Goal: Task Accomplishment & Management: Manage account settings

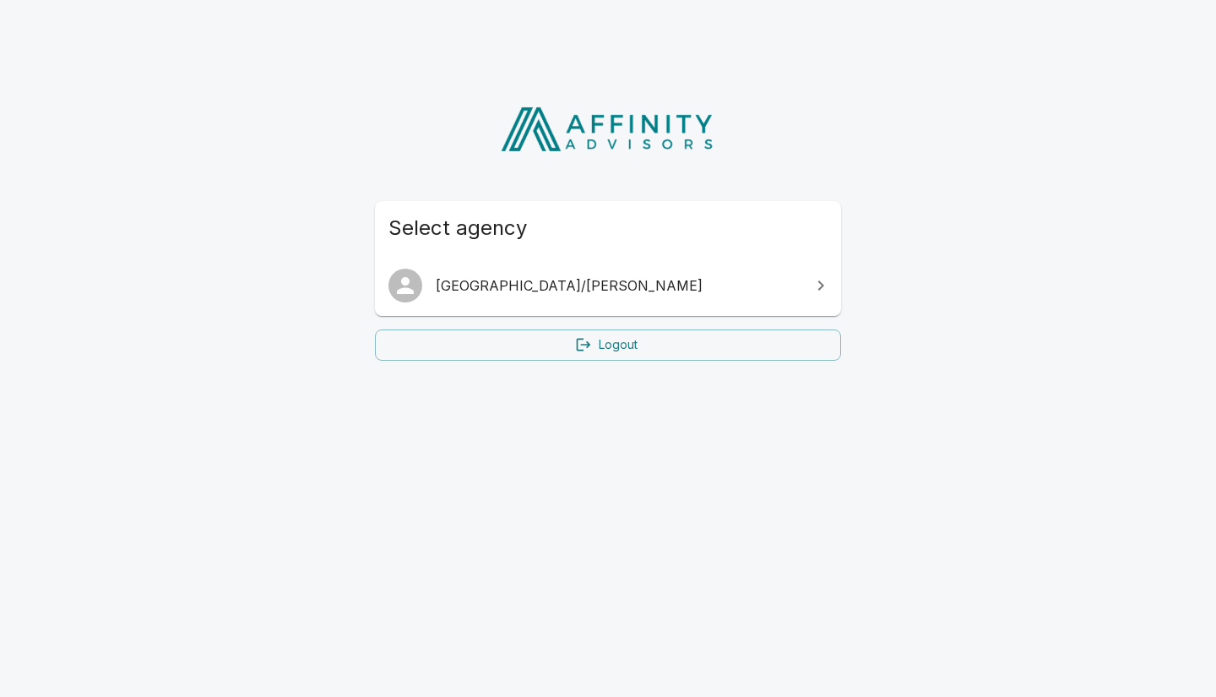
click at [596, 301] on link "[GEOGRAPHIC_DATA]/[PERSON_NAME]" at bounding box center [608, 285] width 466 height 47
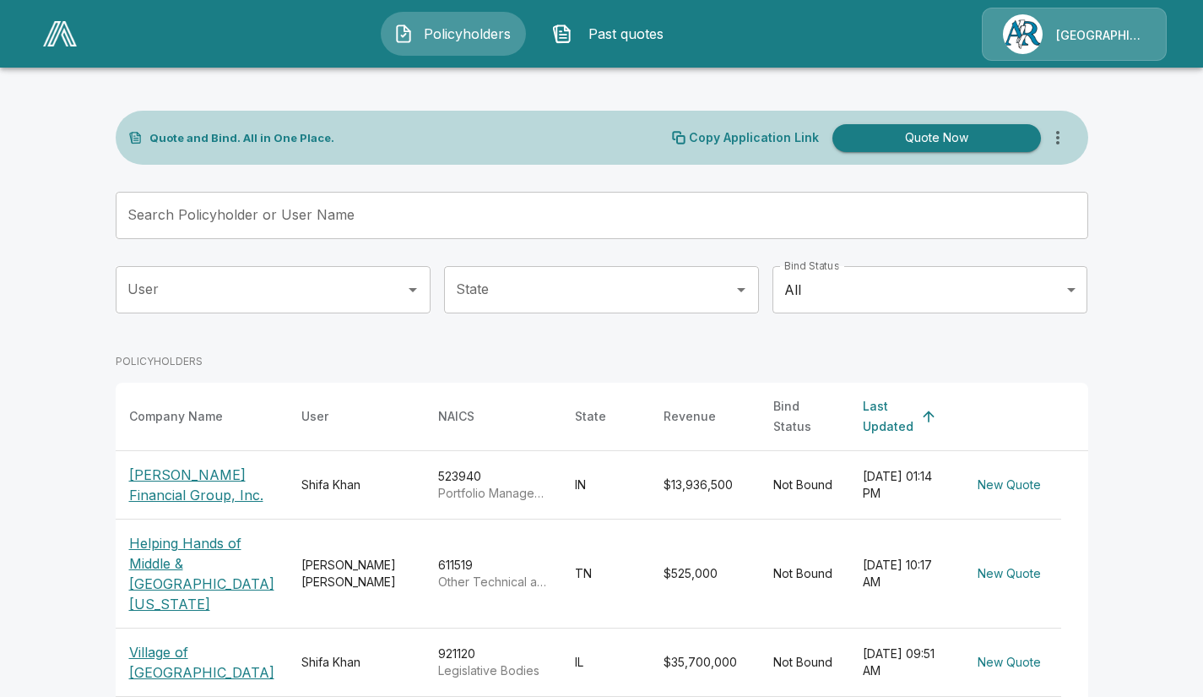
click at [877, 138] on button "Quote Now" at bounding box center [937, 138] width 209 height 28
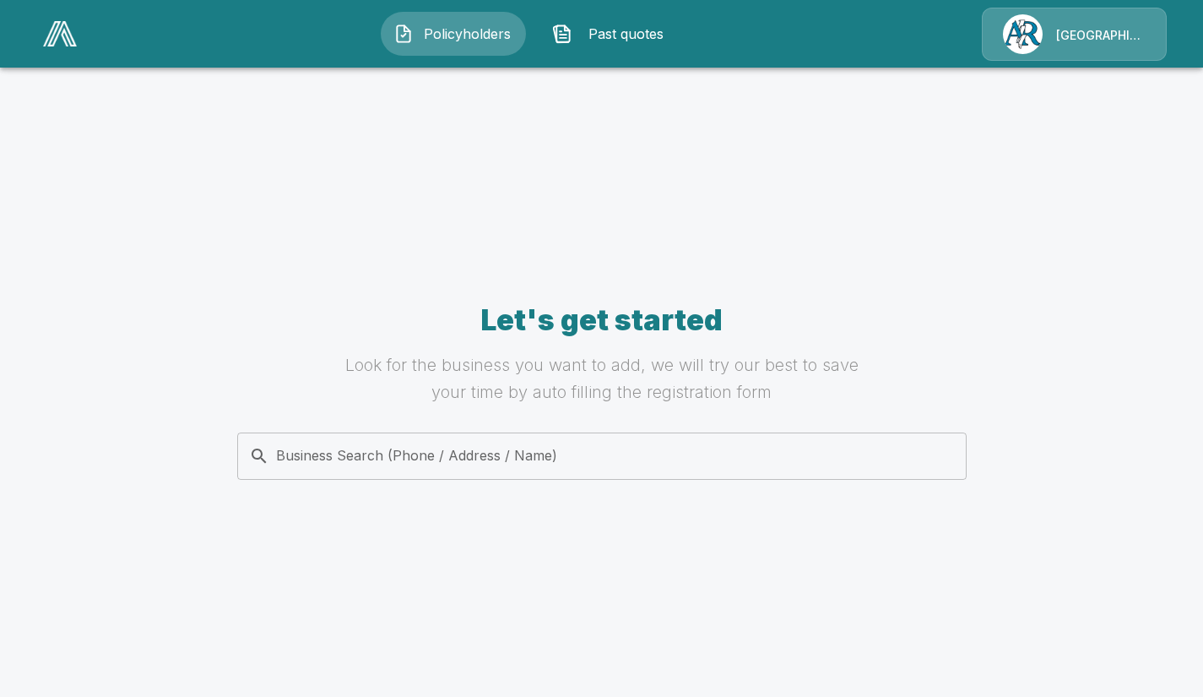
click at [540, 448] on input "Business Search (Phone / Address / Name)" at bounding box center [599, 456] width 709 height 32
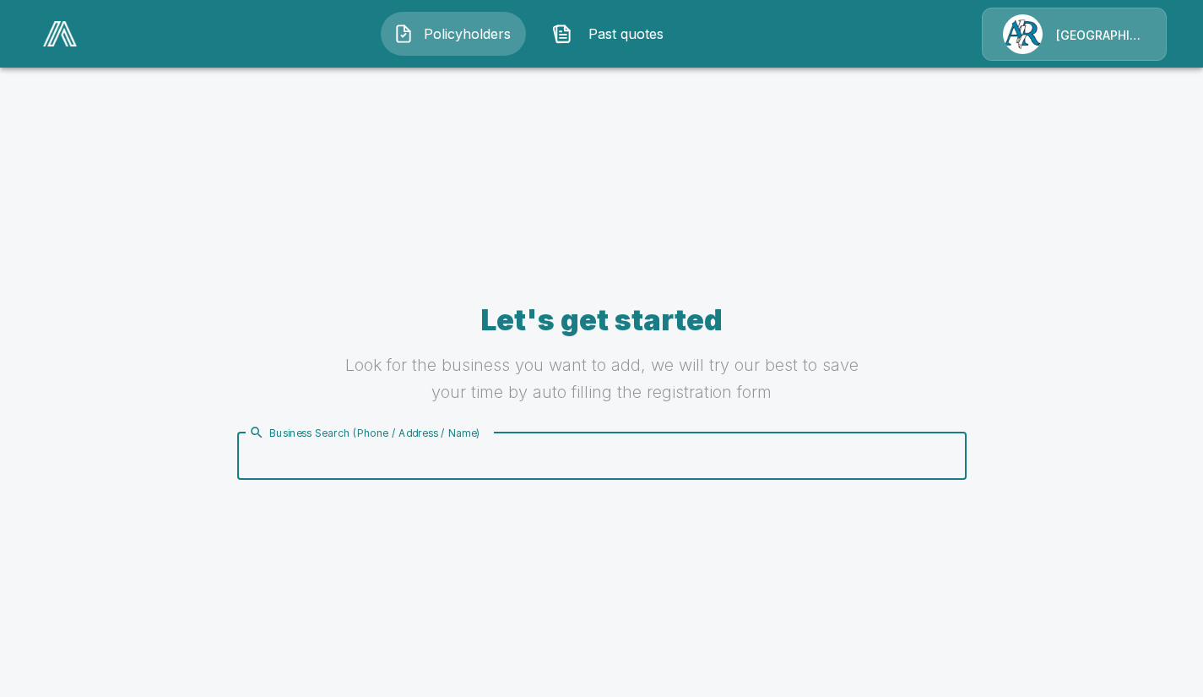
click at [540, 448] on input "Business Search (Phone / Address / Name)" at bounding box center [599, 456] width 709 height 32
click at [540, 448] on input "*" at bounding box center [599, 456] width 709 height 32
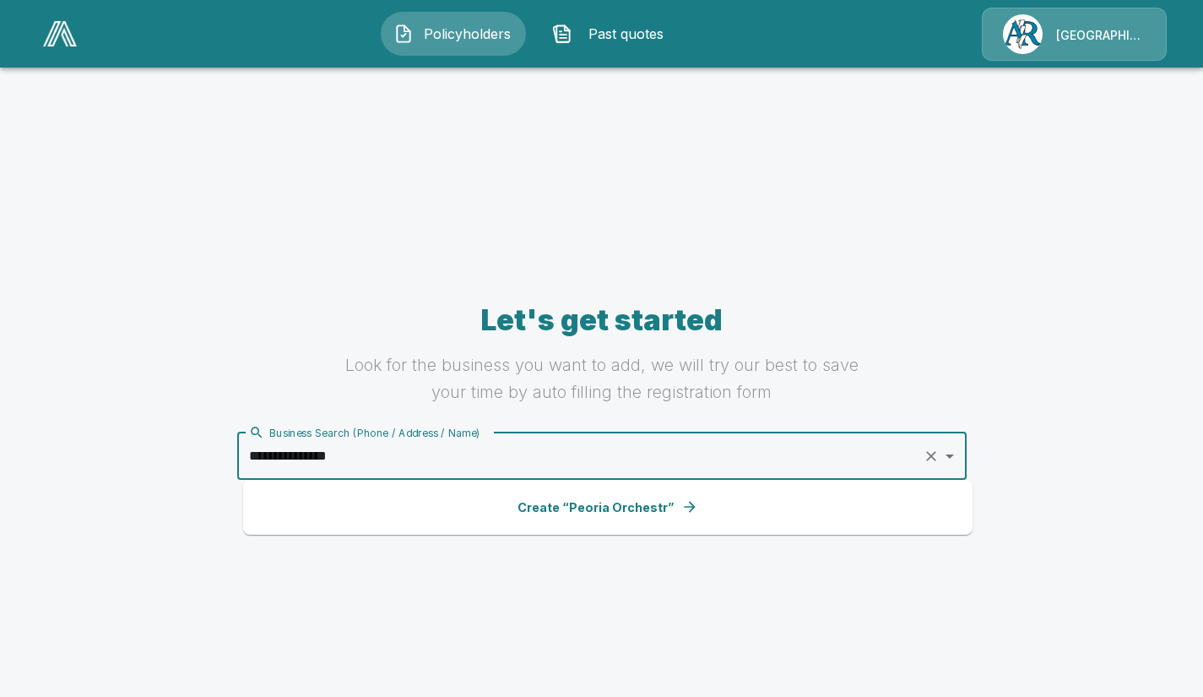
type input "**********"
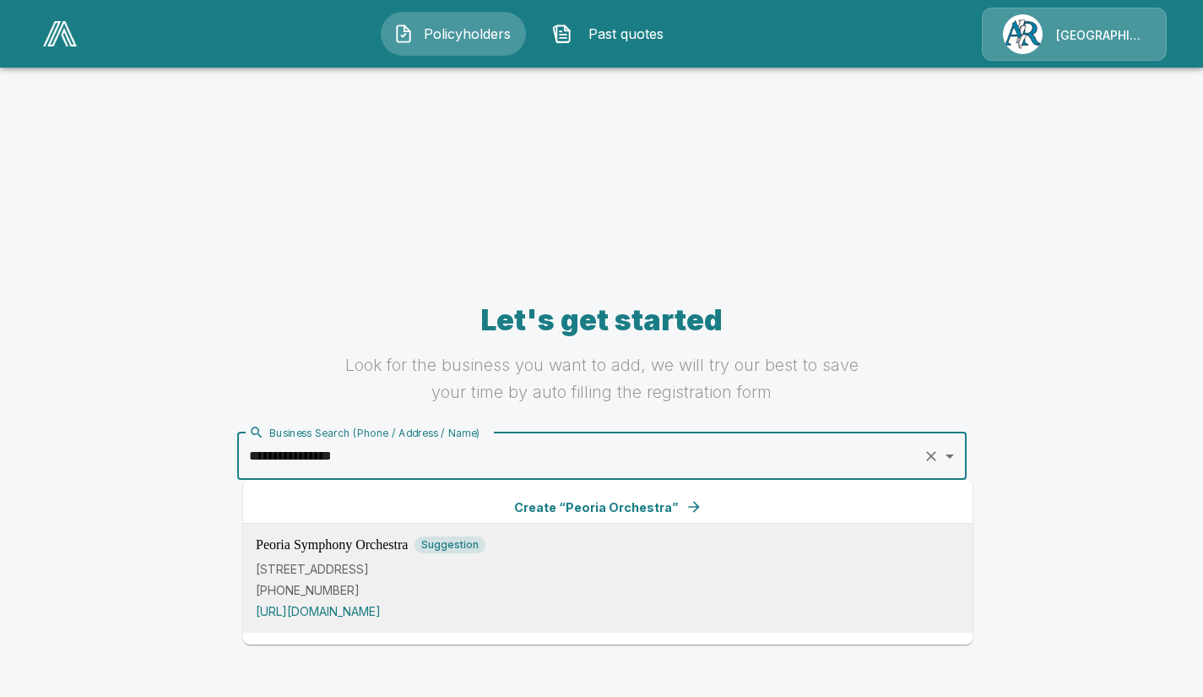
click at [328, 559] on div "Peoria Symphony Orchestra Suggestion 101 State St, Peoria, IL 61602, USA (309) …" at bounding box center [608, 578] width 704 height 84
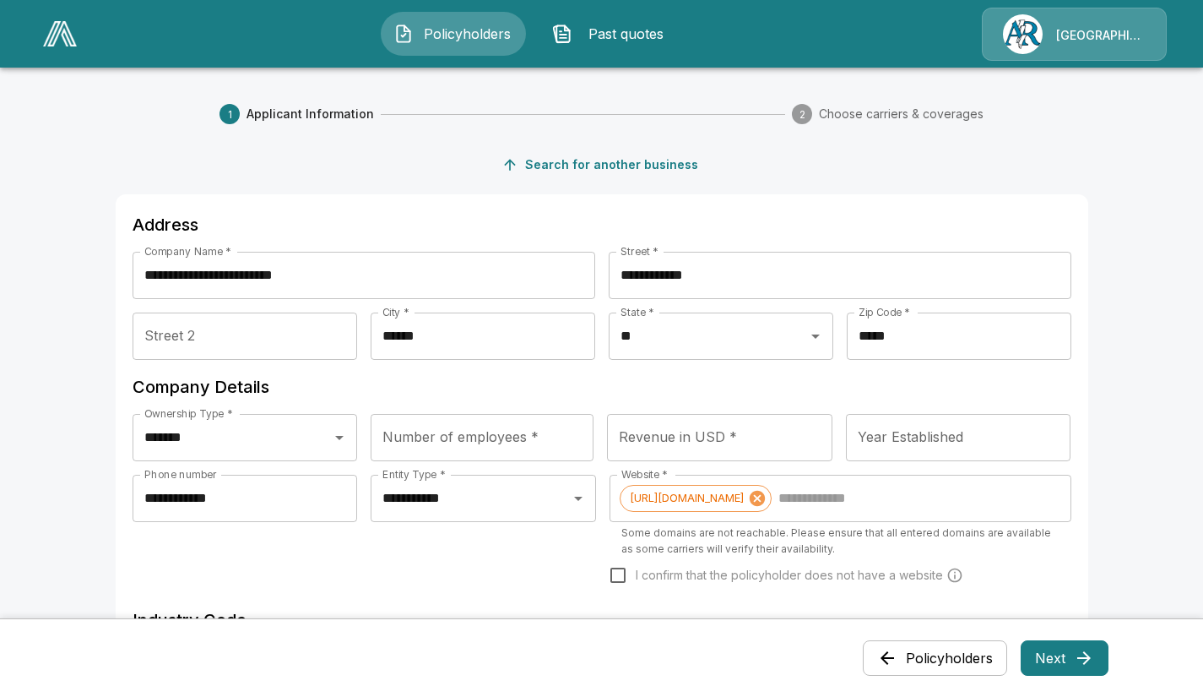
click at [639, 433] on div "Revenue in USD * Revenue in USD *" at bounding box center [719, 437] width 225 height 47
type input "**********"
click at [501, 432] on input "Number of employees *" at bounding box center [482, 437] width 223 height 47
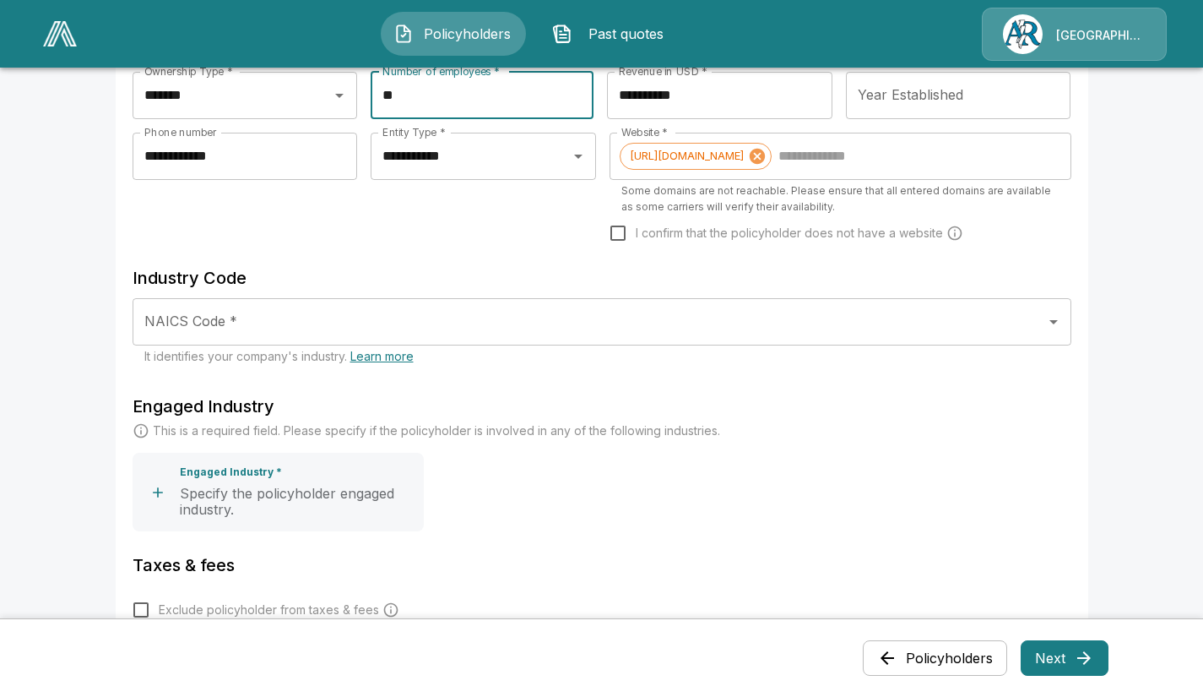
scroll to position [350, 0]
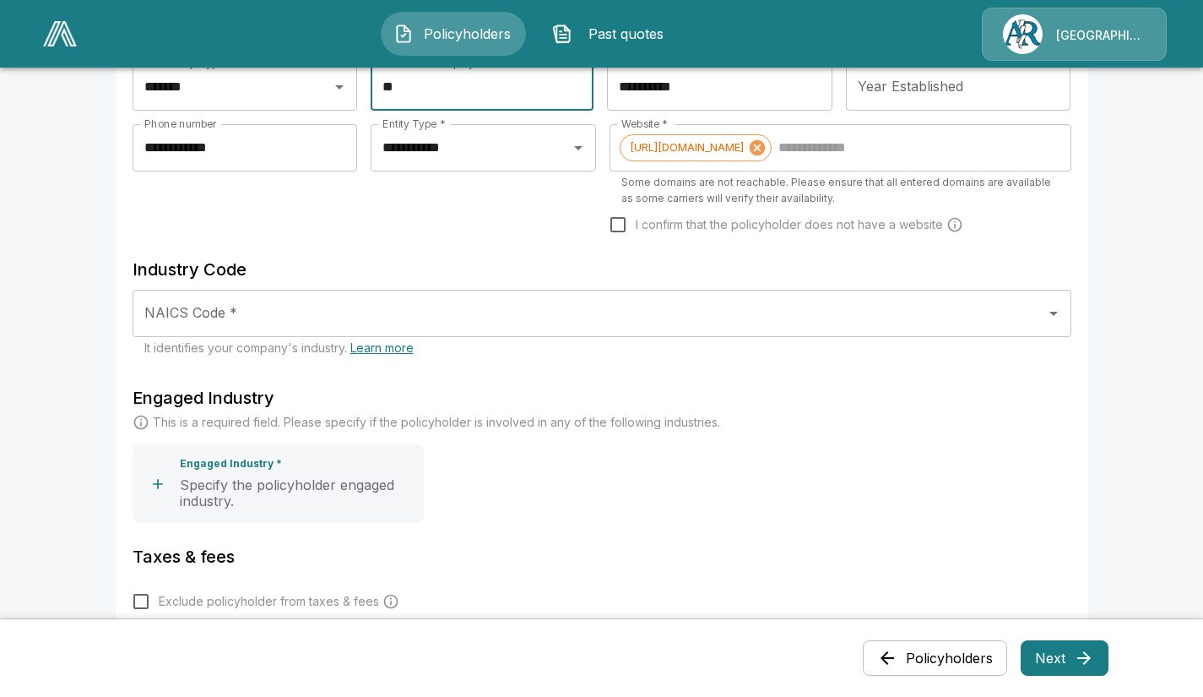
click at [1063, 316] on icon "Open" at bounding box center [1054, 313] width 20 height 20
type input "**"
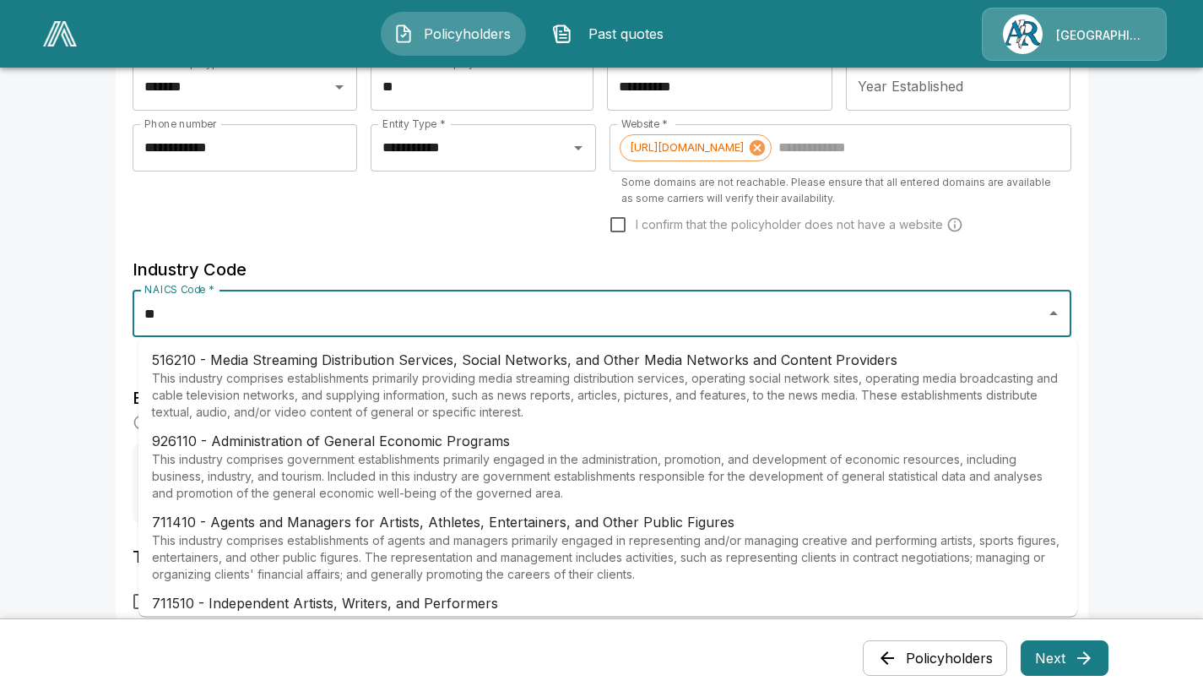
type input "*"
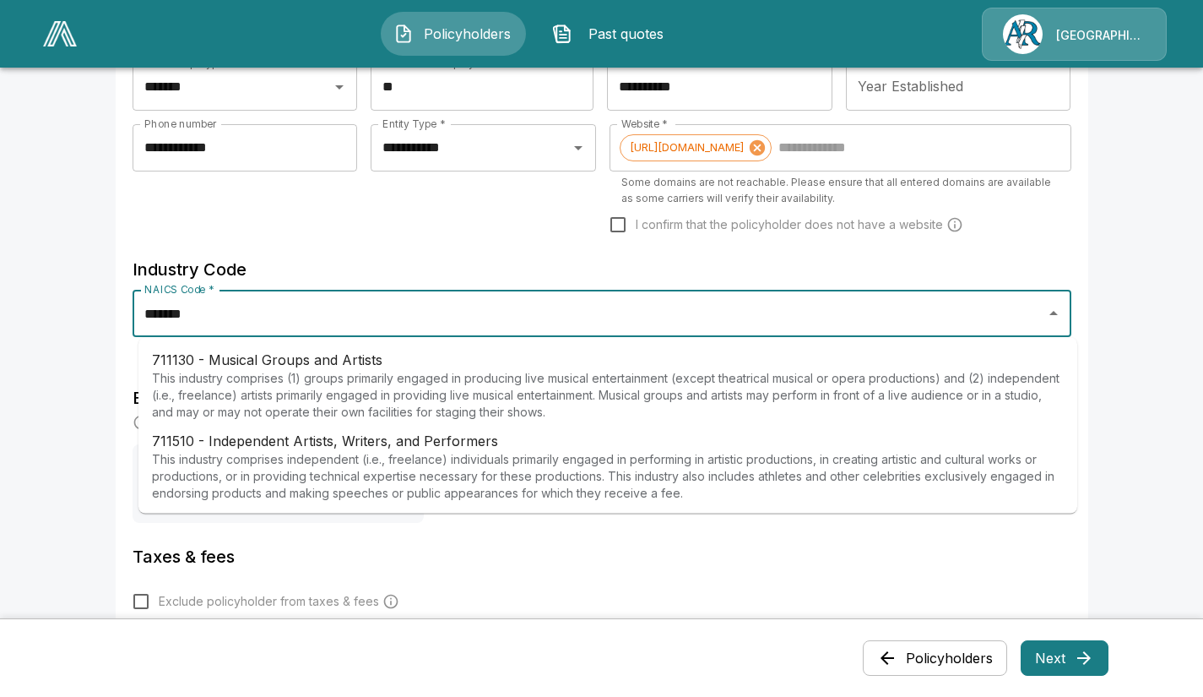
click at [329, 454] on p "This industry comprises independent (i.e., freelance) individuals primarily eng…" at bounding box center [608, 476] width 912 height 51
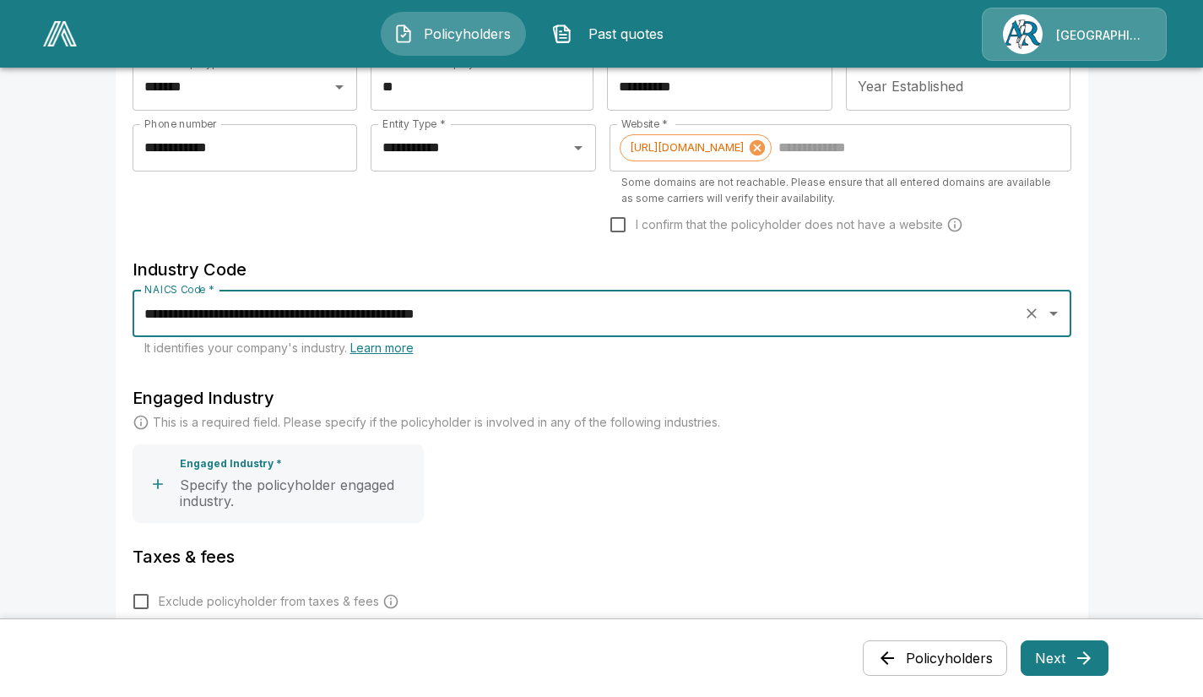
type input "**********"
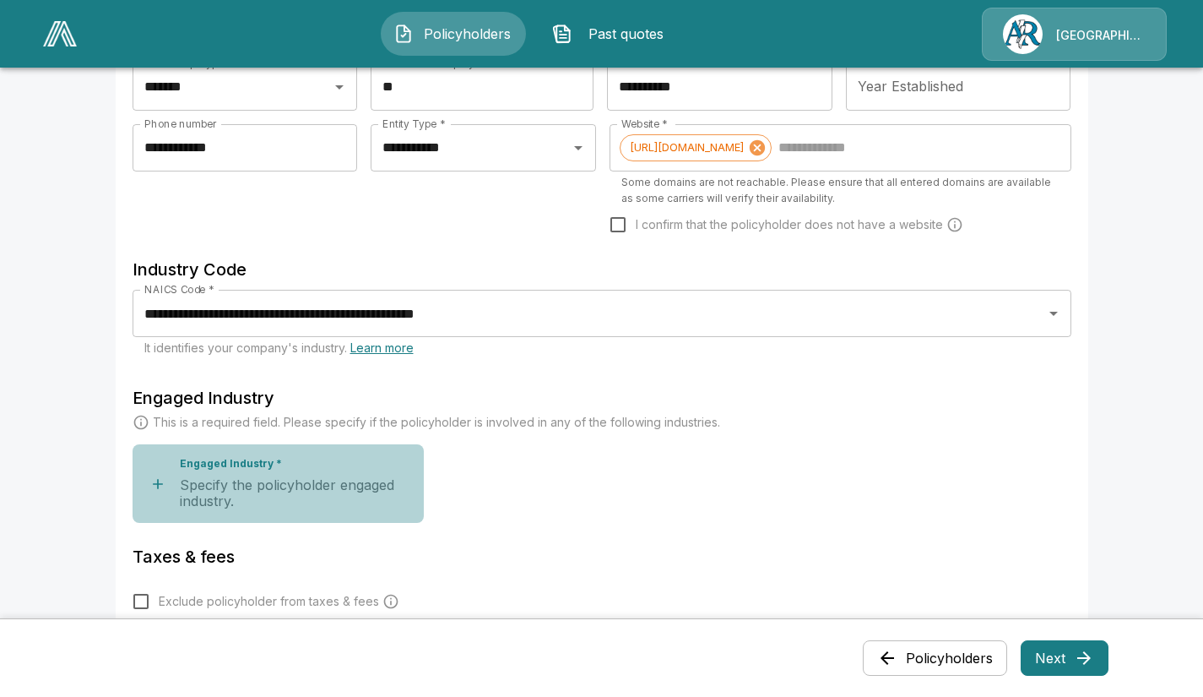
click at [312, 478] on p "Specify the policyholder engaged industry." at bounding box center [298, 493] width 237 height 33
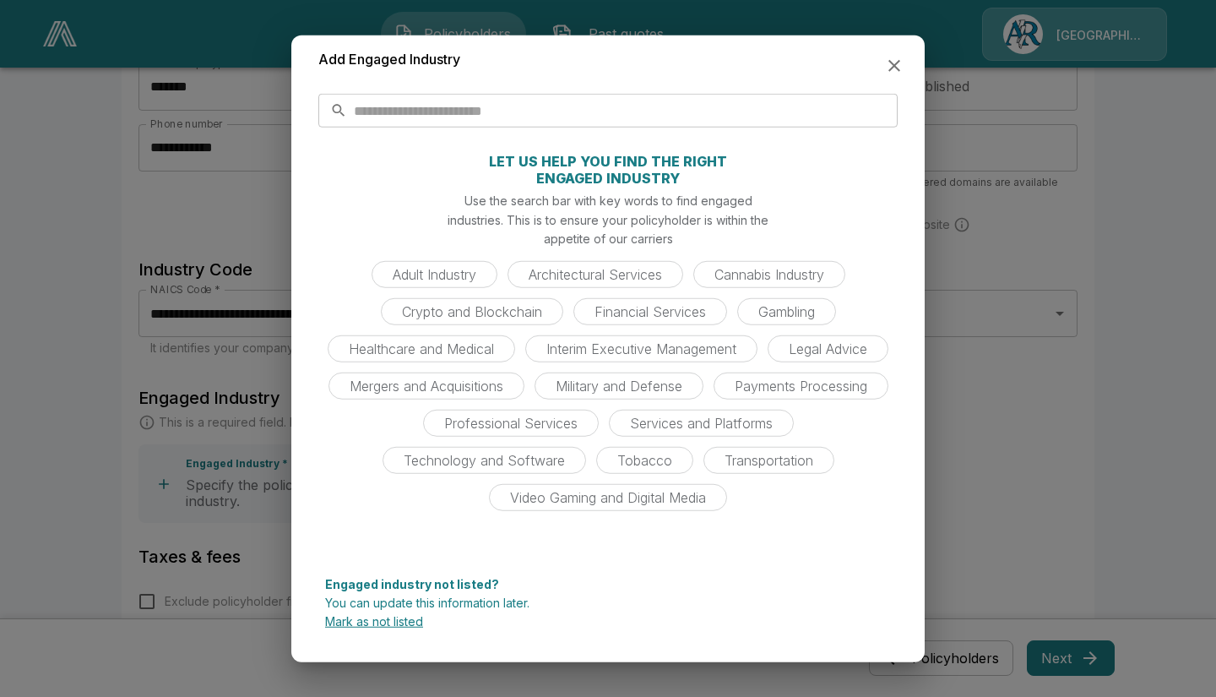
click at [371, 623] on p "Mark as not listed" at bounding box center [608, 622] width 566 height 12
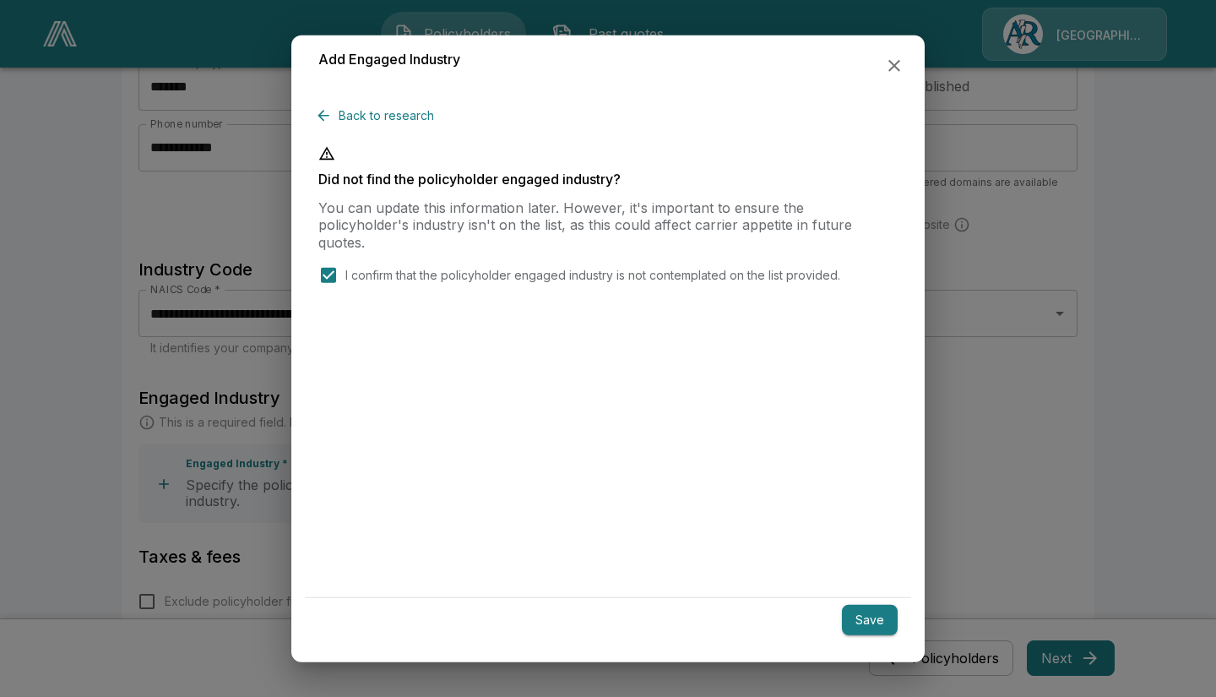
click at [847, 610] on button "Save" at bounding box center [870, 619] width 56 height 31
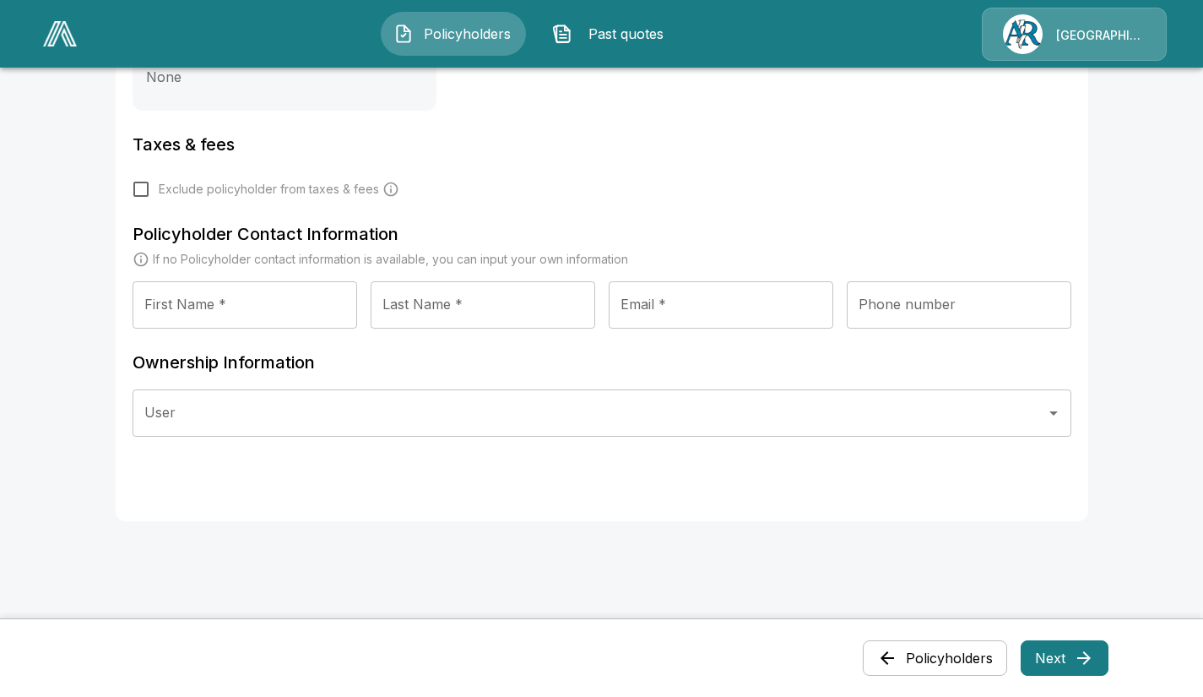
scroll to position [798, 0]
click at [209, 300] on input "First Name *" at bounding box center [245, 303] width 225 height 47
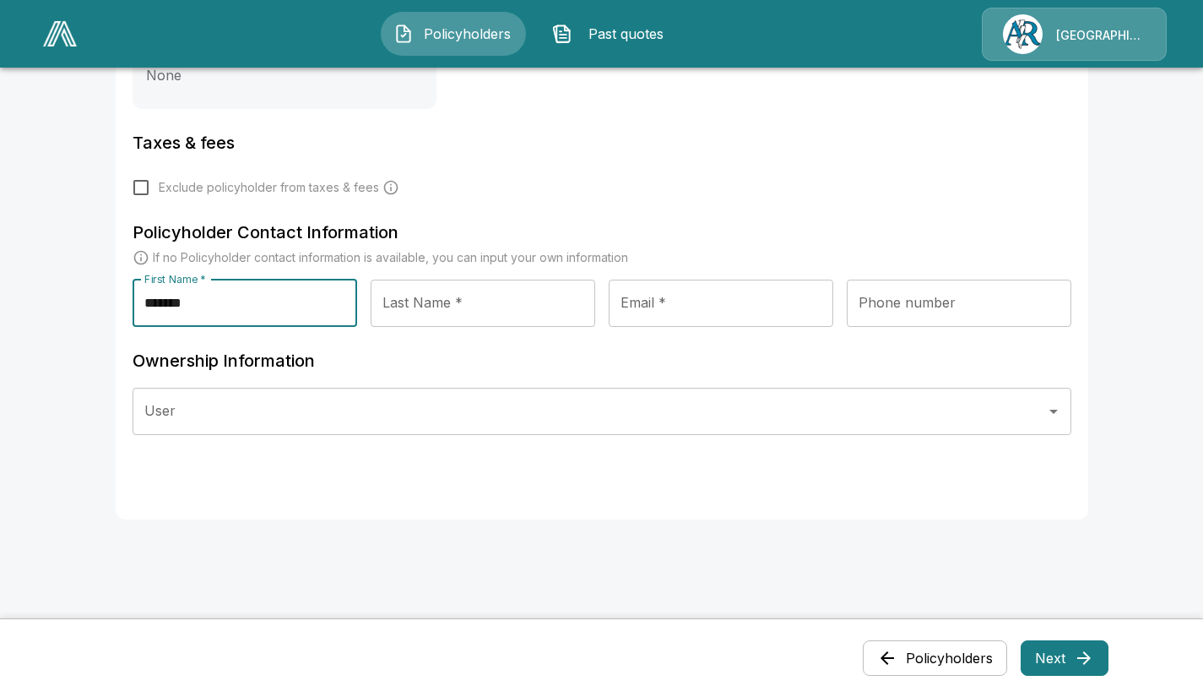
type input "*******"
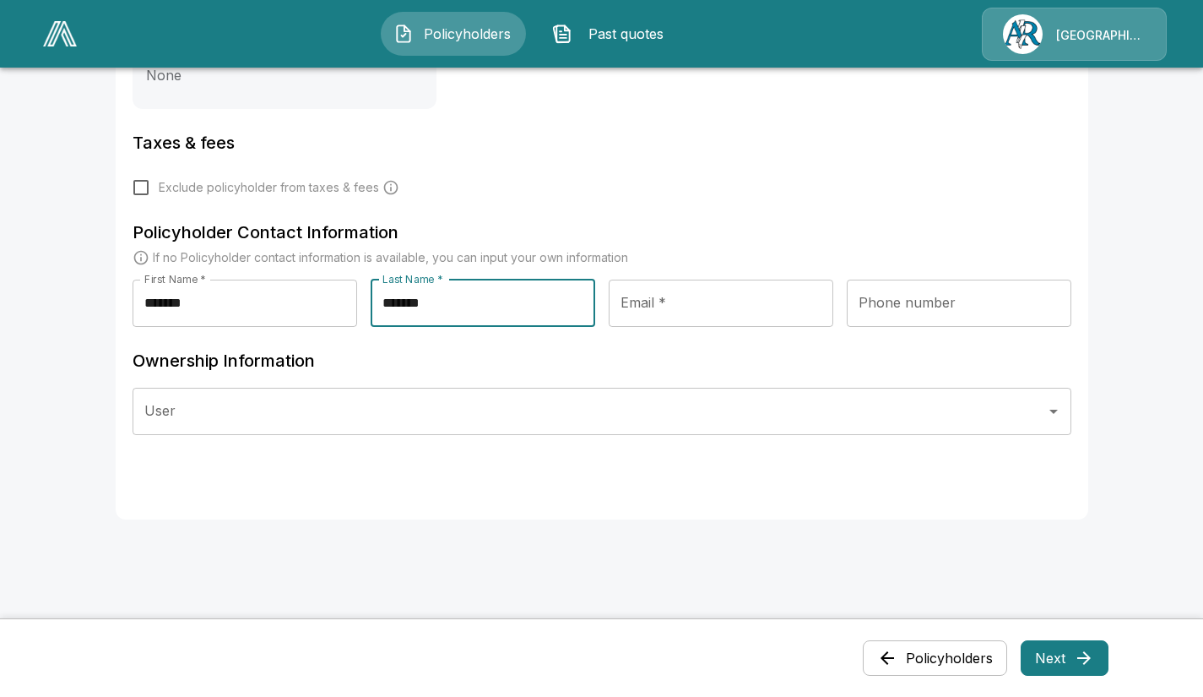
type input "*******"
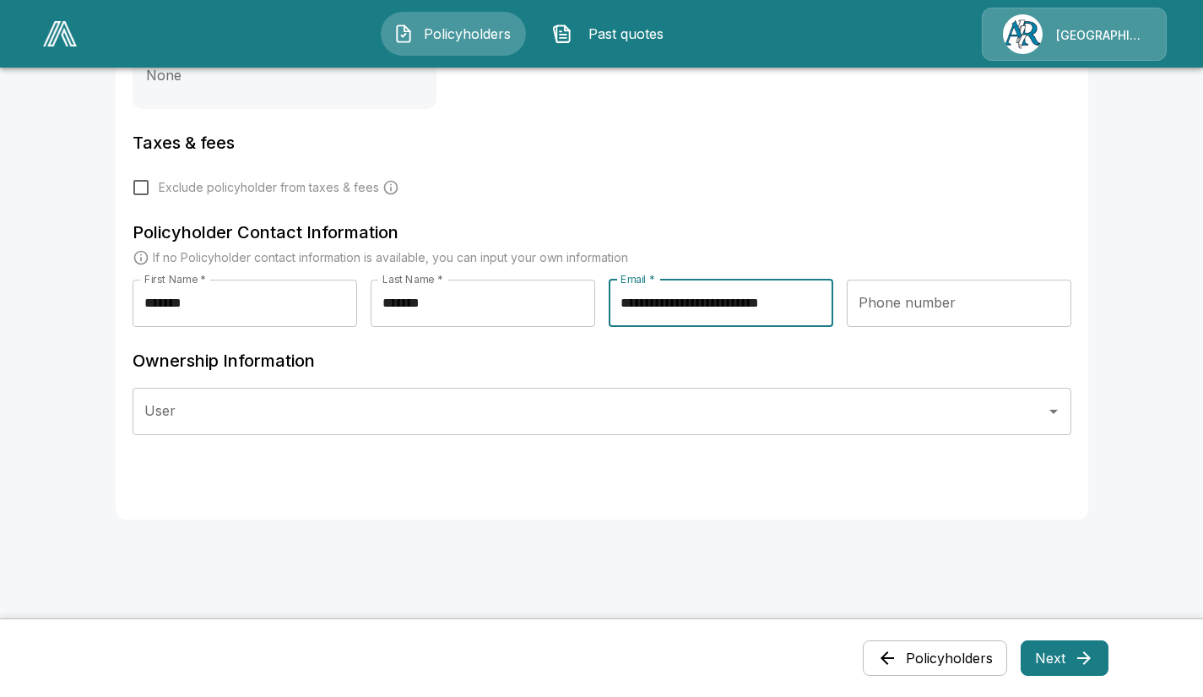
type input "**********"
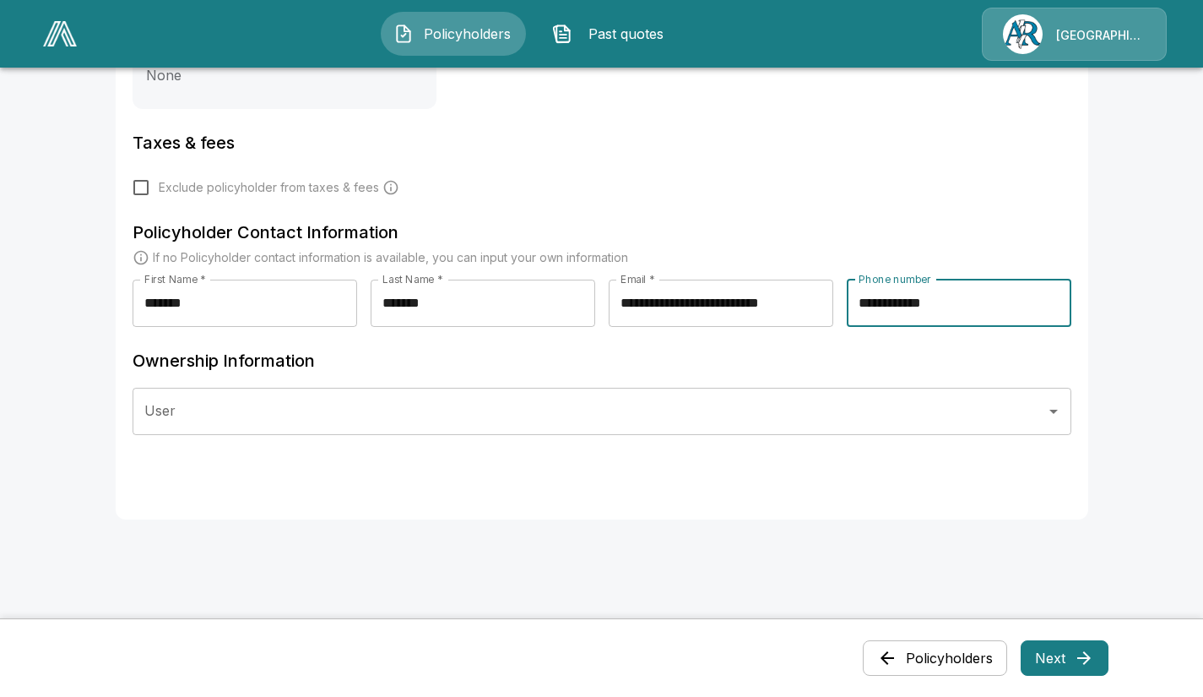
type input "**********"
click at [214, 405] on input "User" at bounding box center [589, 411] width 899 height 32
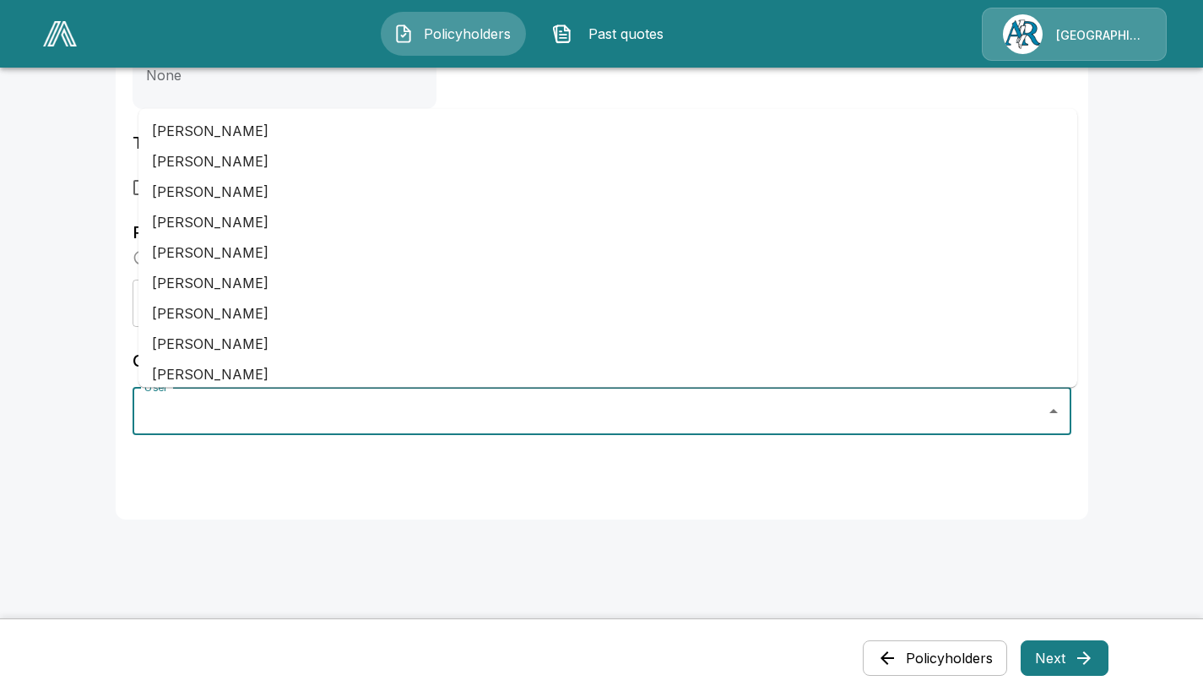
scroll to position [259, 0]
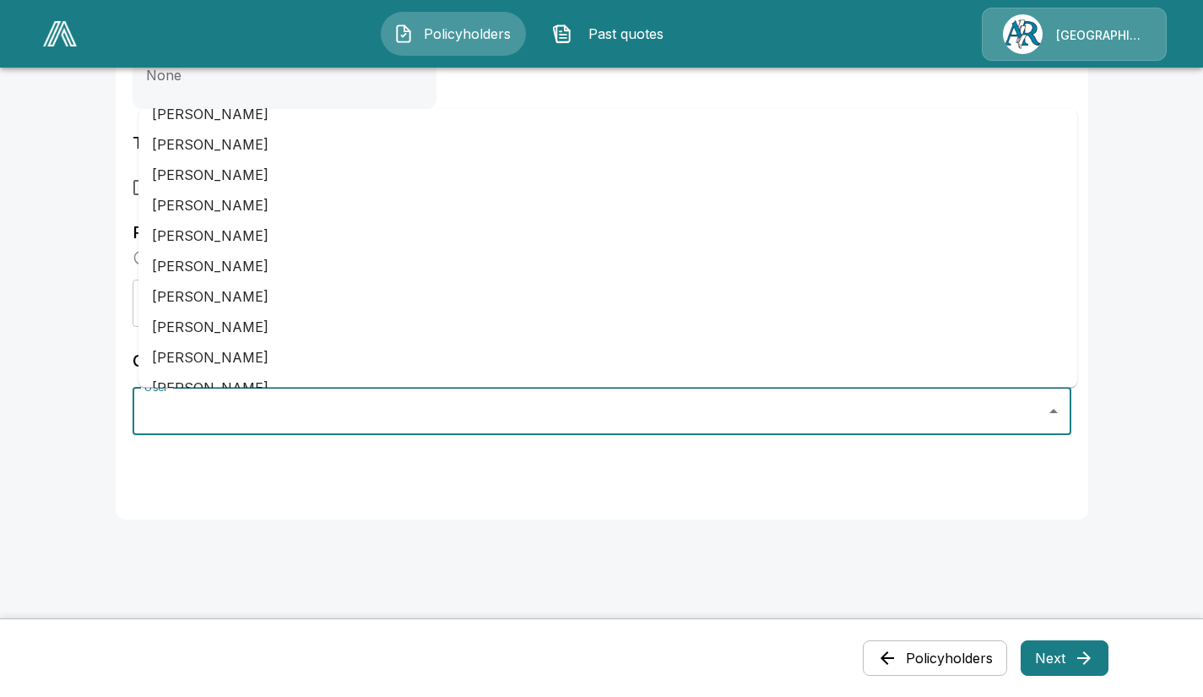
click at [179, 231] on li "Melissa Hilgendorf" at bounding box center [607, 236] width 939 height 30
type input "**********"
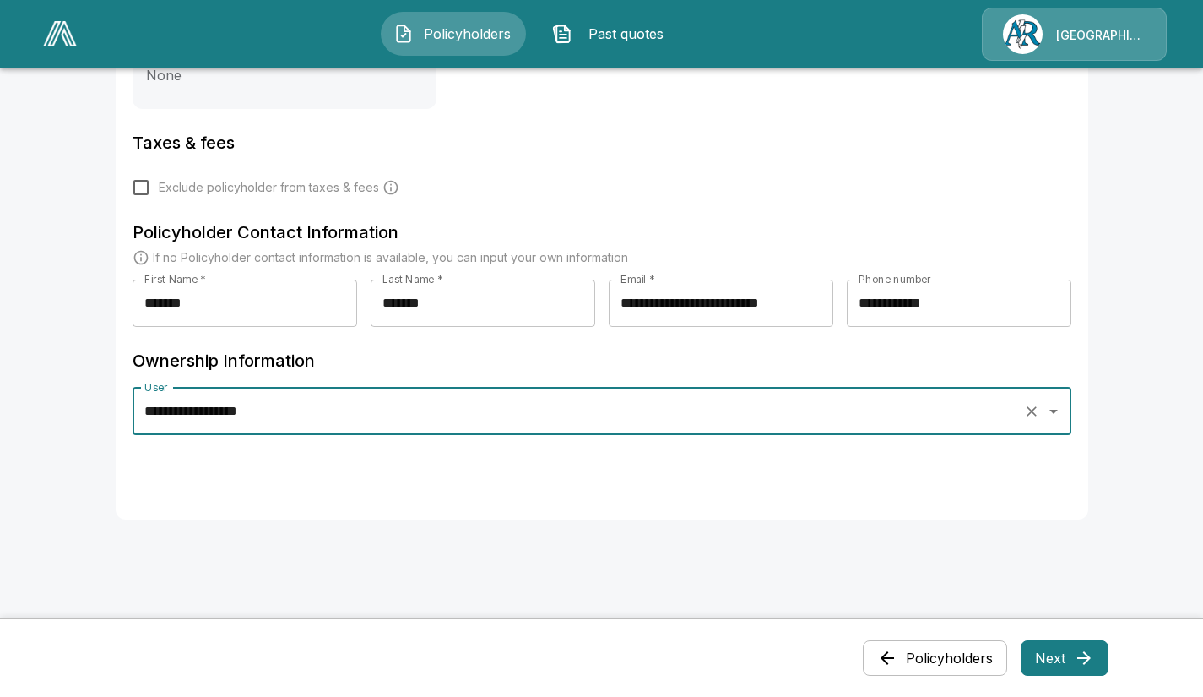
click at [1051, 653] on button "Next" at bounding box center [1065, 657] width 88 height 35
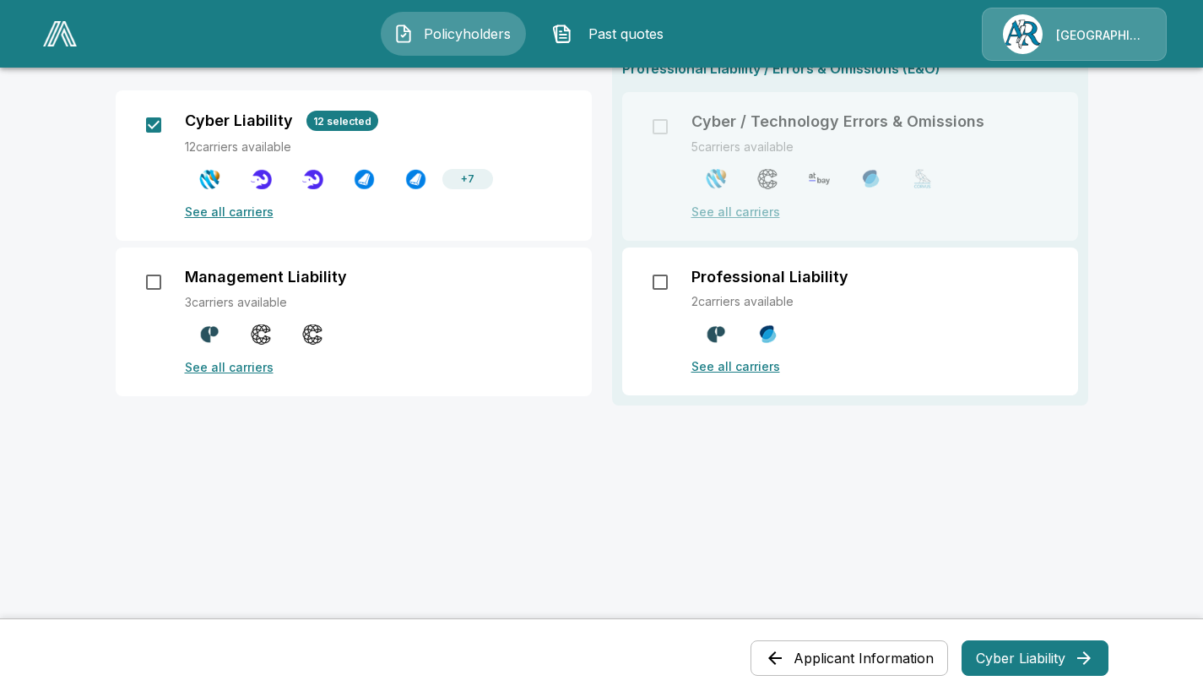
scroll to position [107, 0]
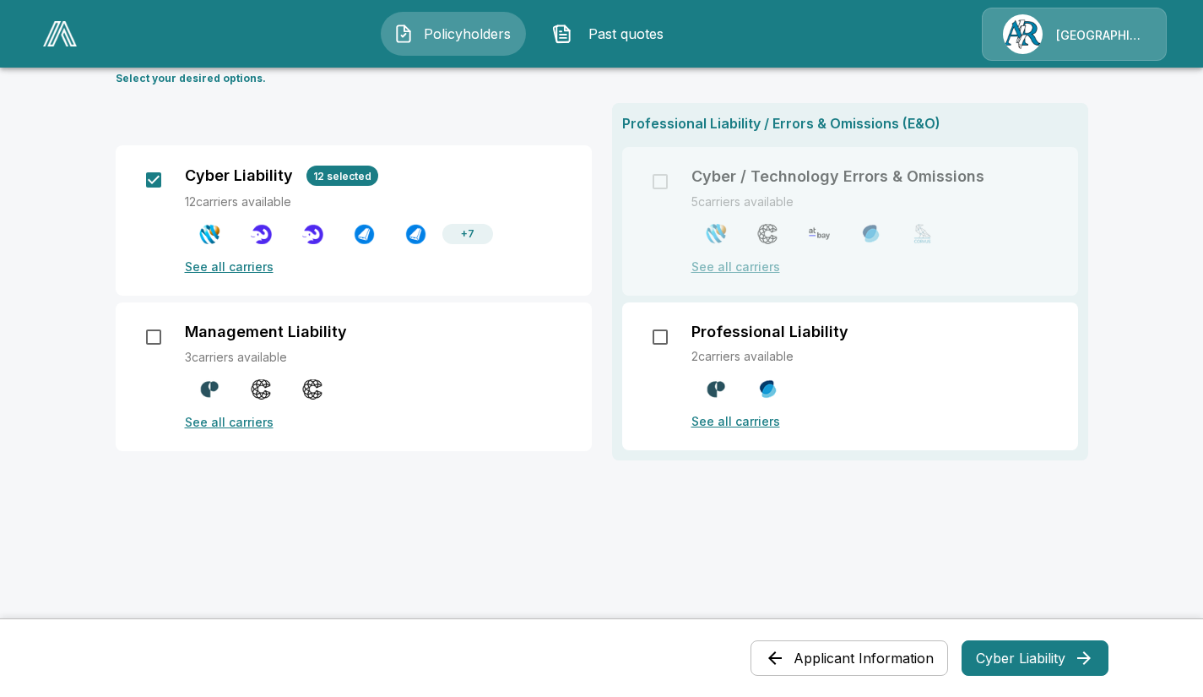
click at [1017, 657] on button "Cyber Liability" at bounding box center [1035, 657] width 147 height 35
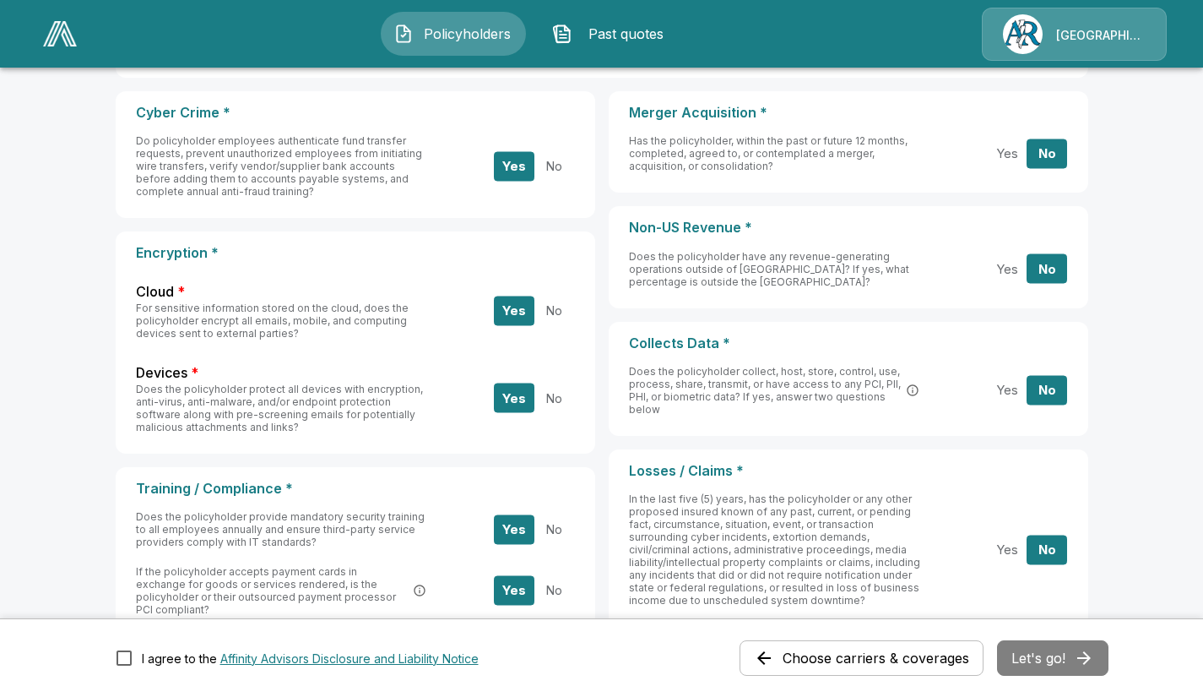
scroll to position [185, 0]
click at [554, 513] on button "No" at bounding box center [554, 528] width 41 height 30
click at [1017, 389] on button "Yes" at bounding box center [1007, 390] width 41 height 30
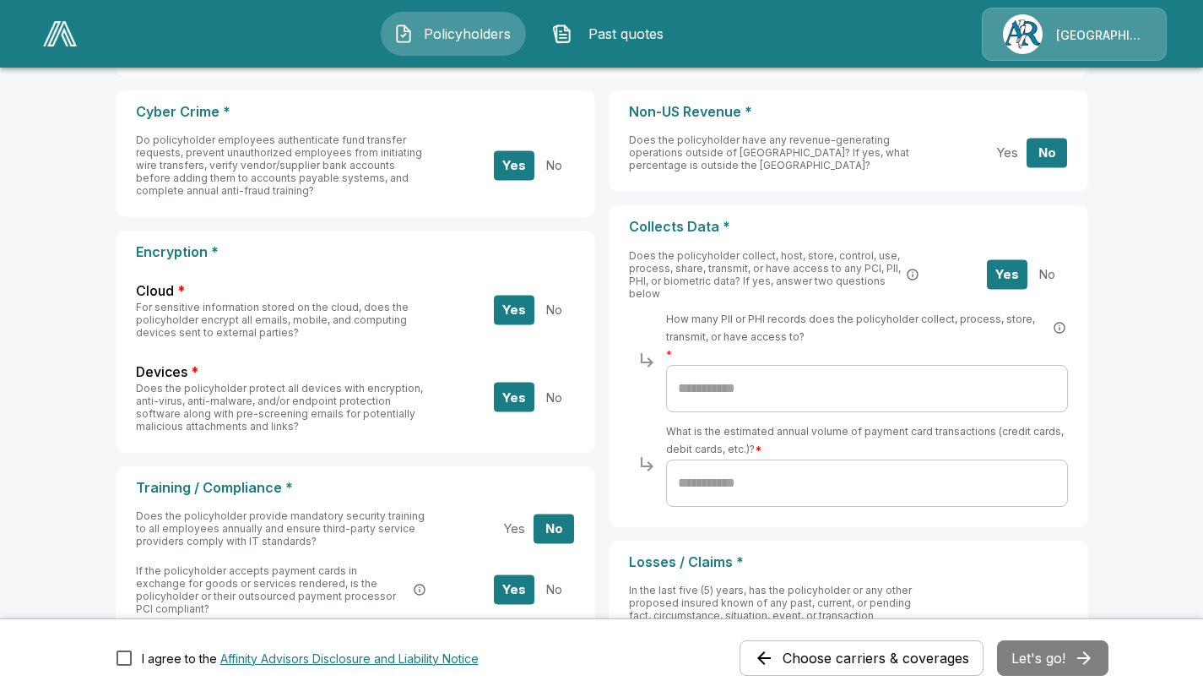
click at [1017, 389] on input "text" at bounding box center [867, 388] width 402 height 47
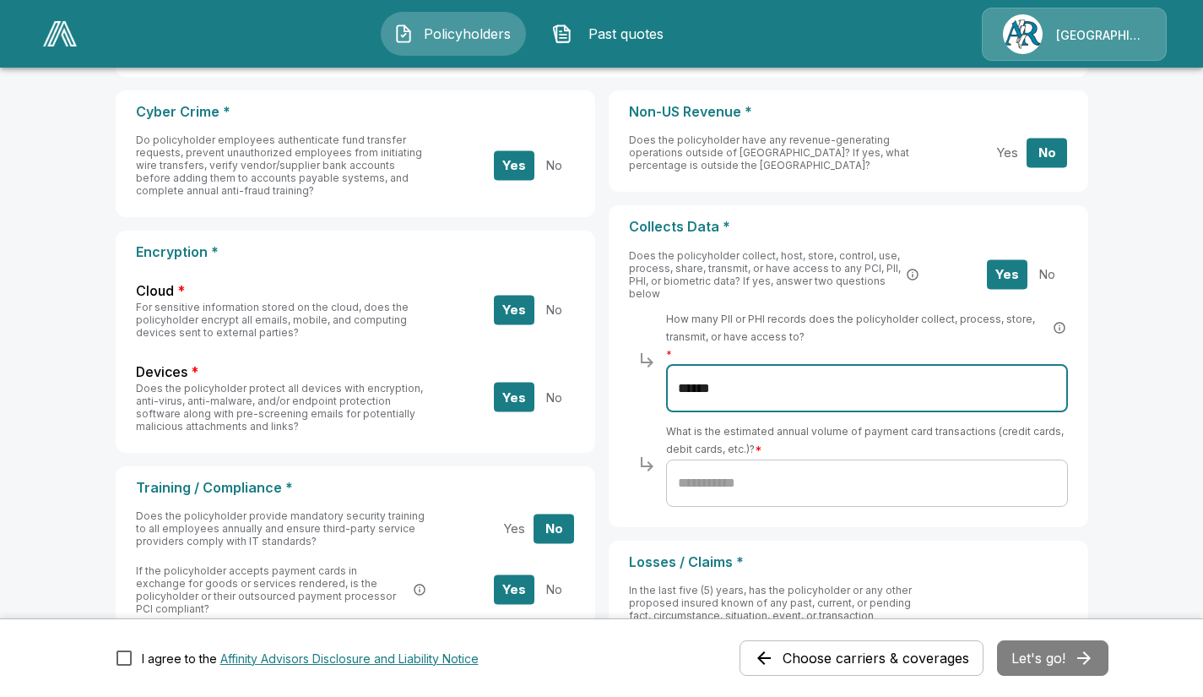
type input "******"
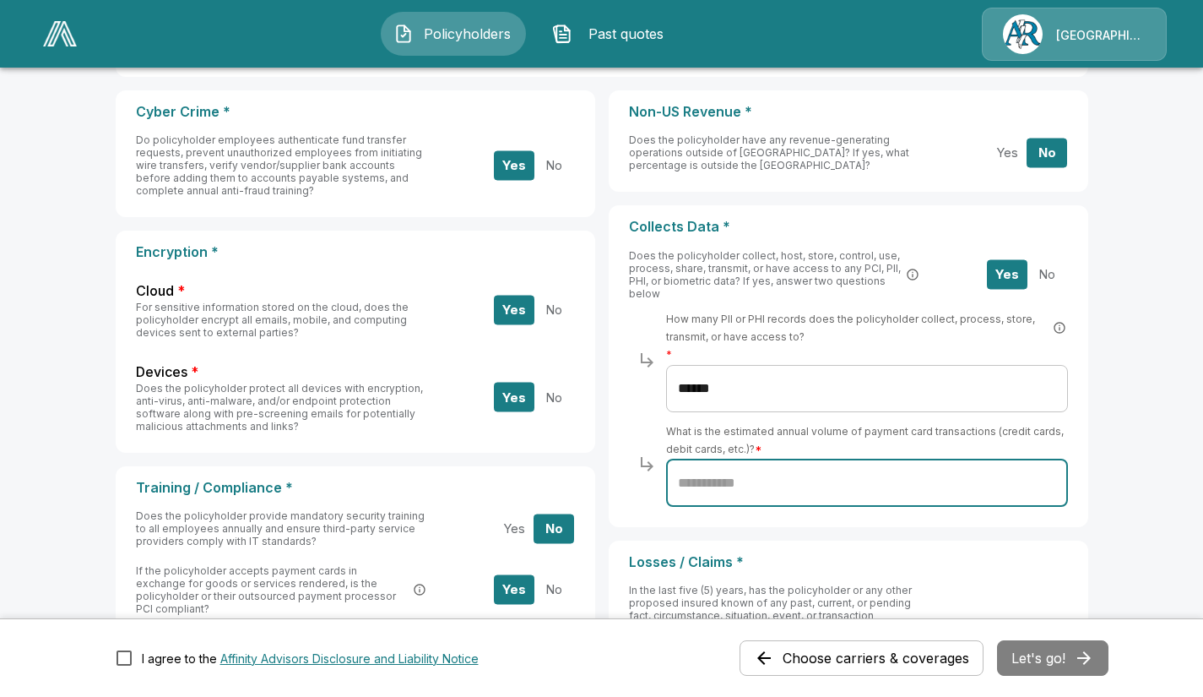
click at [737, 475] on input "text" at bounding box center [867, 482] width 402 height 47
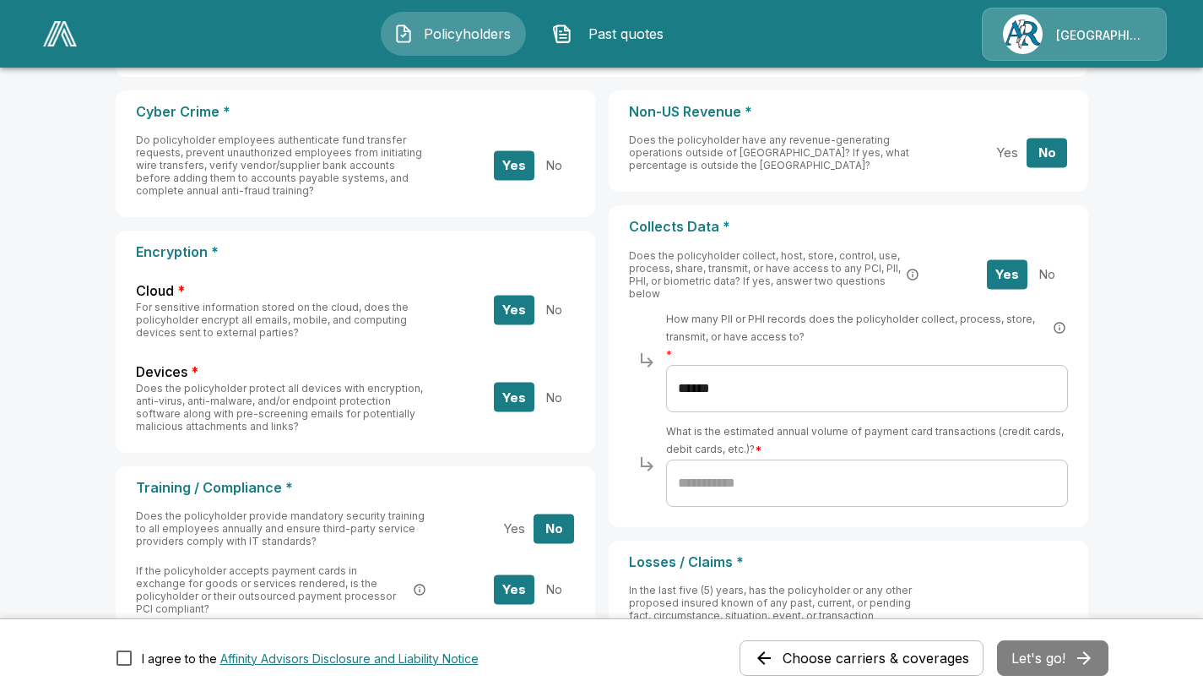
click at [738, 486] on input "text" at bounding box center [867, 482] width 402 height 47
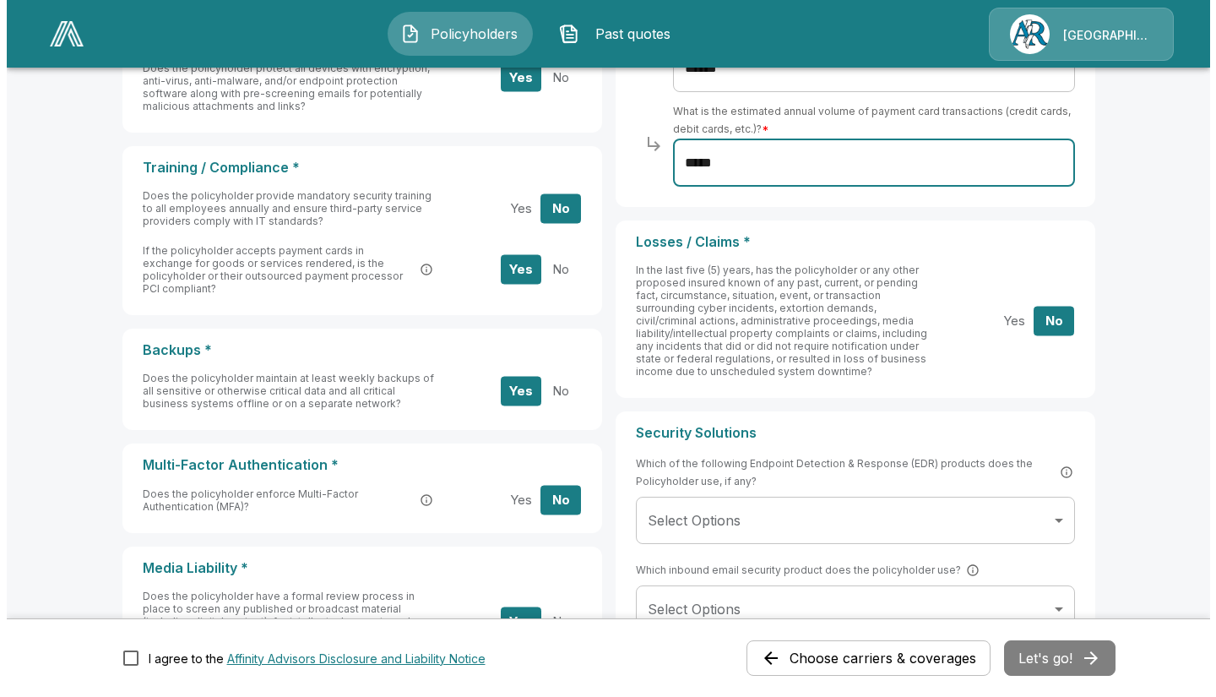
scroll to position [506, 0]
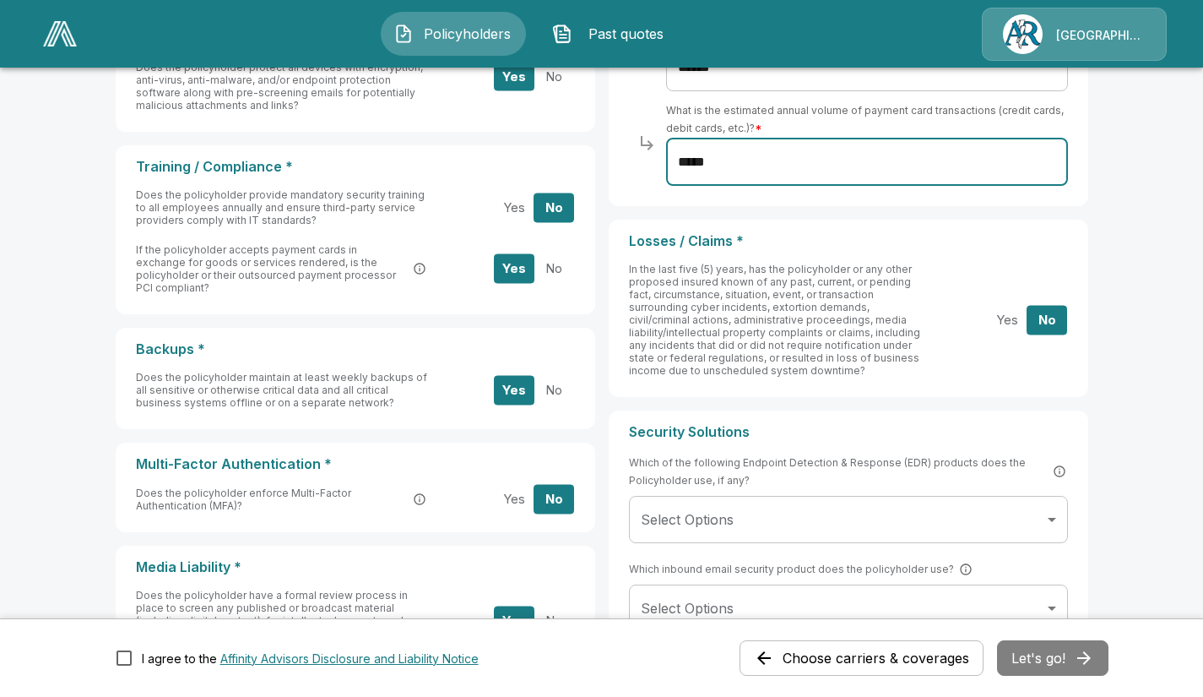
type input "*****"
click at [893, 511] on body "Policyholders Past quotes Arlington/Roe Applicant Information Choose carriers &…" at bounding box center [601, 231] width 1203 height 1475
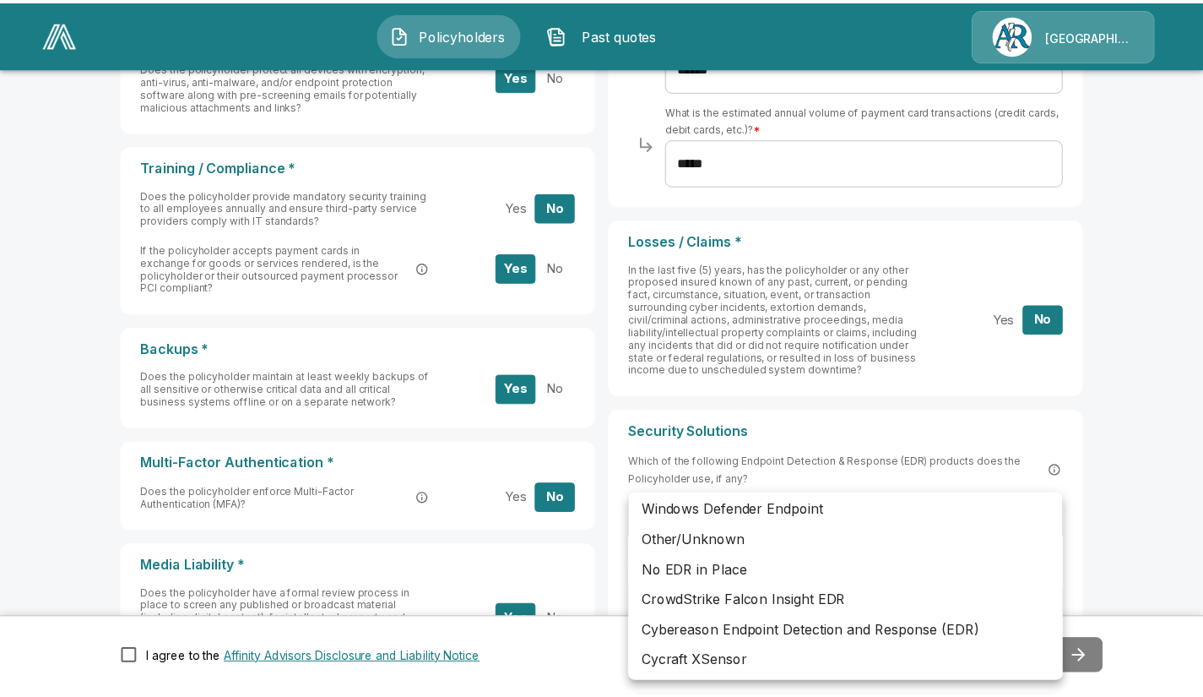
scroll to position [524, 0]
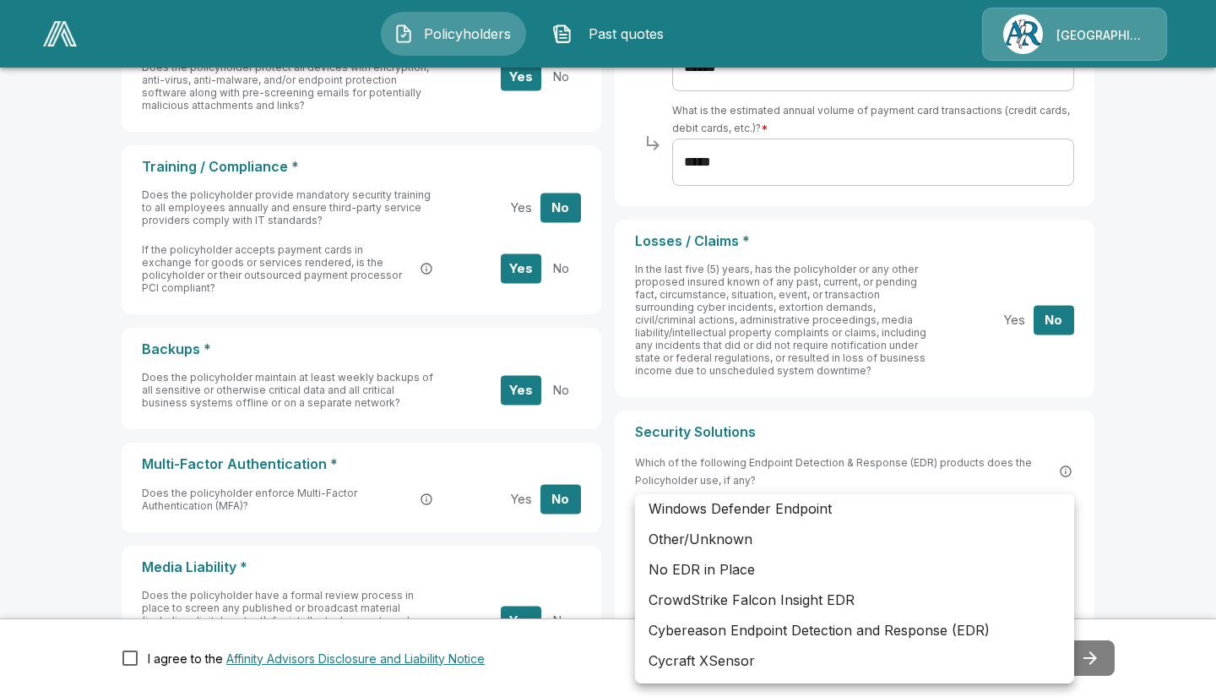
click at [741, 544] on li "Other/Unknown" at bounding box center [854, 539] width 439 height 30
type input "**********"
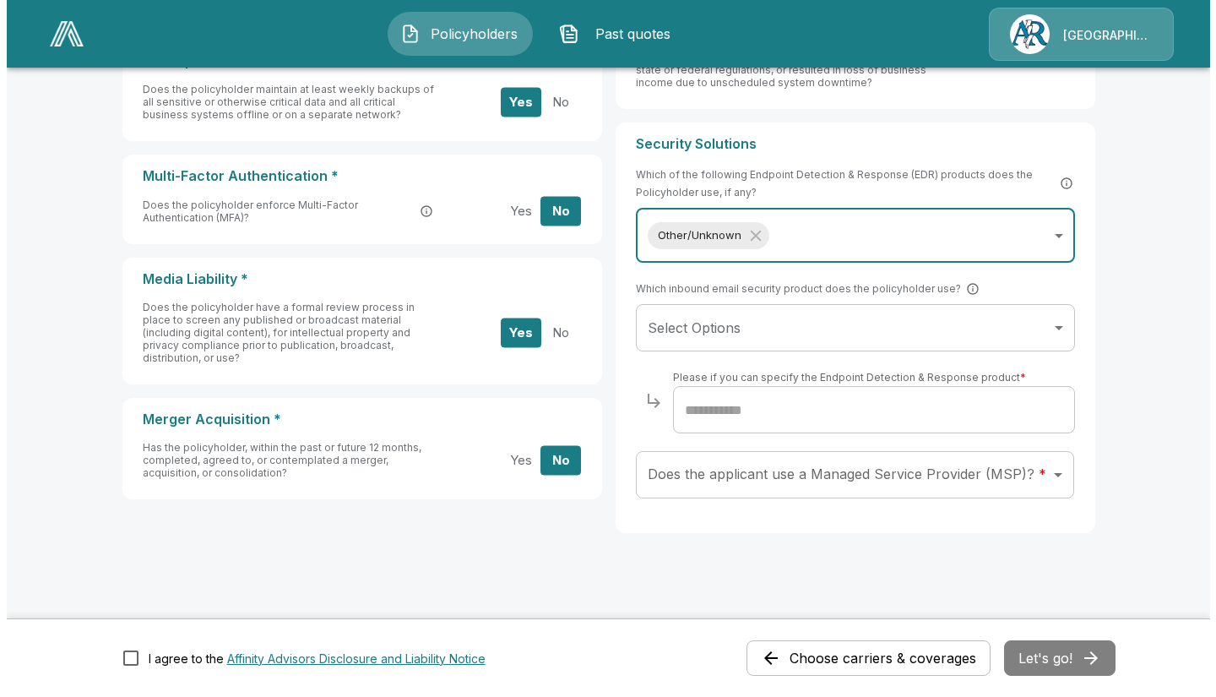
scroll to position [806, 0]
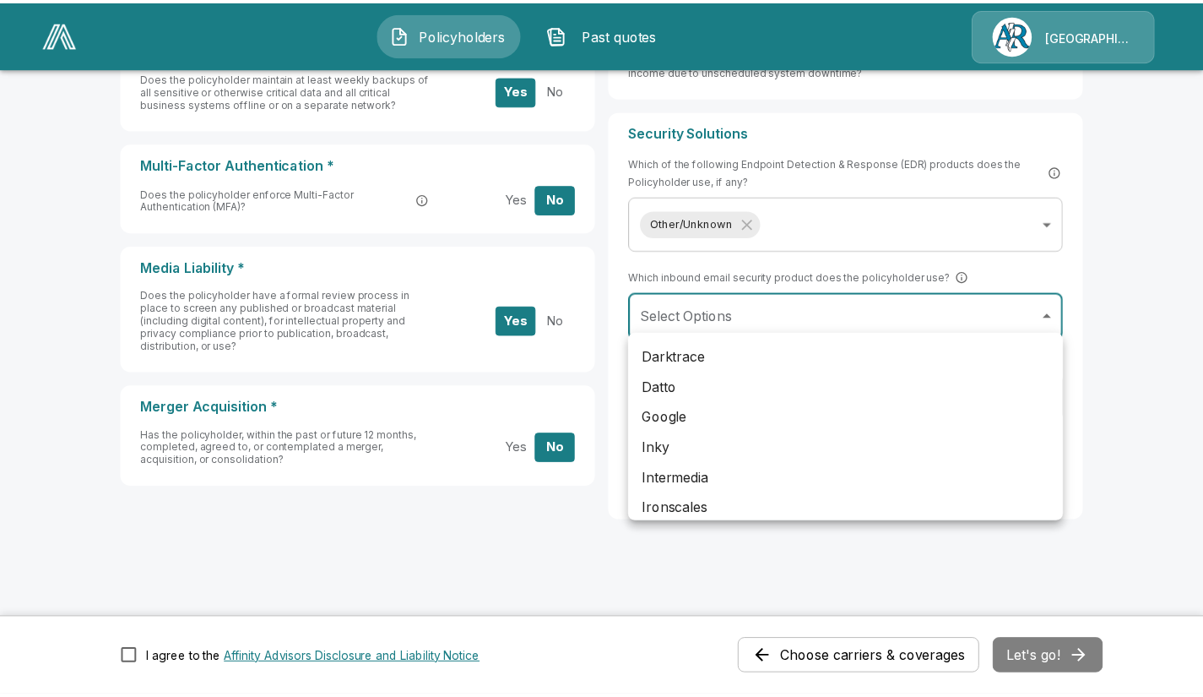
scroll to position [122, 0]
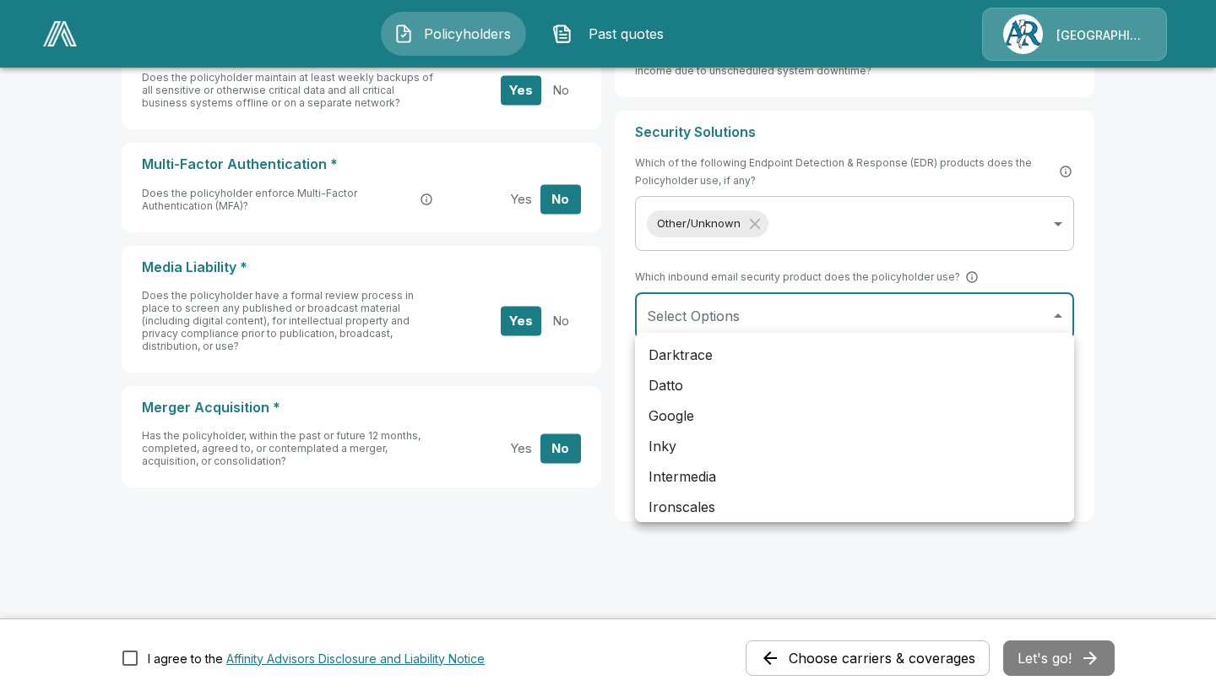
click at [682, 410] on li "Google" at bounding box center [854, 415] width 439 height 30
type input "******"
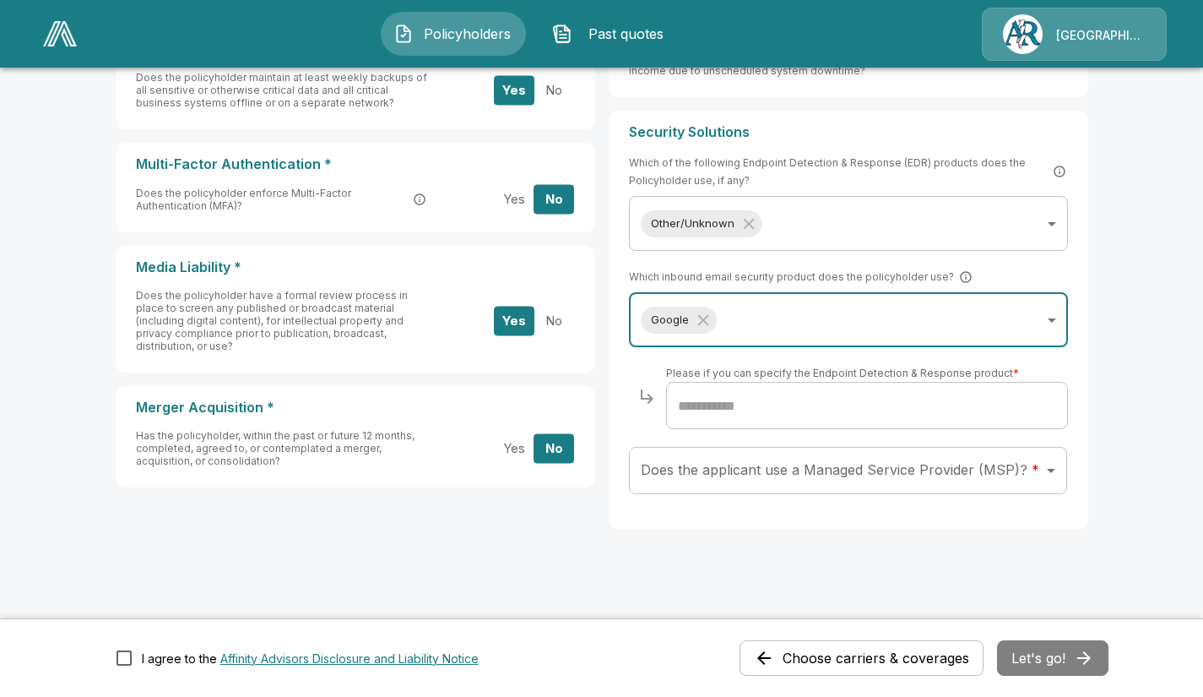
click at [748, 399] on input "text" at bounding box center [867, 405] width 402 height 47
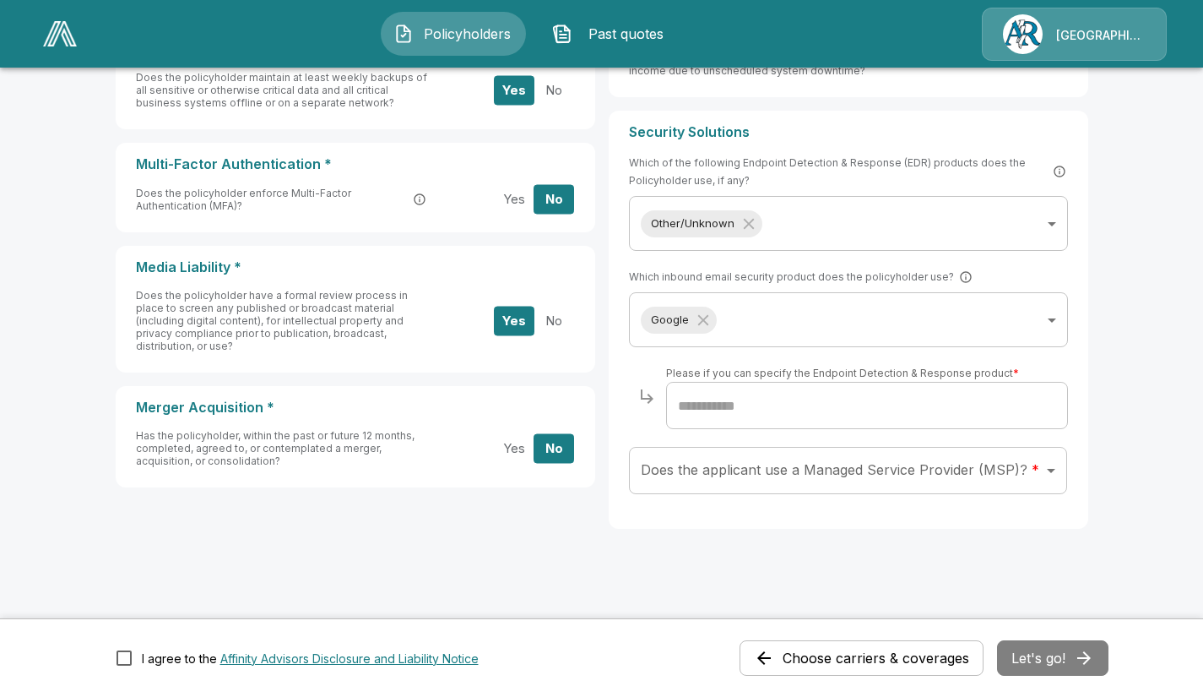
click at [735, 394] on input "text" at bounding box center [867, 405] width 402 height 47
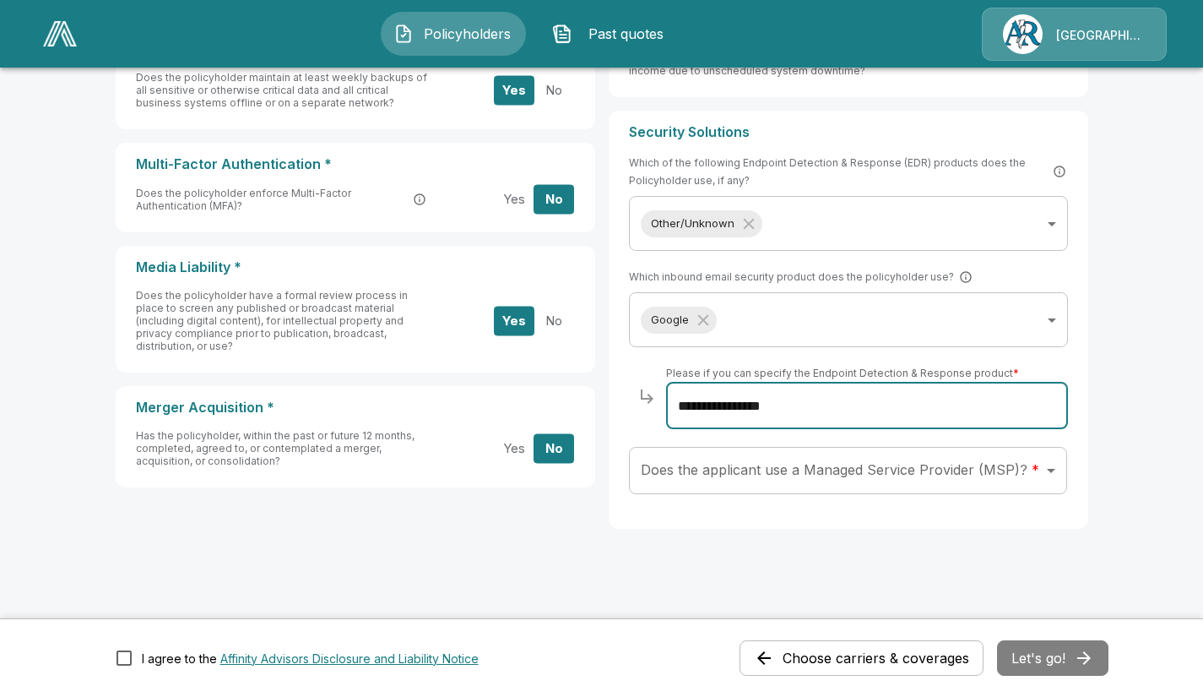
type input "**********"
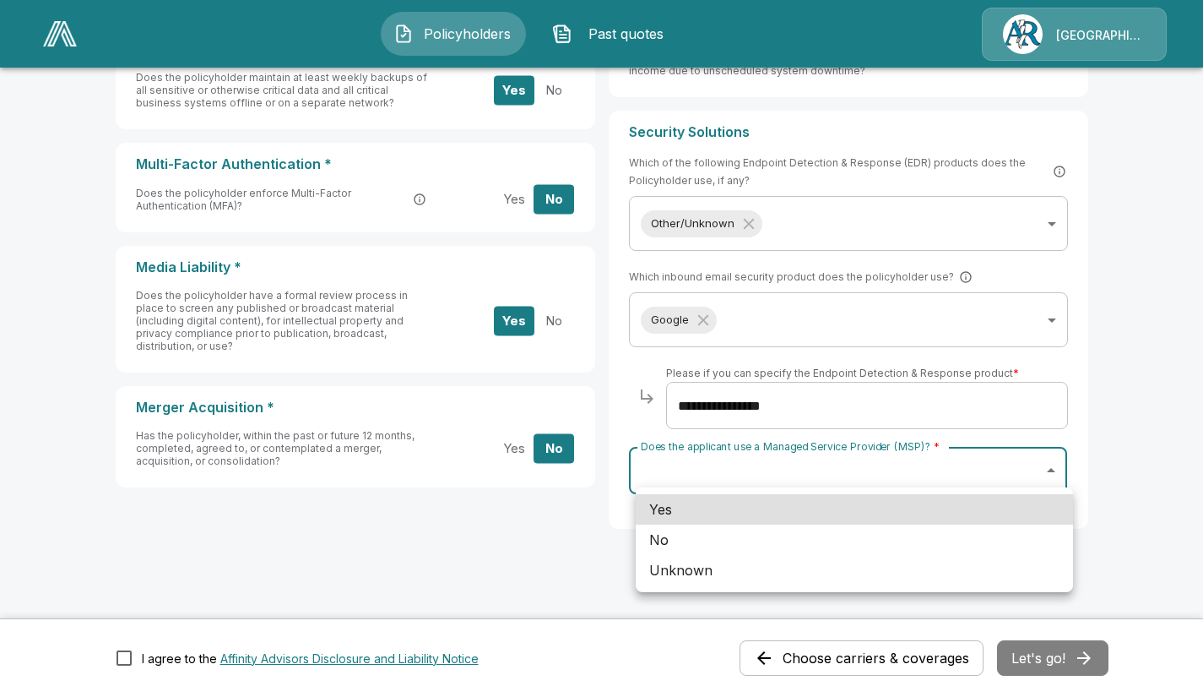
click at [656, 542] on li "No" at bounding box center [854, 539] width 437 height 30
type input "**"
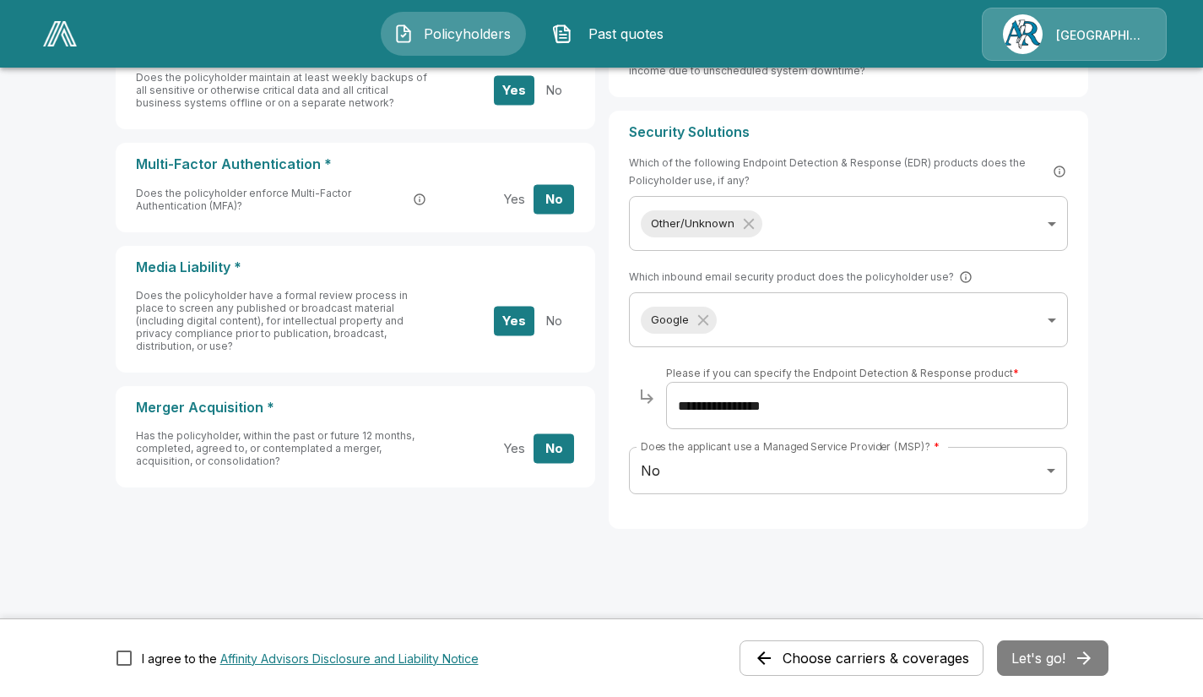
click at [1036, 652] on div "Choose carriers & coverages Let's go!" at bounding box center [924, 657] width 369 height 35
click at [1049, 660] on button "Let's go!" at bounding box center [1052, 657] width 111 height 35
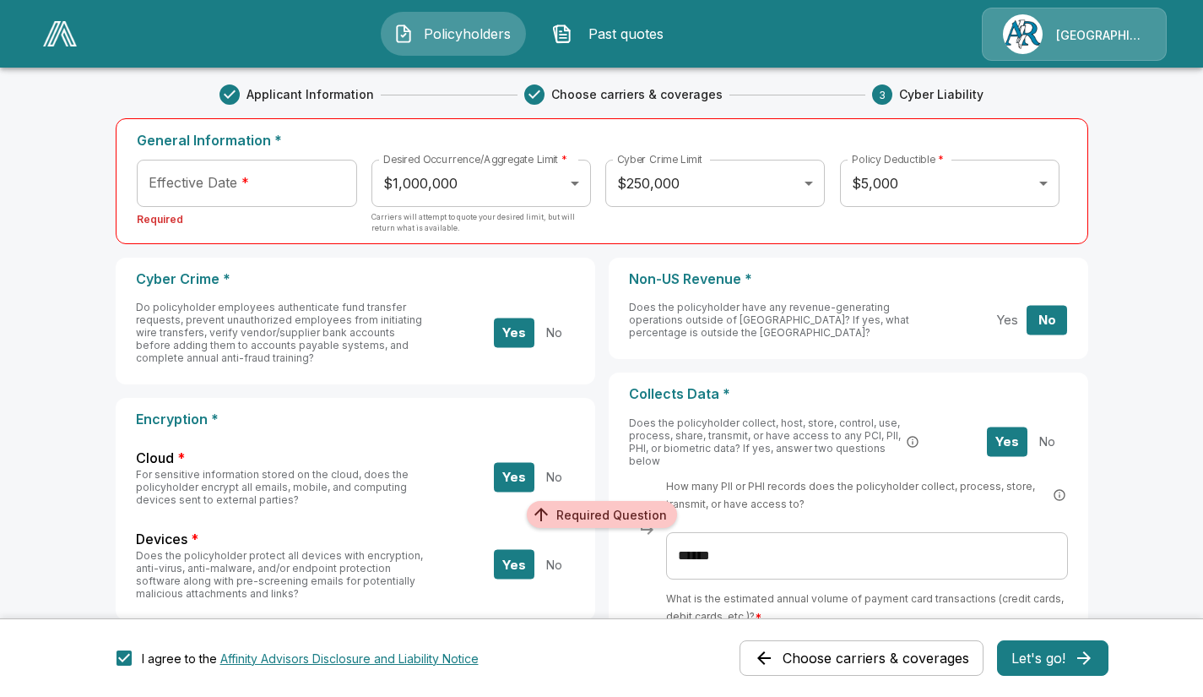
scroll to position [0, 0]
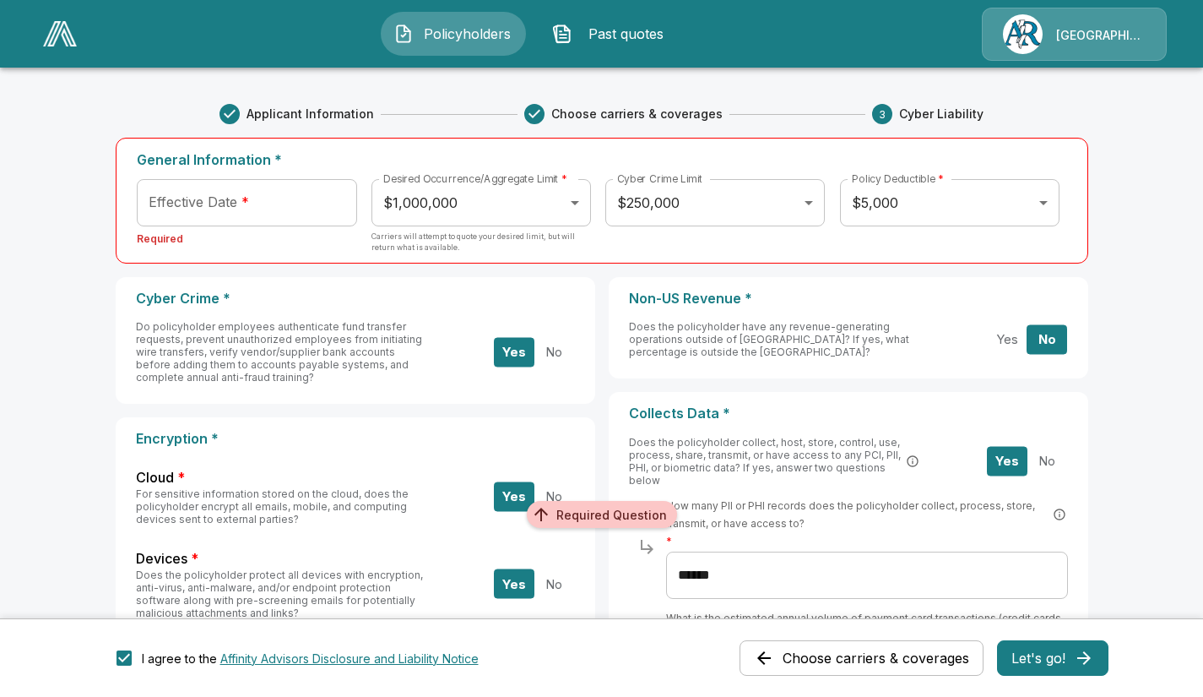
type input "**********"
click at [280, 205] on input "**********" at bounding box center [241, 202] width 209 height 47
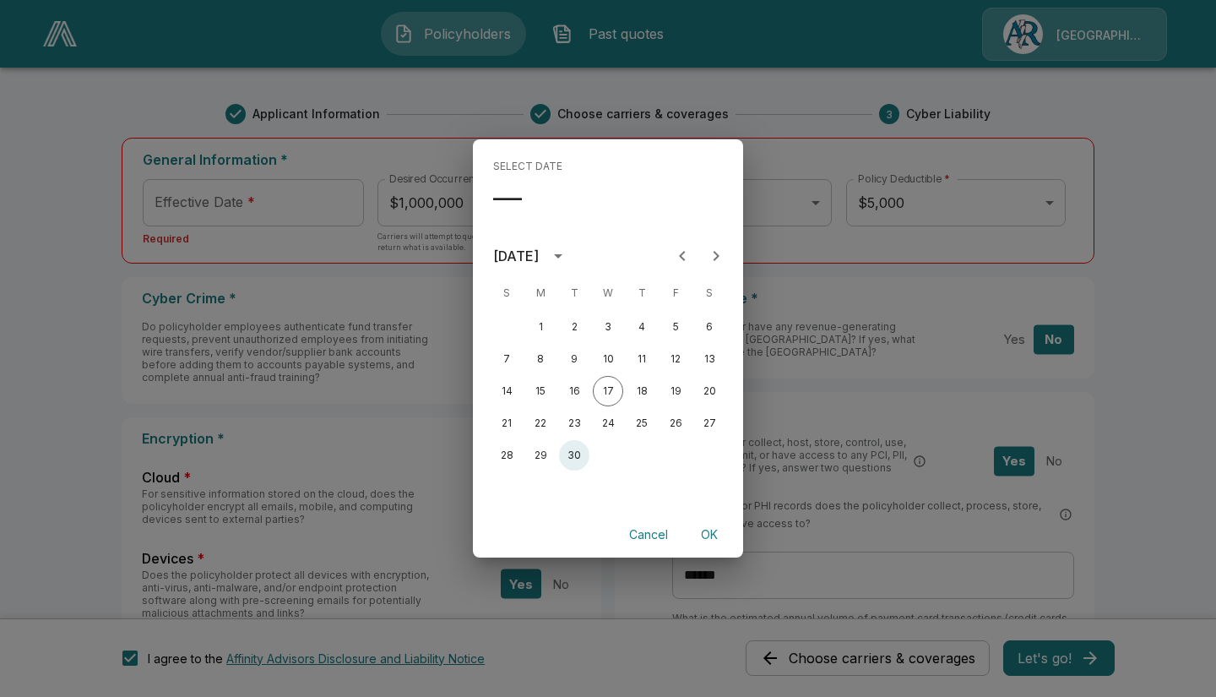
click at [571, 449] on button "30" at bounding box center [574, 455] width 30 height 30
type input "**********"
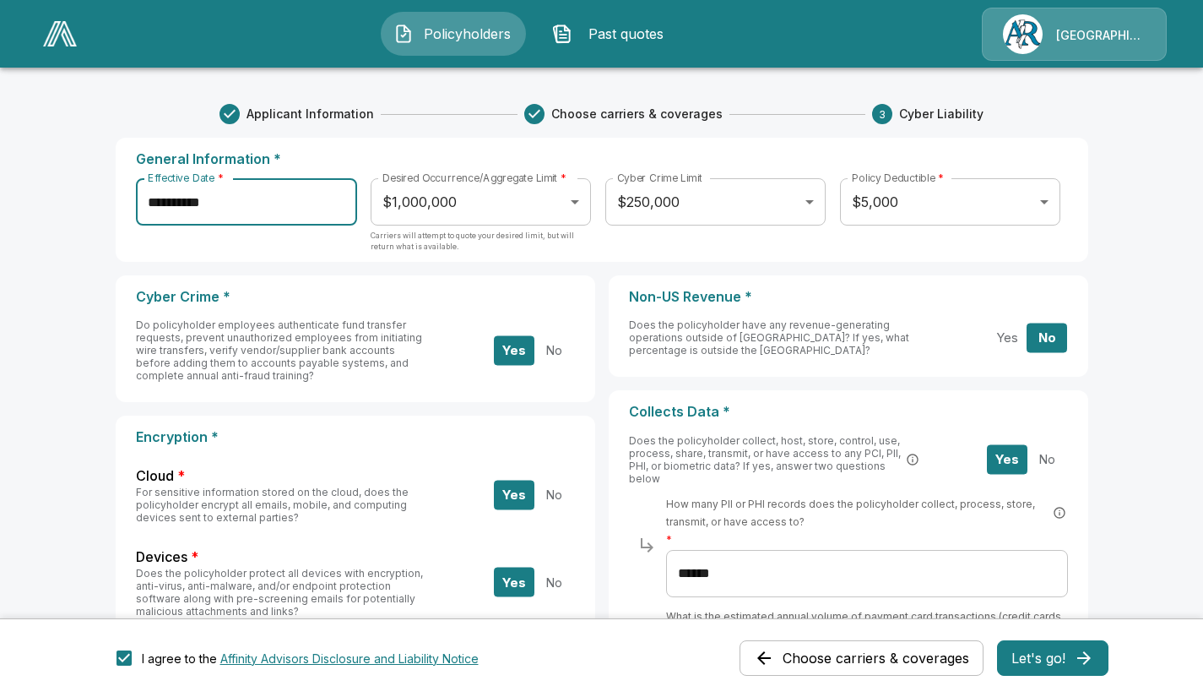
click at [1079, 652] on button "Let's go!" at bounding box center [1052, 657] width 111 height 35
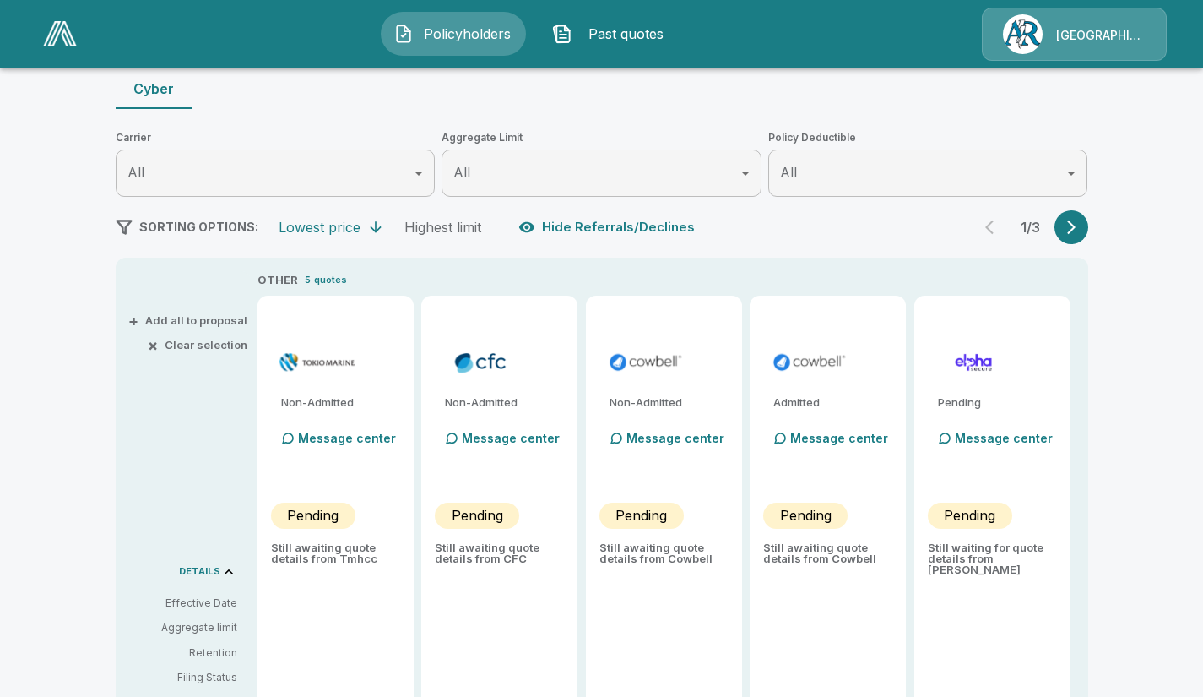
scroll to position [203, 0]
type input "*******"
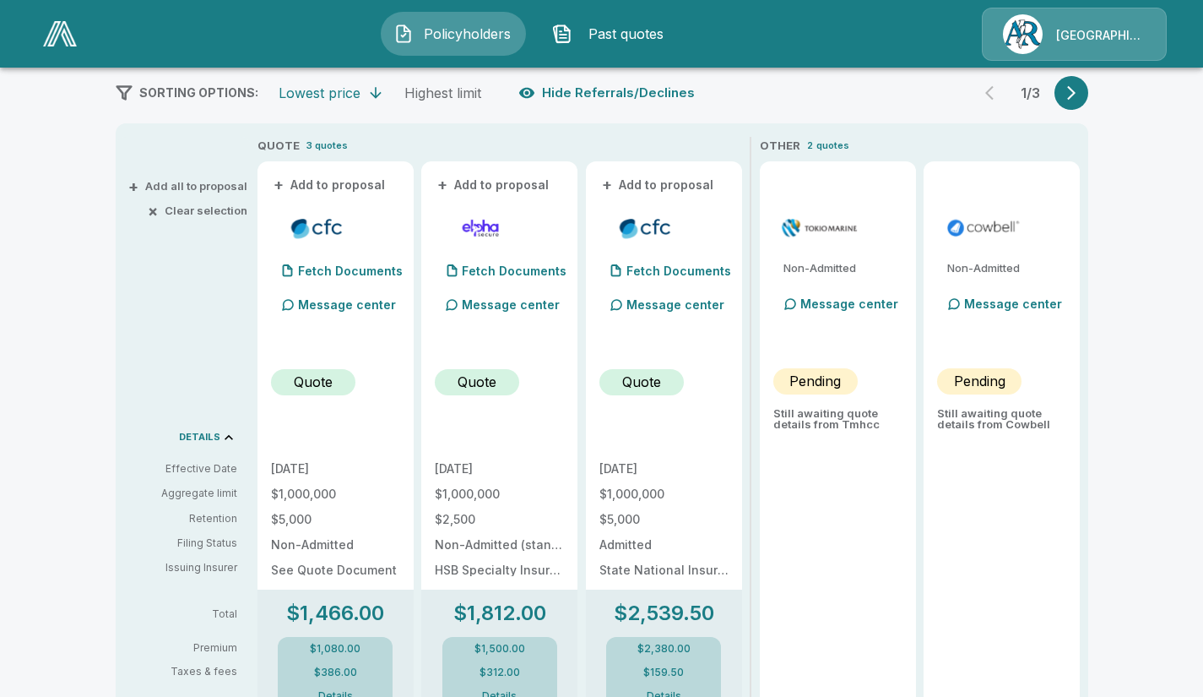
scroll to position [340, 0]
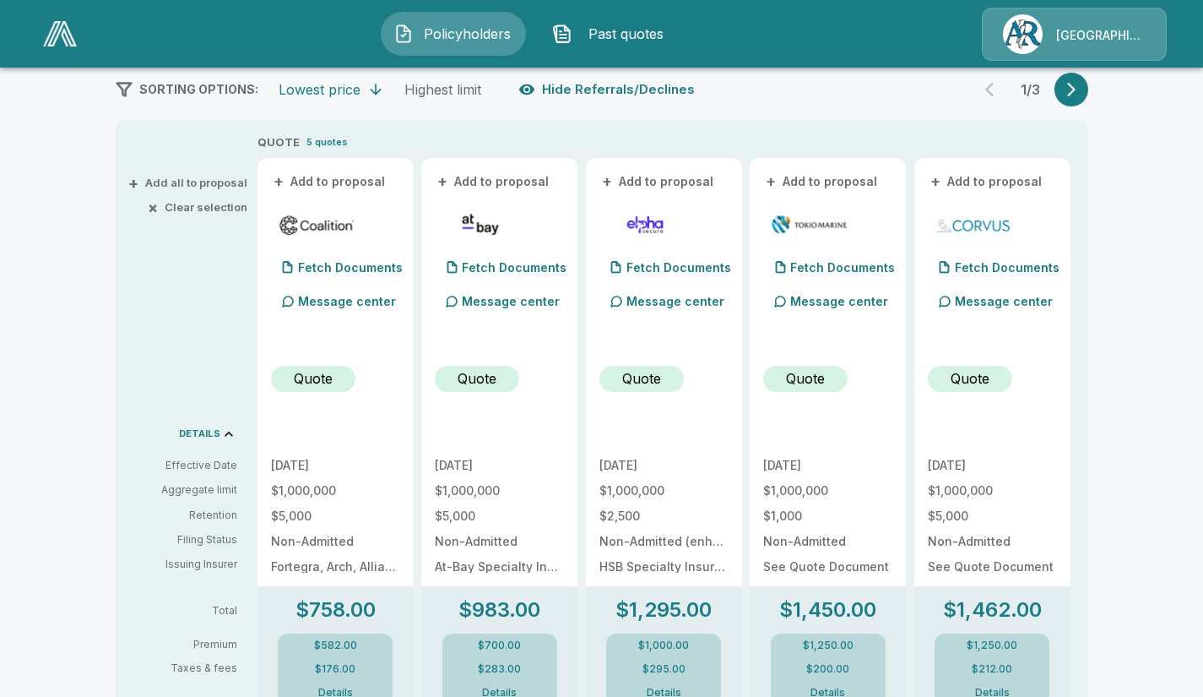
click at [1080, 87] on icon "button" at bounding box center [1071, 89] width 17 height 17
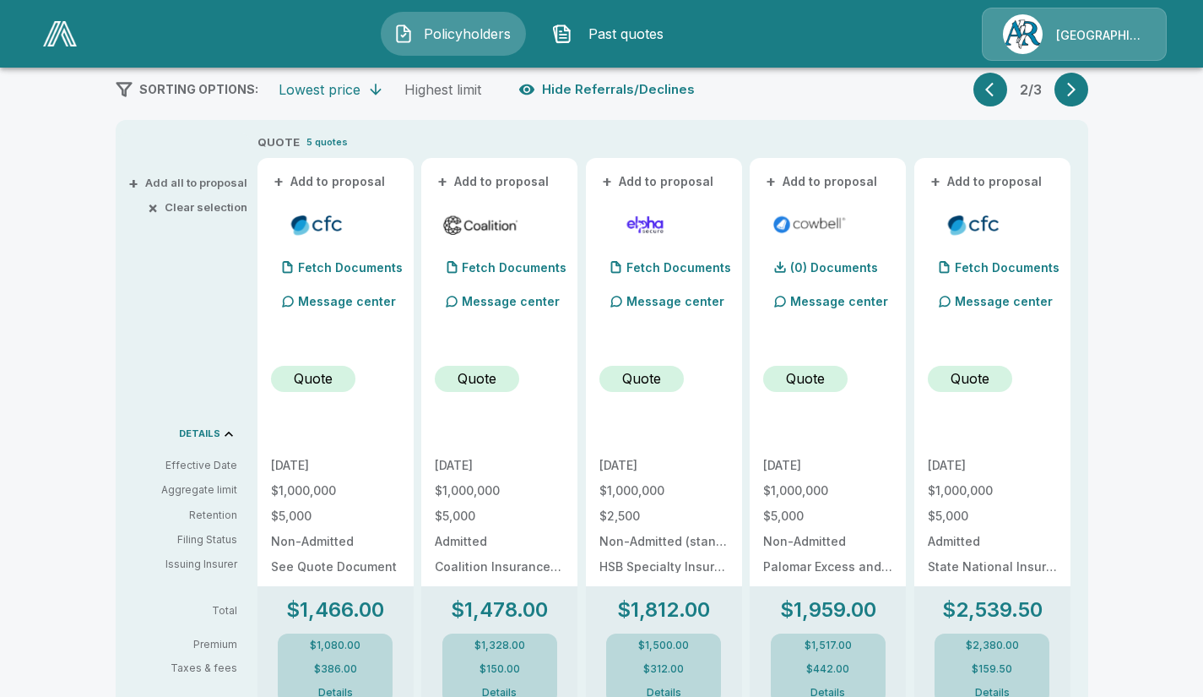
click at [1080, 87] on icon "button" at bounding box center [1071, 89] width 17 height 17
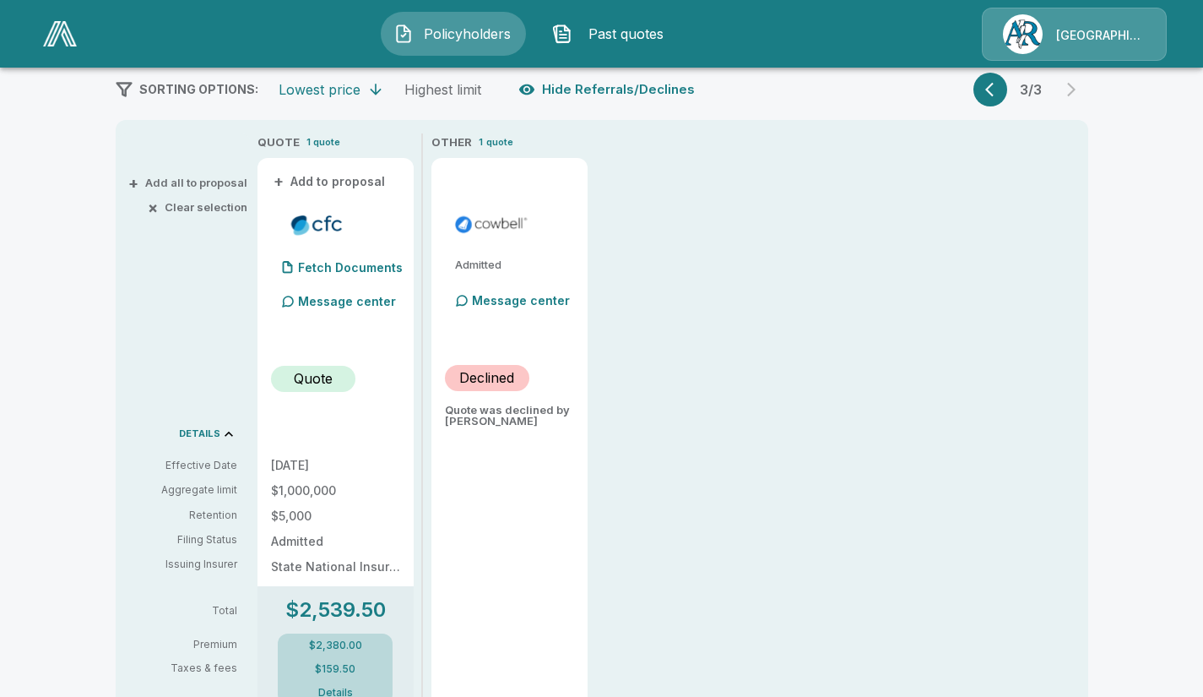
click at [1001, 91] on icon "button" at bounding box center [994, 89] width 17 height 17
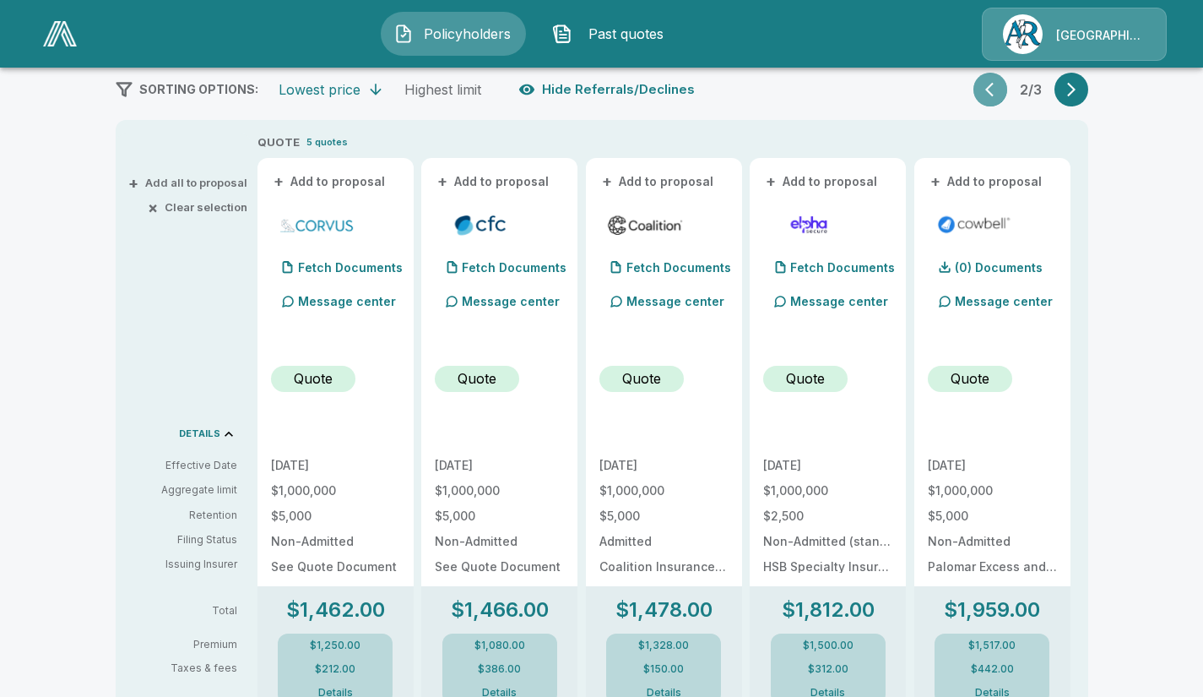
click at [1001, 91] on icon "button" at bounding box center [994, 89] width 17 height 17
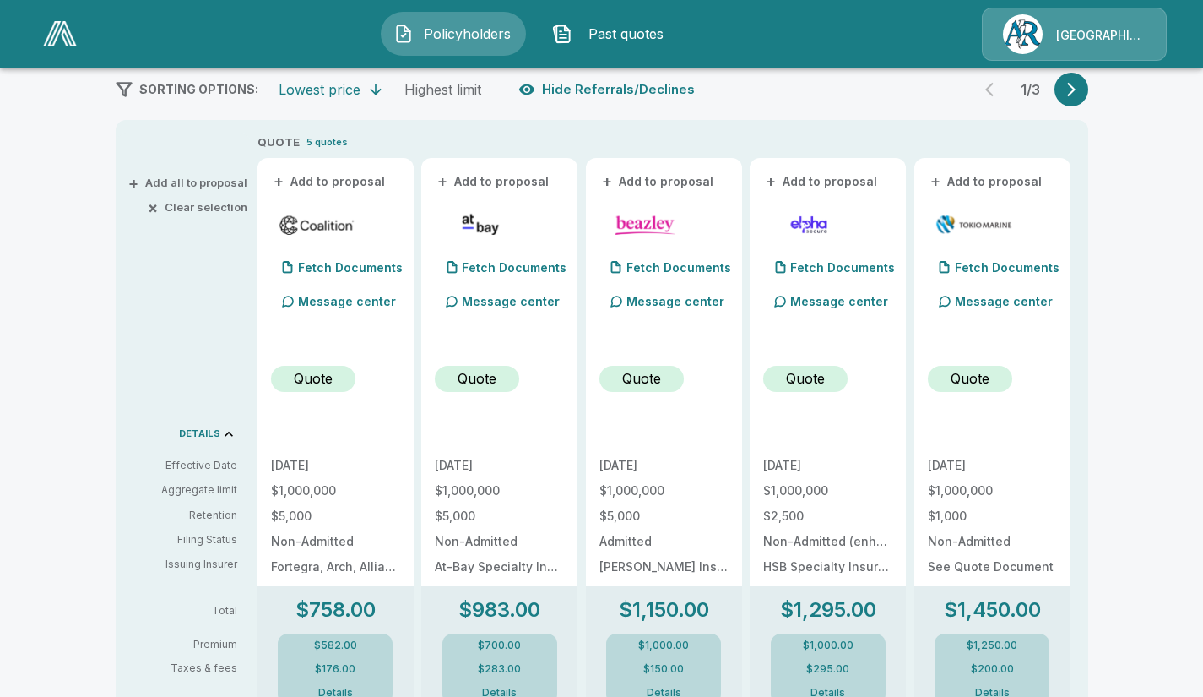
click at [357, 177] on button "+ Add to proposal" at bounding box center [330, 181] width 118 height 19
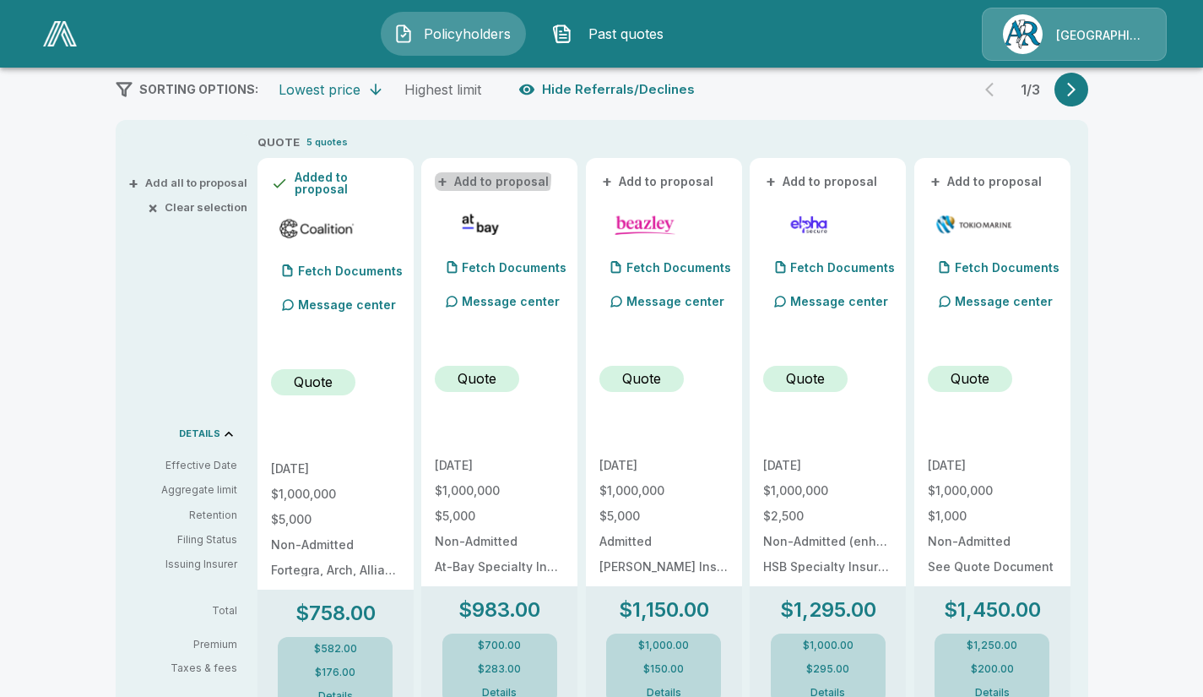
click at [493, 177] on button "+ Add to proposal" at bounding box center [494, 181] width 118 height 19
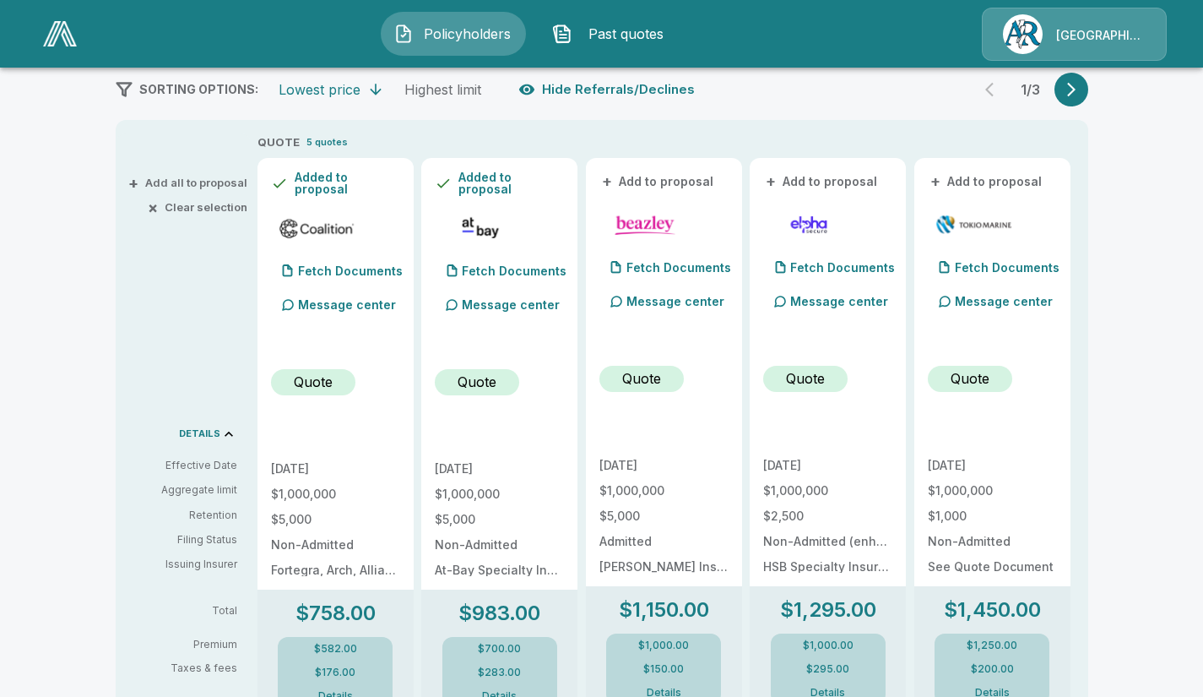
click at [656, 175] on button "+ Add to proposal" at bounding box center [659, 181] width 118 height 19
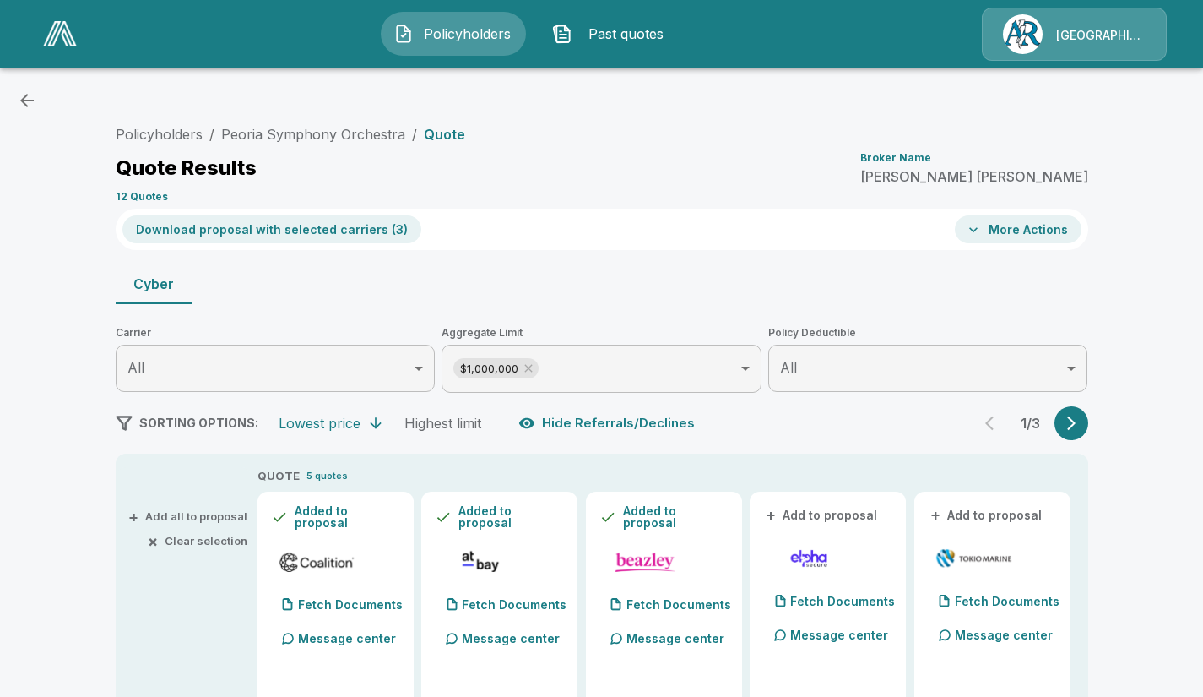
scroll to position [0, 0]
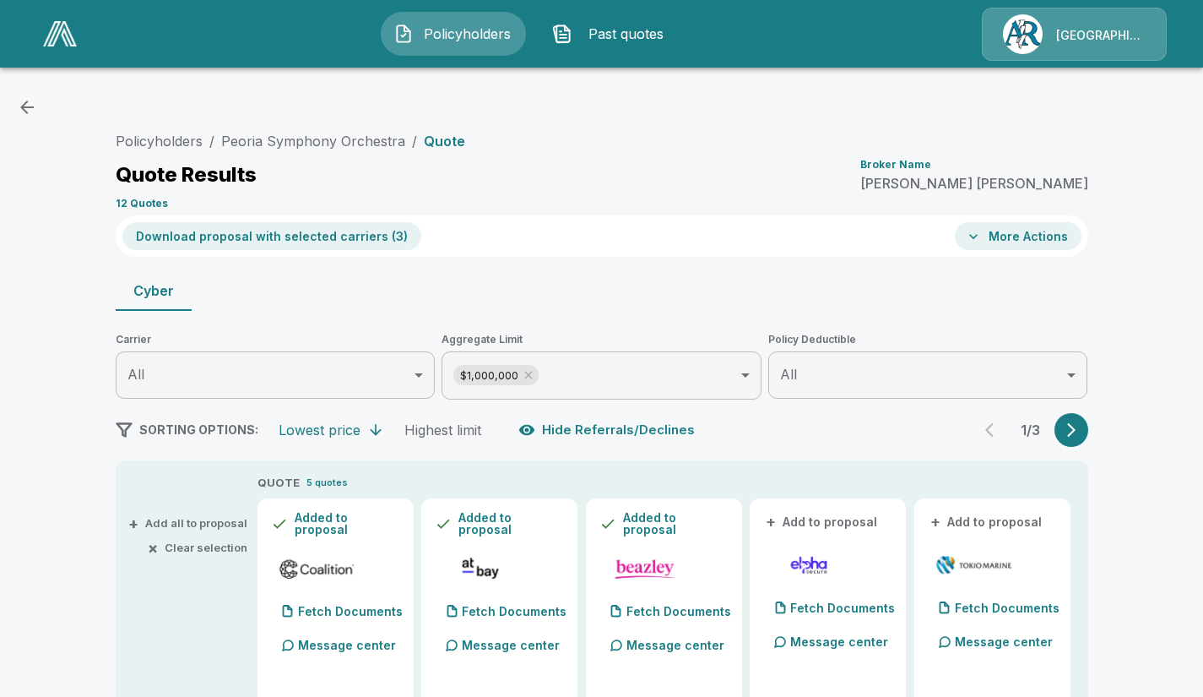
click at [296, 231] on button "Download proposal with selected carriers ( 3 )" at bounding box center [271, 236] width 299 height 28
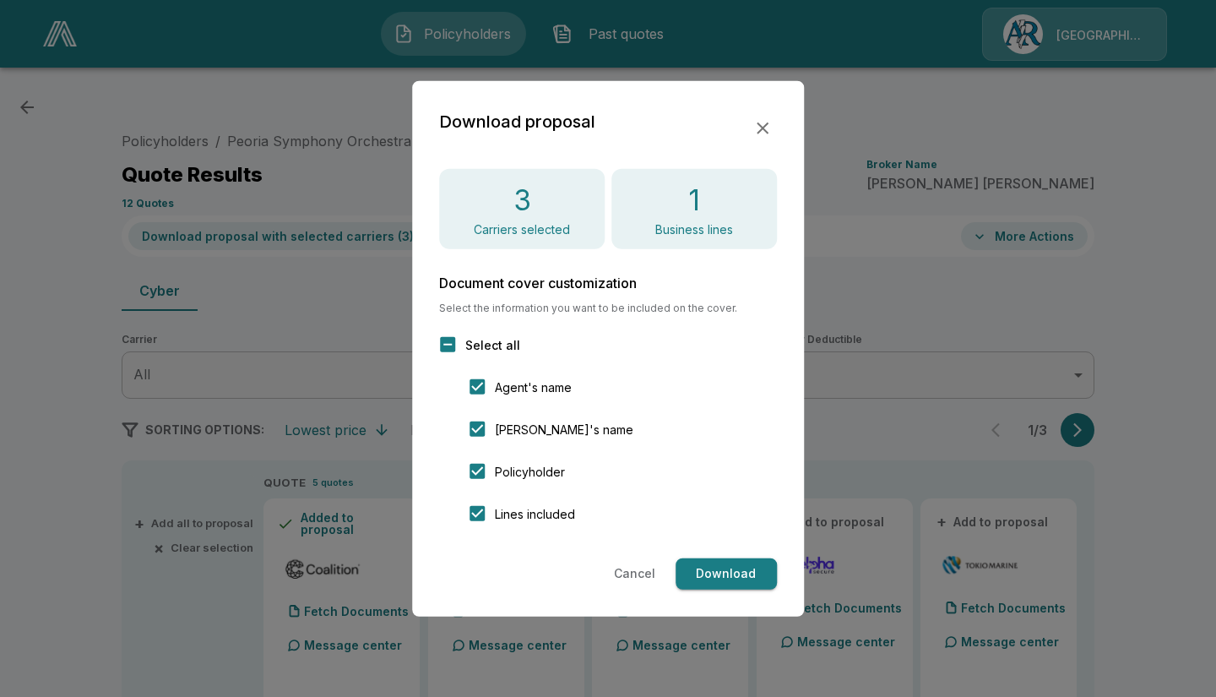
click at [711, 579] on button "Download" at bounding box center [726, 573] width 101 height 31
click at [758, 122] on icon "button" at bounding box center [763, 128] width 12 height 12
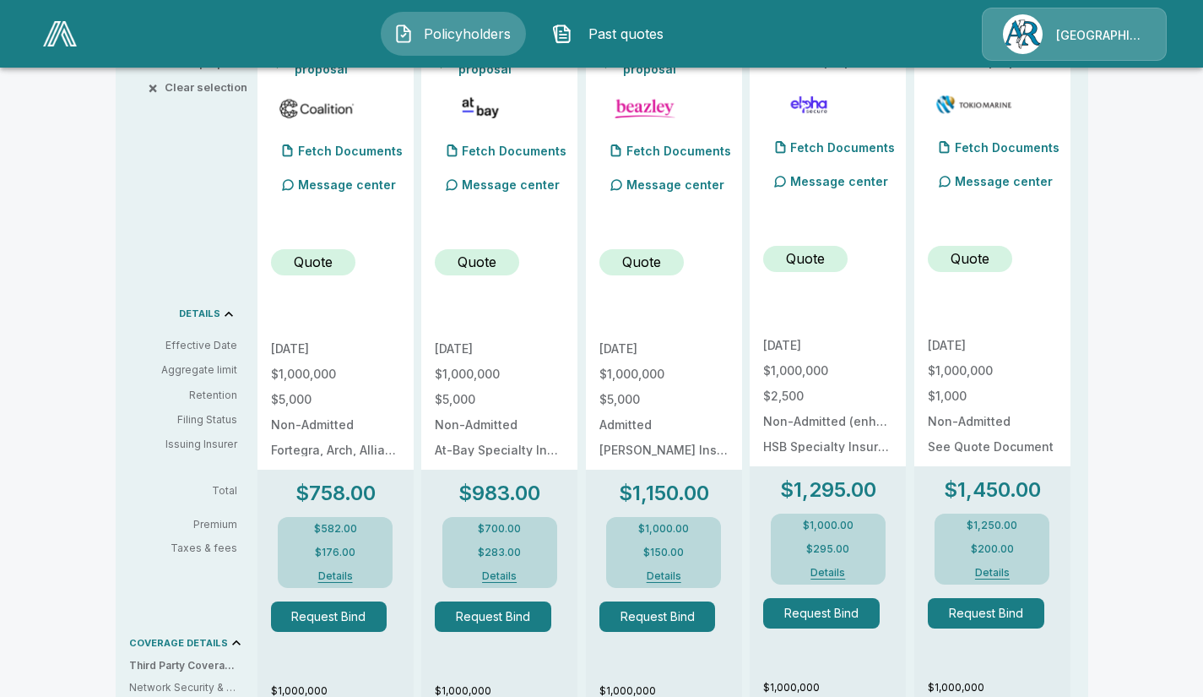
scroll to position [461, 0]
click at [293, 411] on div "9/30/2025 $1,000,000 $5,000 Non-Admitted Fortegra, Arch, Allianz, Aspen, Vantage" at bounding box center [335, 398] width 129 height 113
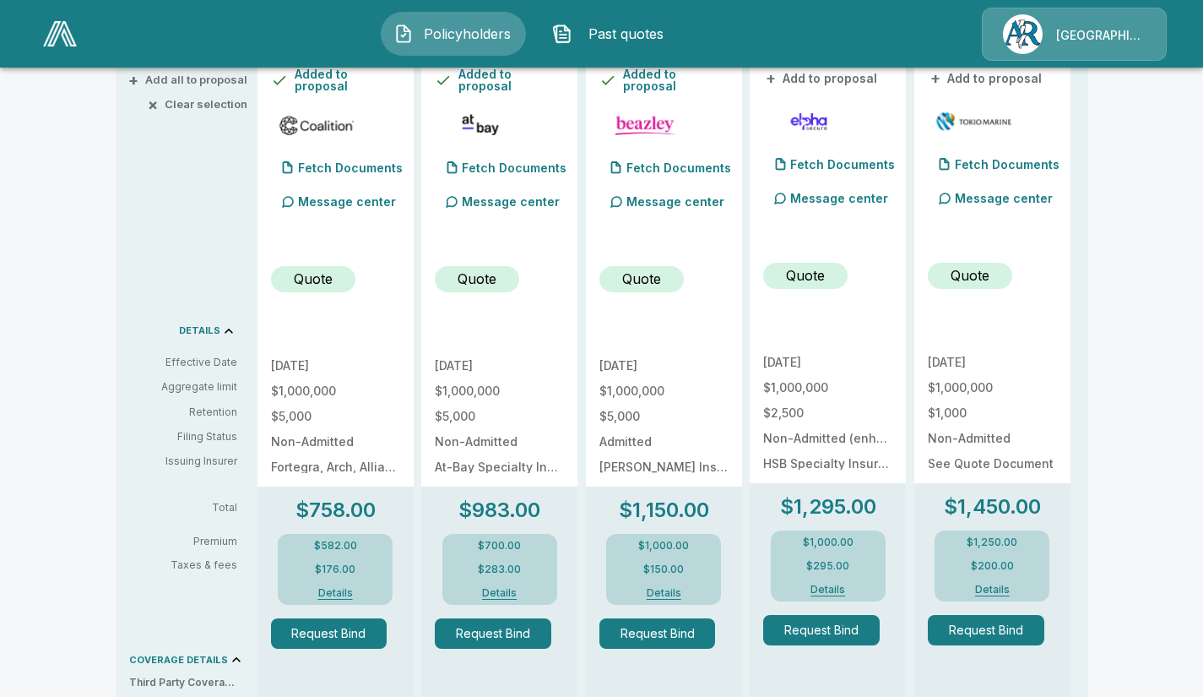
scroll to position [446, 0]
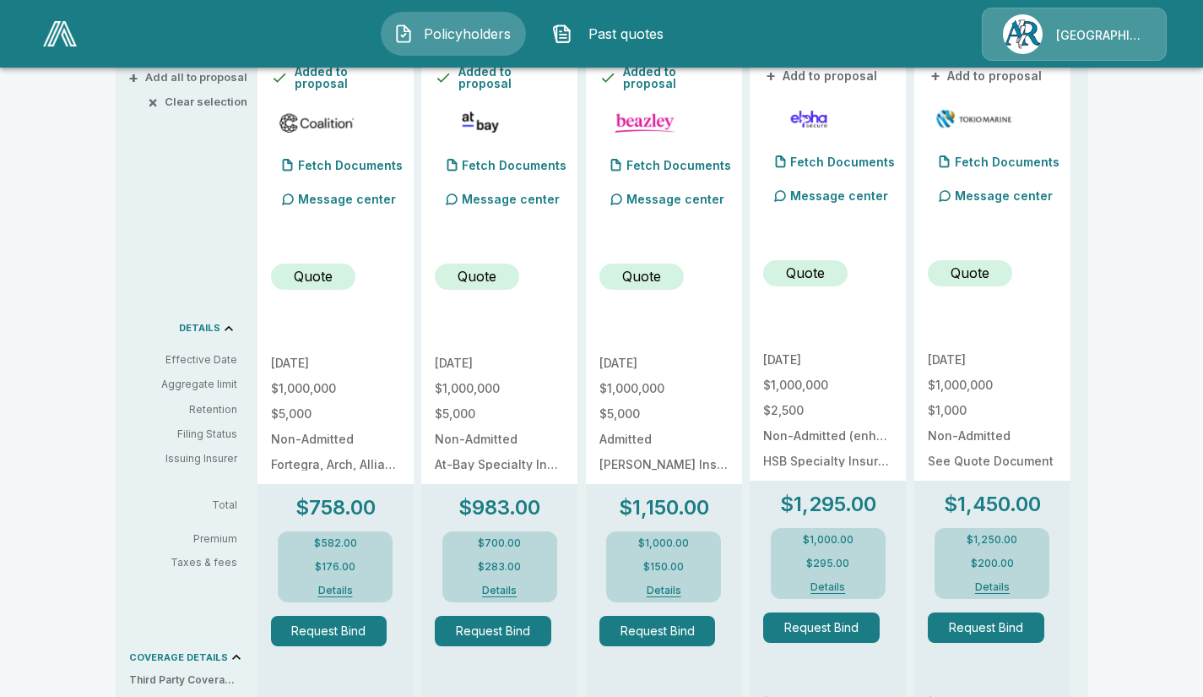
click at [354, 167] on div "Fetch Documents" at bounding box center [337, 166] width 132 height 34
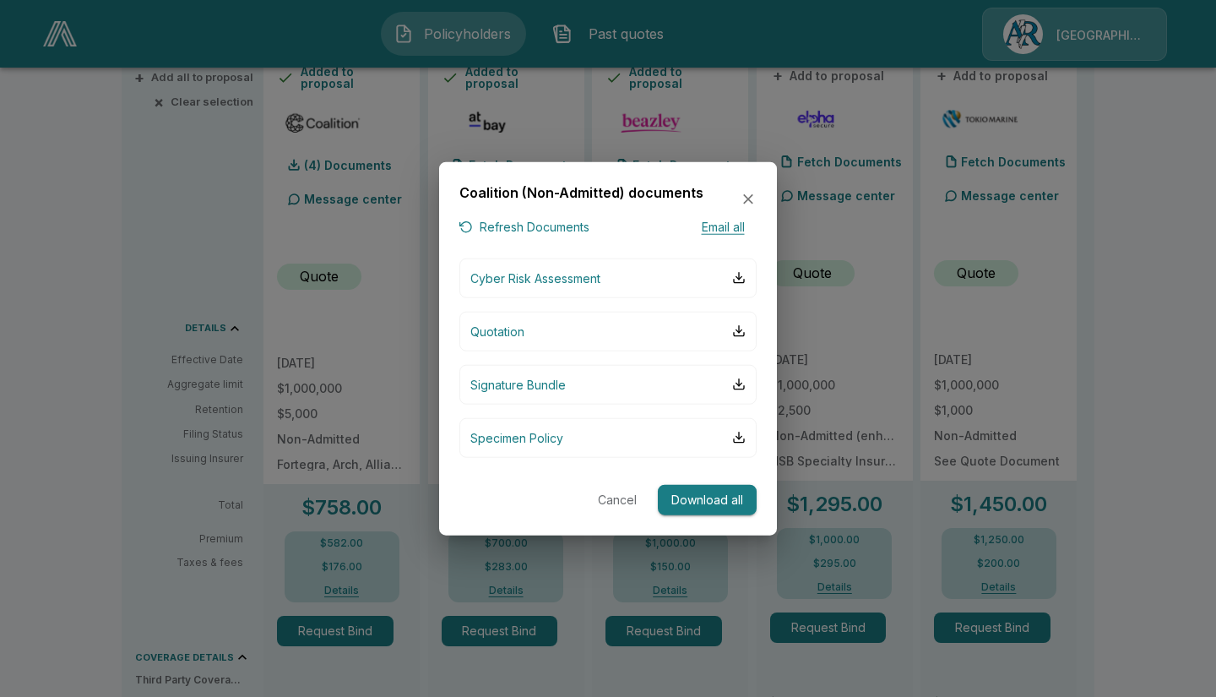
click at [535, 334] on button "Quotation" at bounding box center [607, 331] width 297 height 40
click at [606, 497] on button "Cancel" at bounding box center [617, 499] width 54 height 31
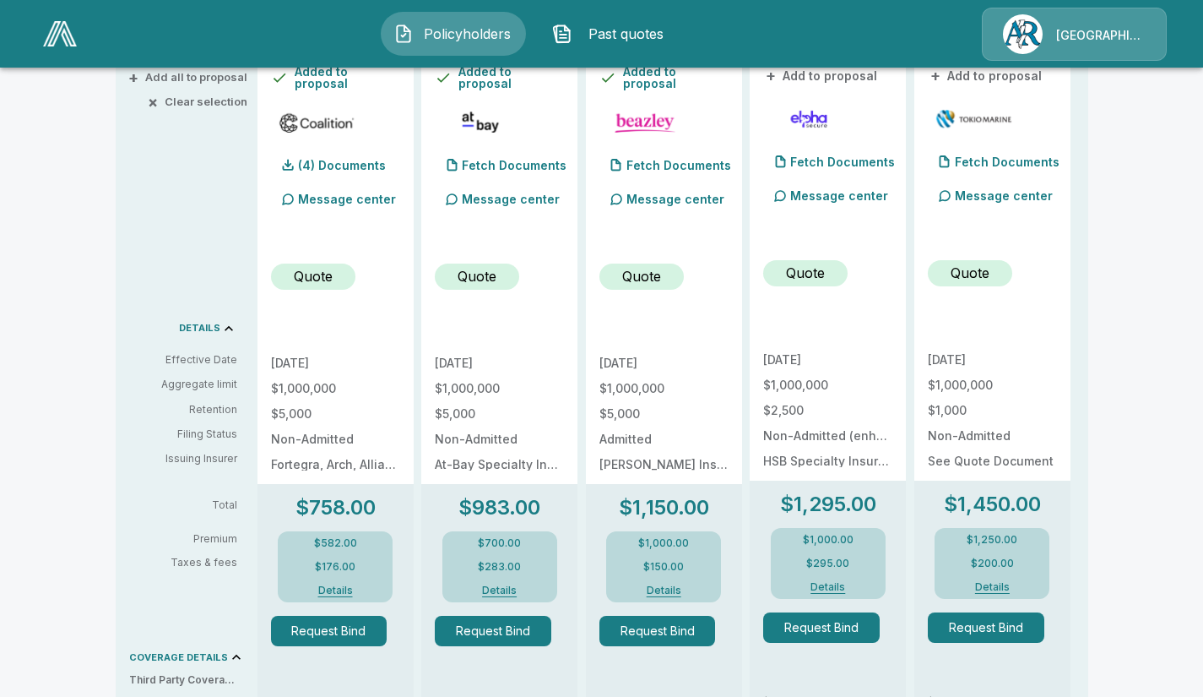
click at [551, 155] on div "Fetch Documents" at bounding box center [501, 166] width 132 height 34
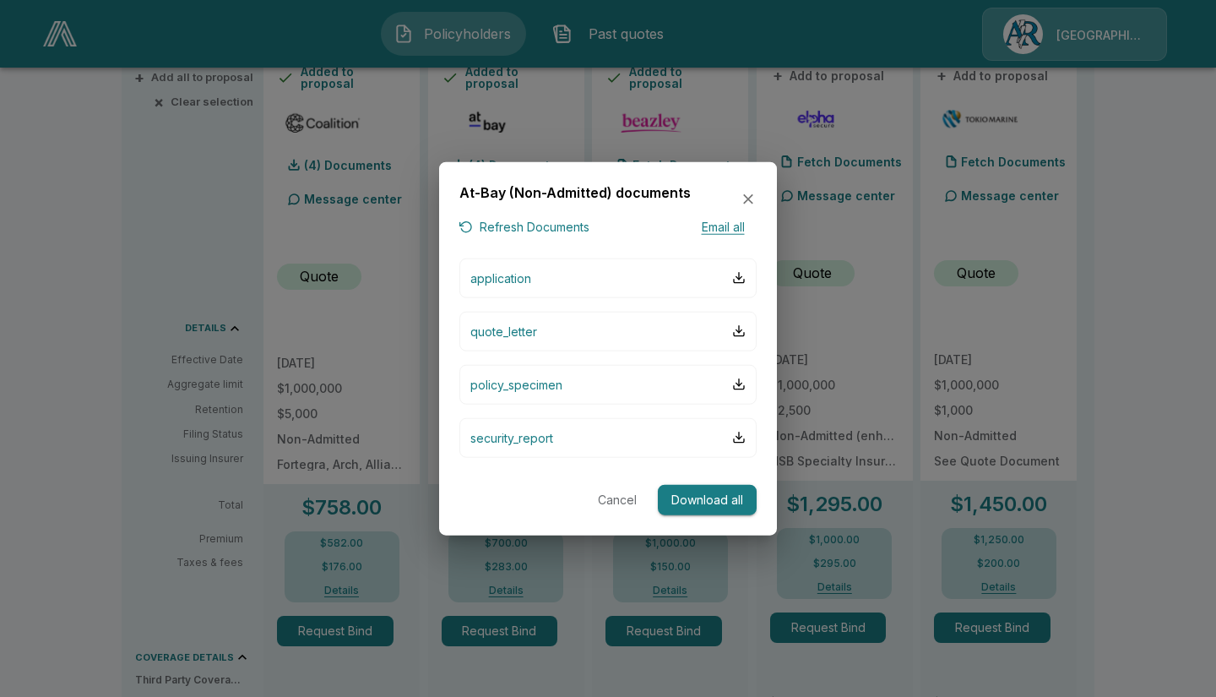
click at [588, 337] on button "quote_letter" at bounding box center [607, 331] width 297 height 40
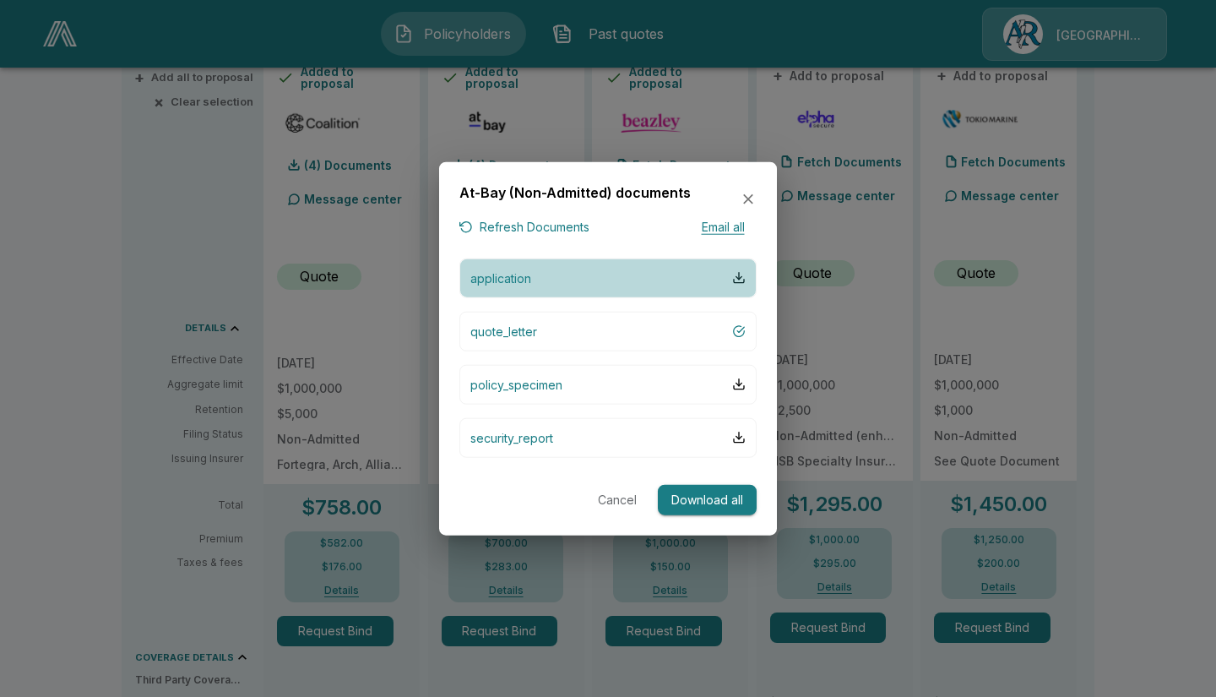
click at [655, 277] on button "application" at bounding box center [607, 278] width 297 height 40
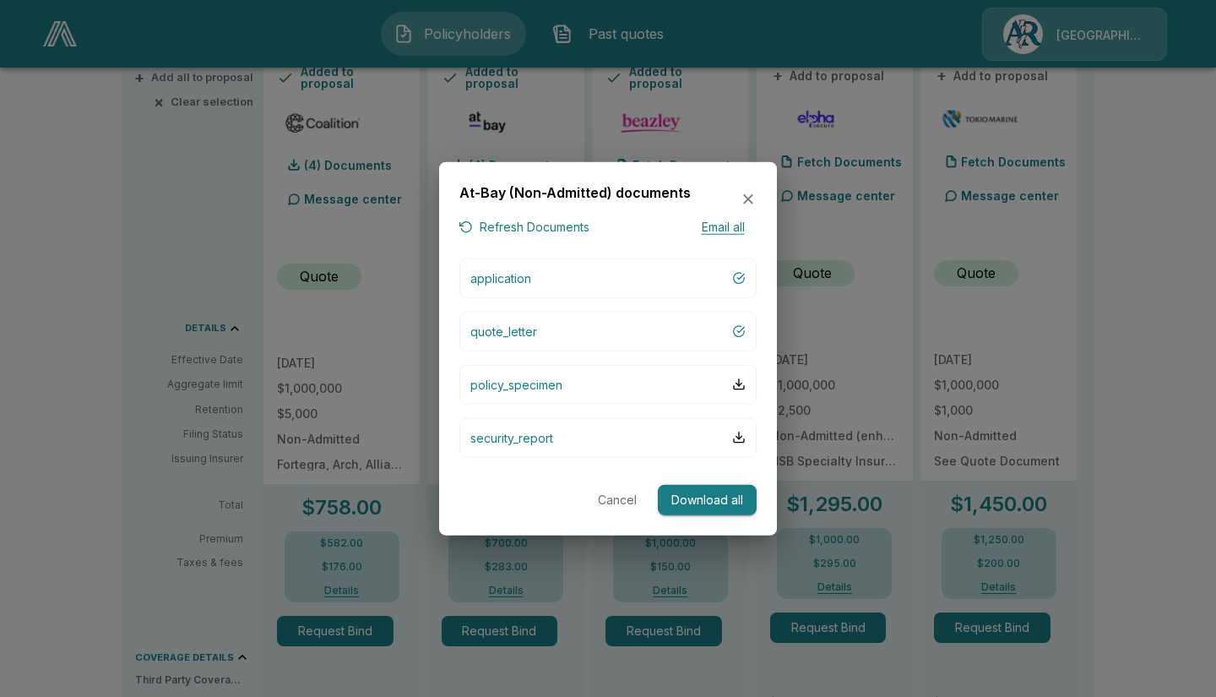
click at [589, 380] on button "policy_specimen" at bounding box center [607, 384] width 297 height 40
click at [747, 197] on icon "button" at bounding box center [748, 199] width 10 height 10
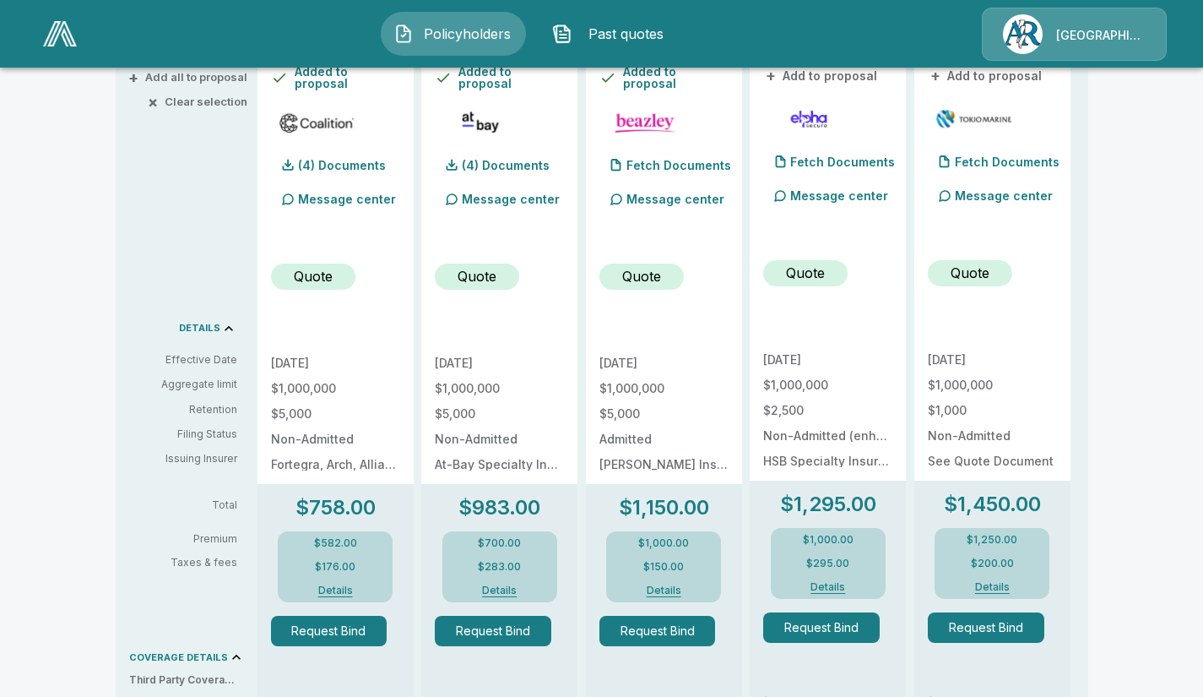
click at [506, 161] on p "(4) Documents" at bounding box center [506, 166] width 88 height 12
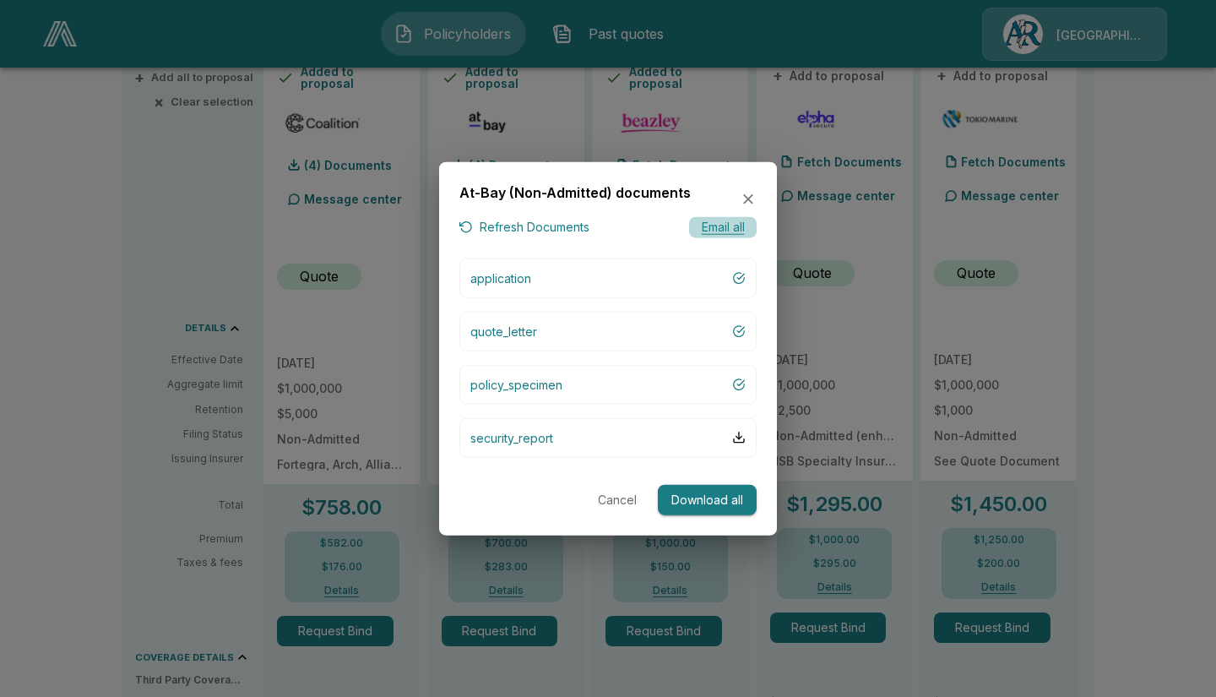
click at [709, 225] on button "Email all" at bounding box center [723, 227] width 68 height 21
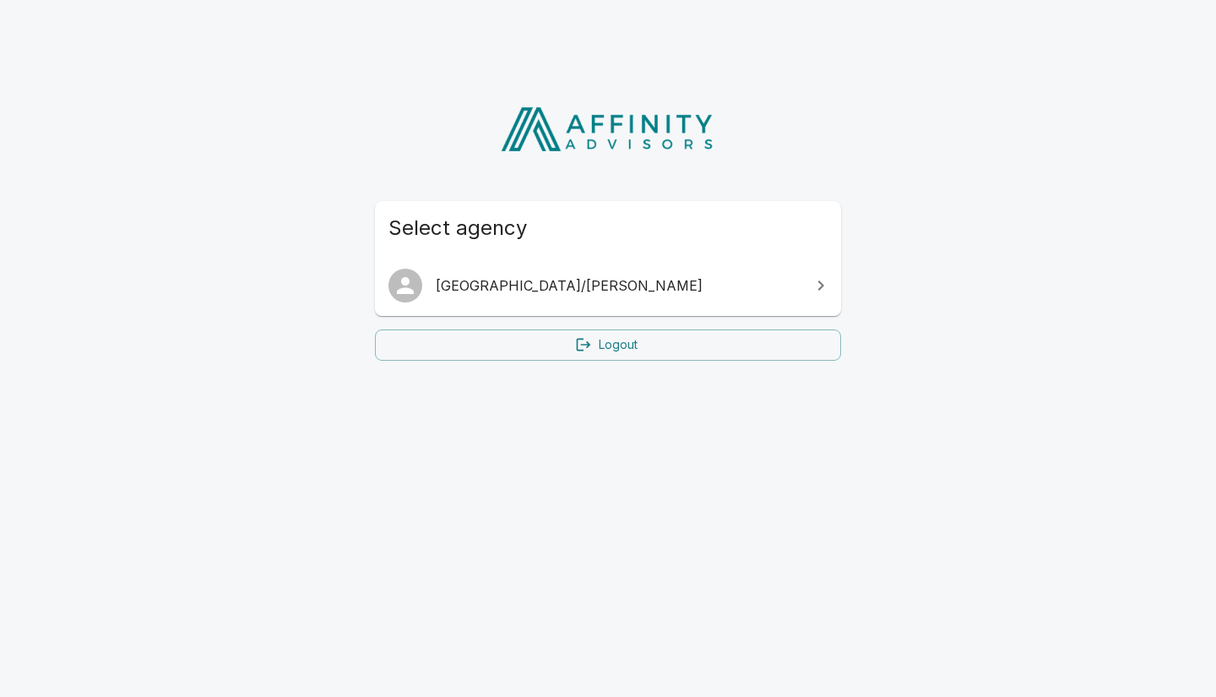
click at [470, 289] on span "[GEOGRAPHIC_DATA]/[PERSON_NAME]" at bounding box center [618, 285] width 365 height 20
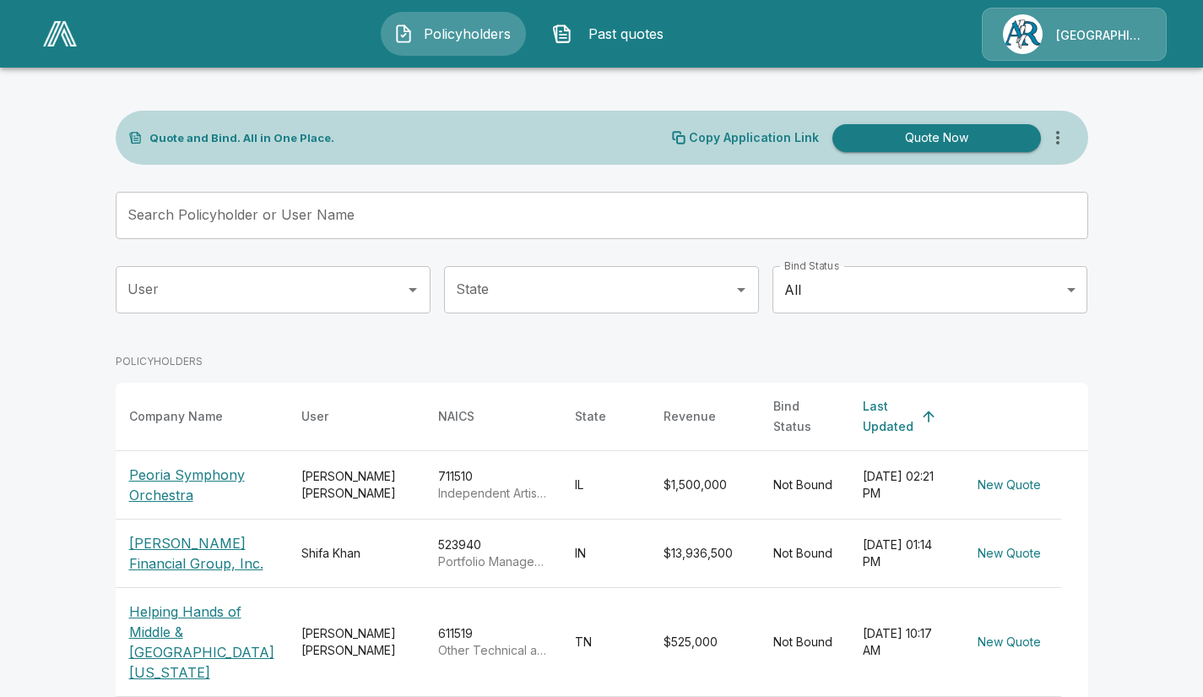
click at [174, 467] on p "Peoria Symphony Orchestra" at bounding box center [201, 484] width 145 height 41
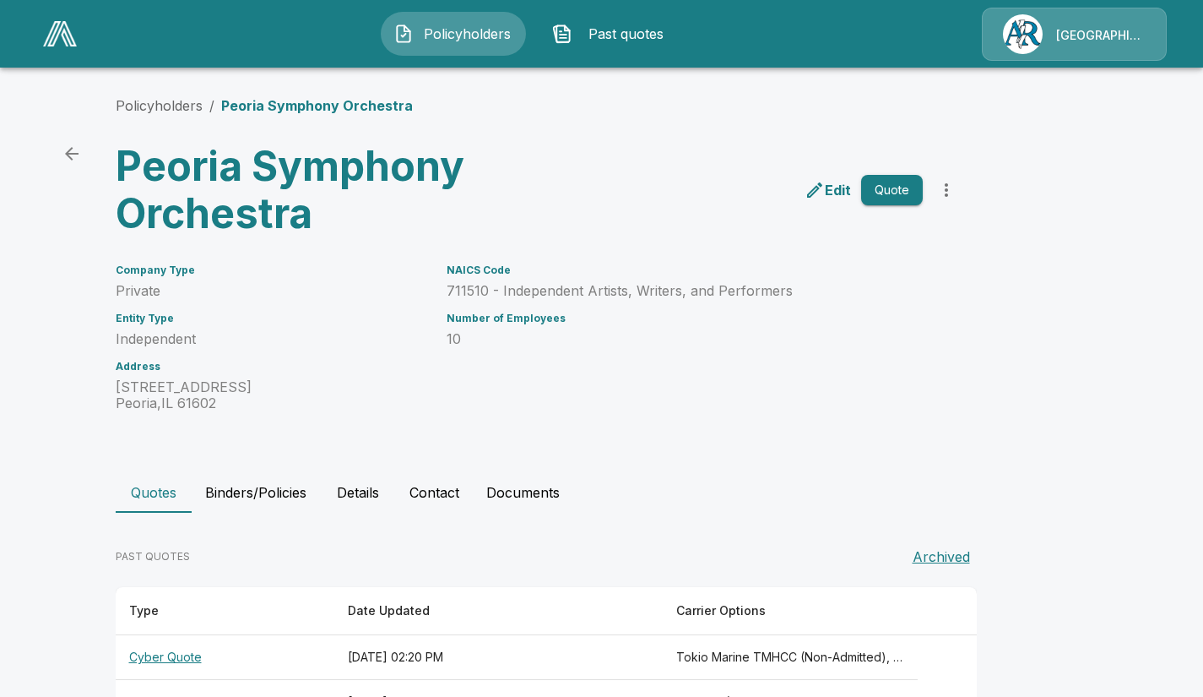
click at [177, 654] on th "Cyber Quote" at bounding box center [225, 657] width 219 height 45
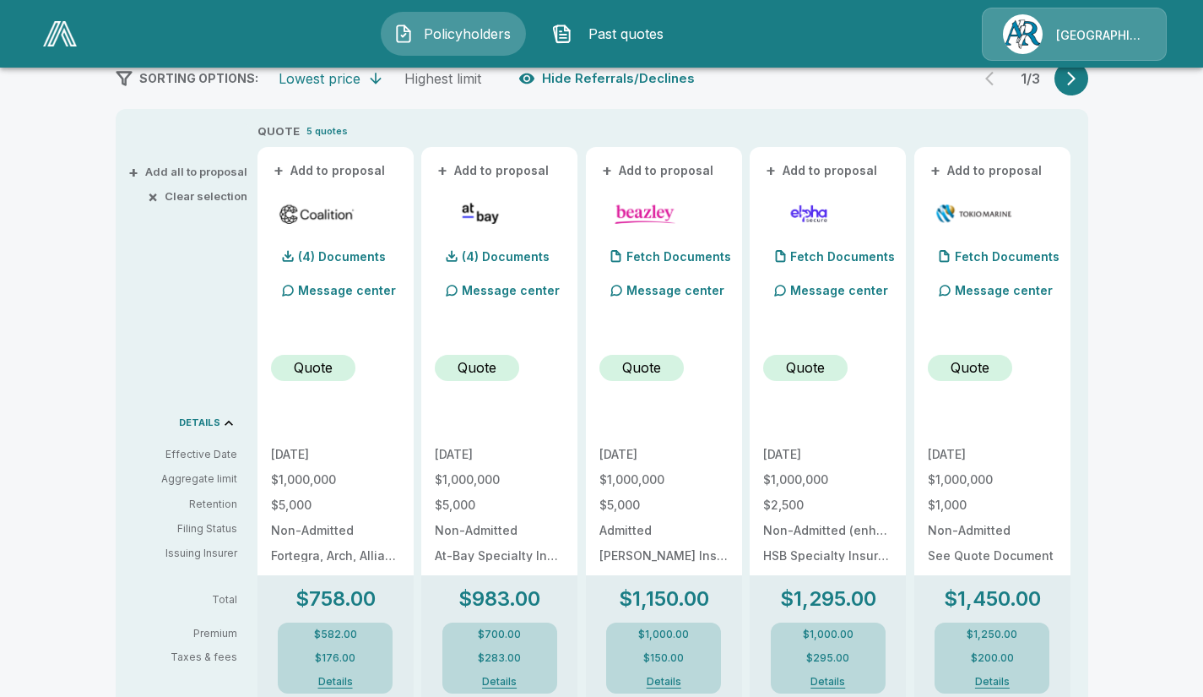
scroll to position [328, 0]
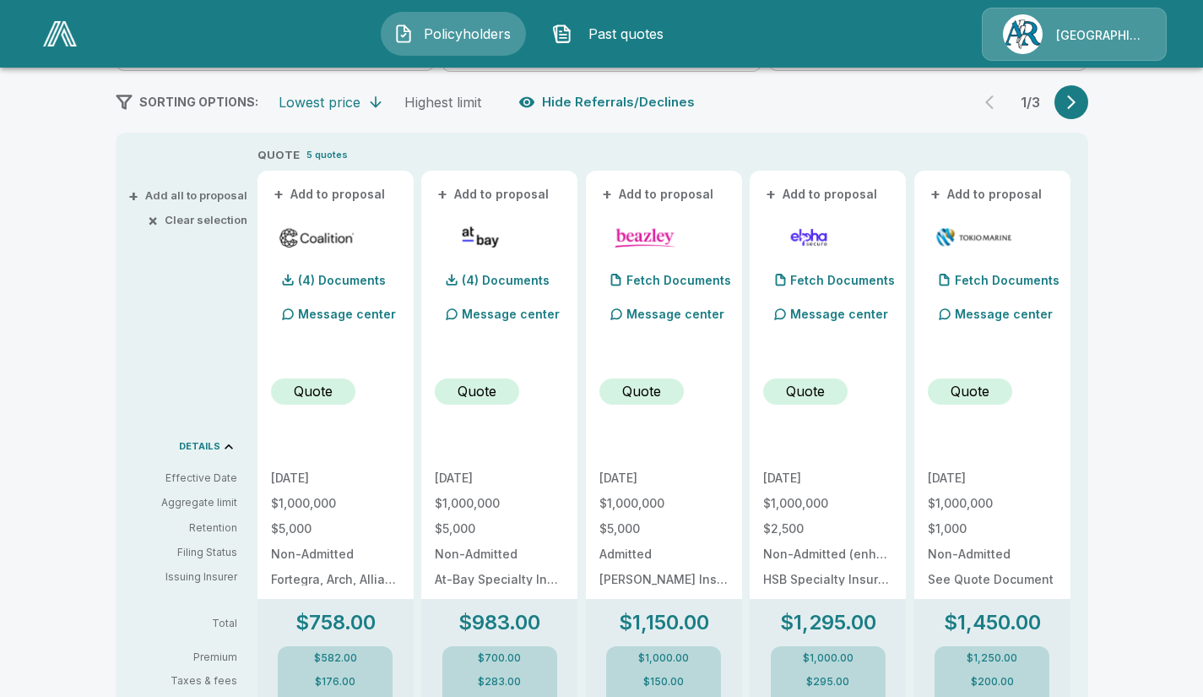
click at [486, 280] on p "(4) Documents" at bounding box center [506, 280] width 88 height 12
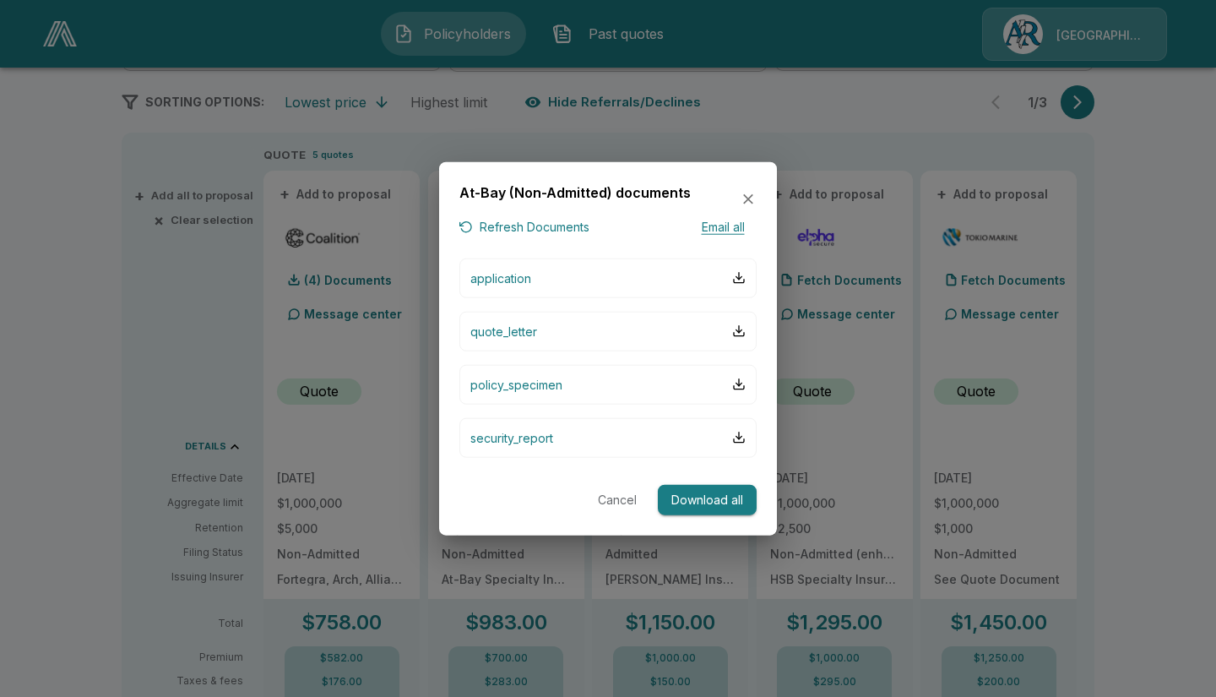
click at [747, 193] on icon "button" at bounding box center [748, 199] width 17 height 17
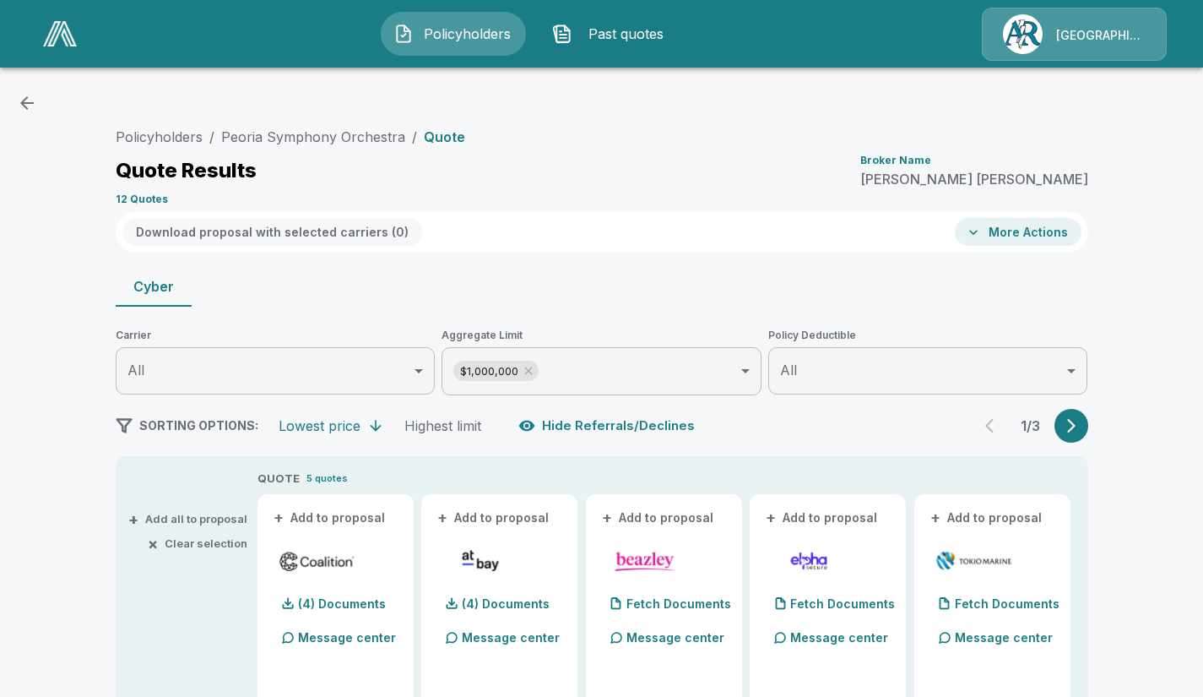
scroll to position [0, 0]
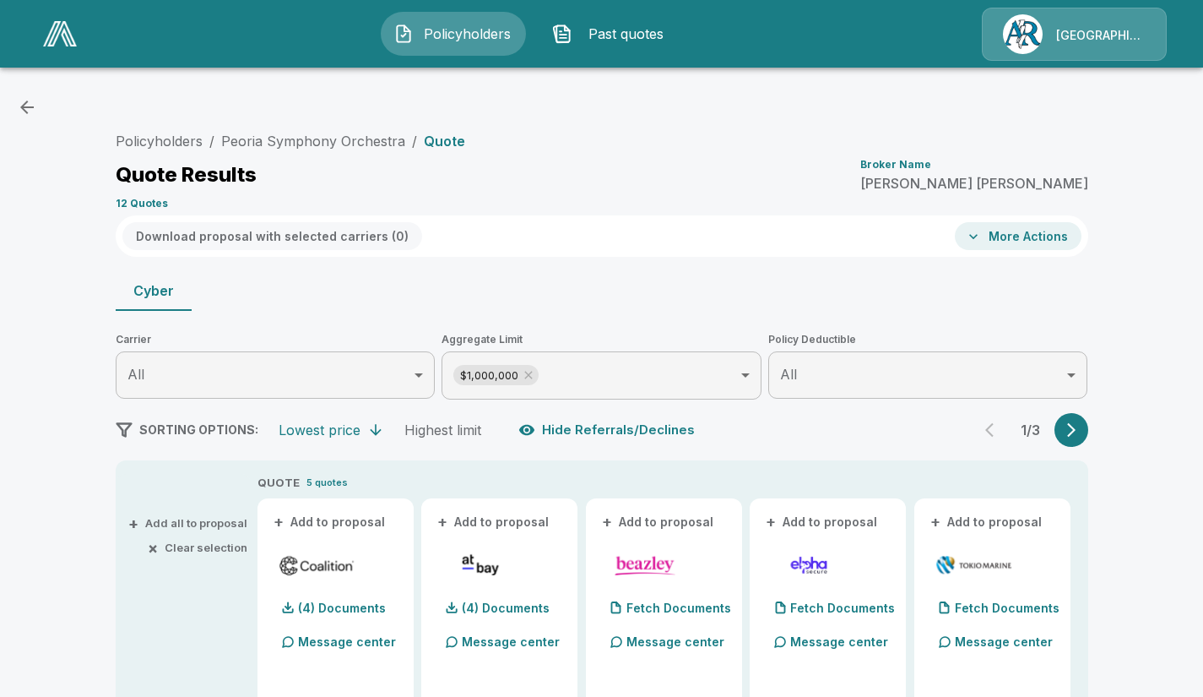
click at [1041, 233] on button "More Actions" at bounding box center [1018, 236] width 127 height 28
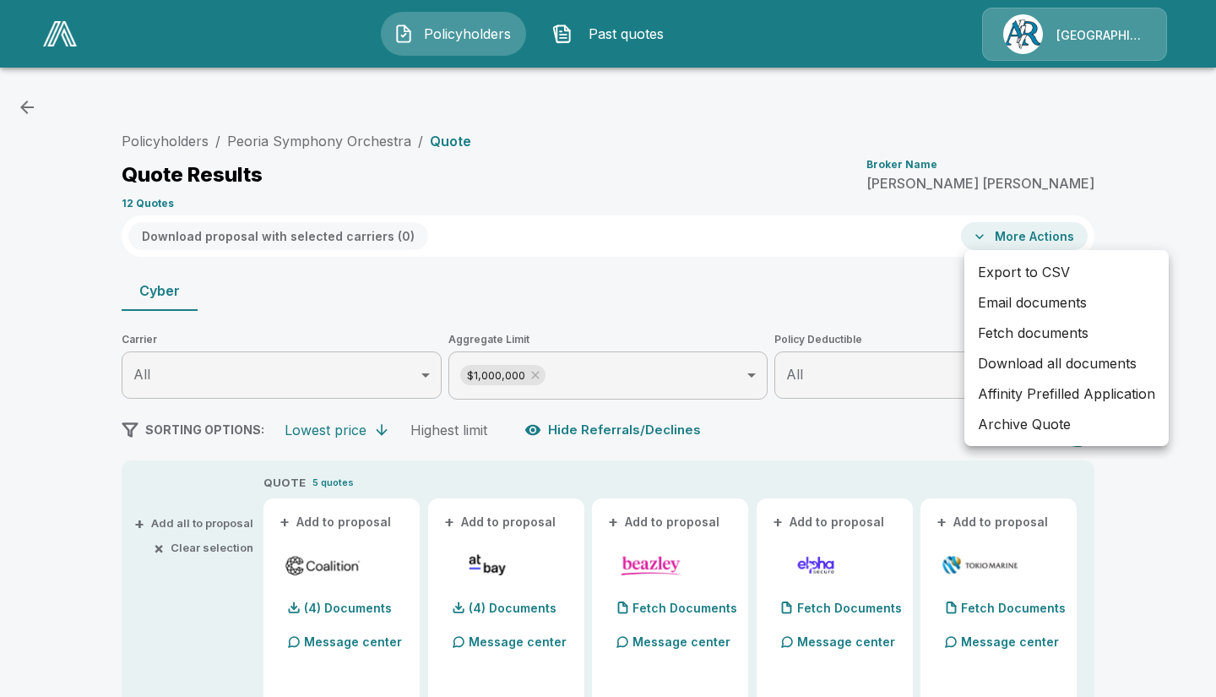
click at [1095, 389] on li "Affinity Prefilled Application" at bounding box center [1066, 393] width 204 height 30
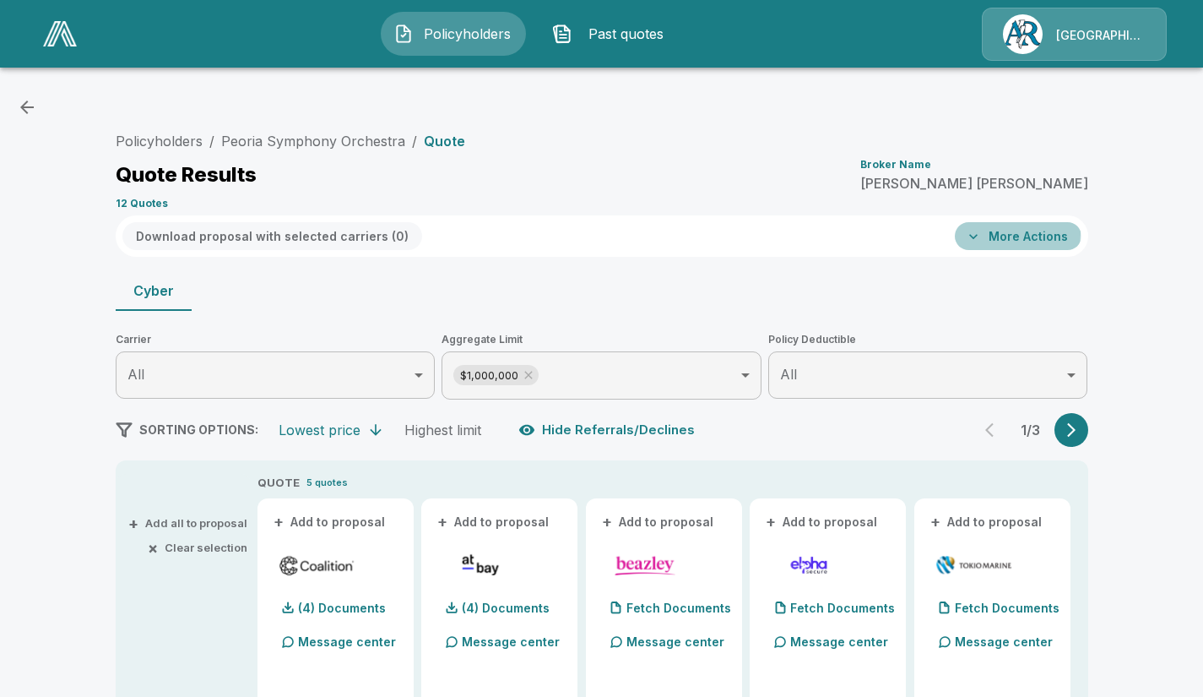
click at [997, 233] on button "More Actions" at bounding box center [1018, 236] width 127 height 28
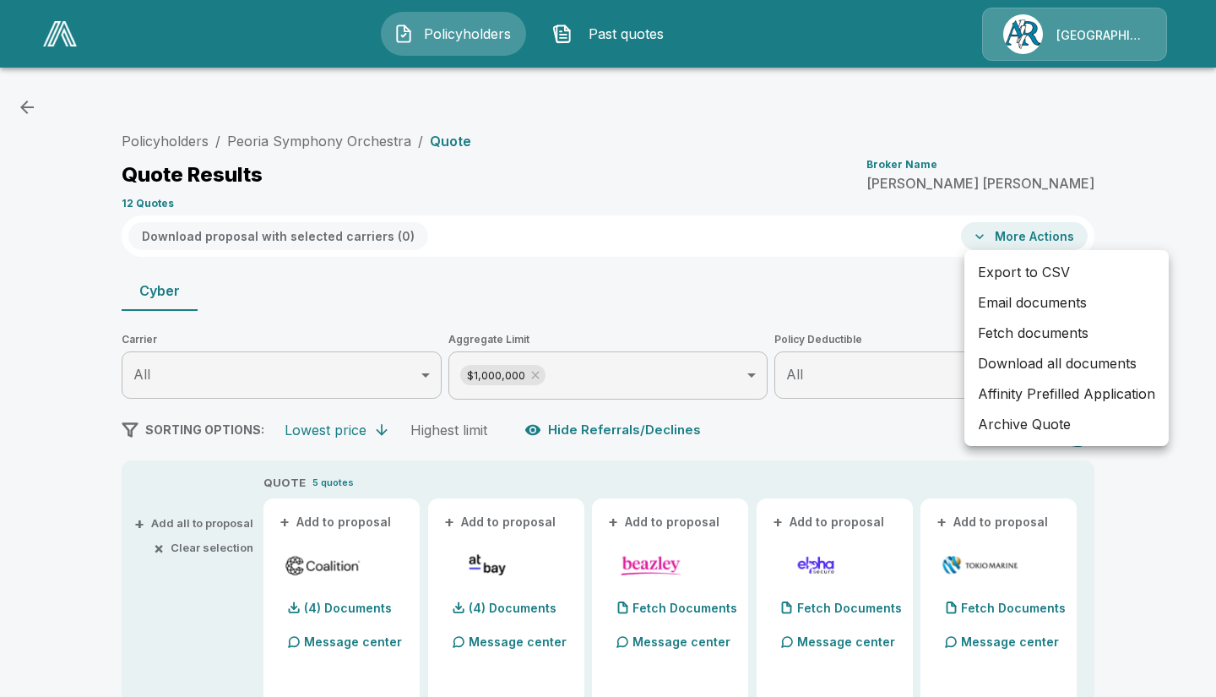
click at [1140, 153] on div at bounding box center [608, 348] width 1216 height 697
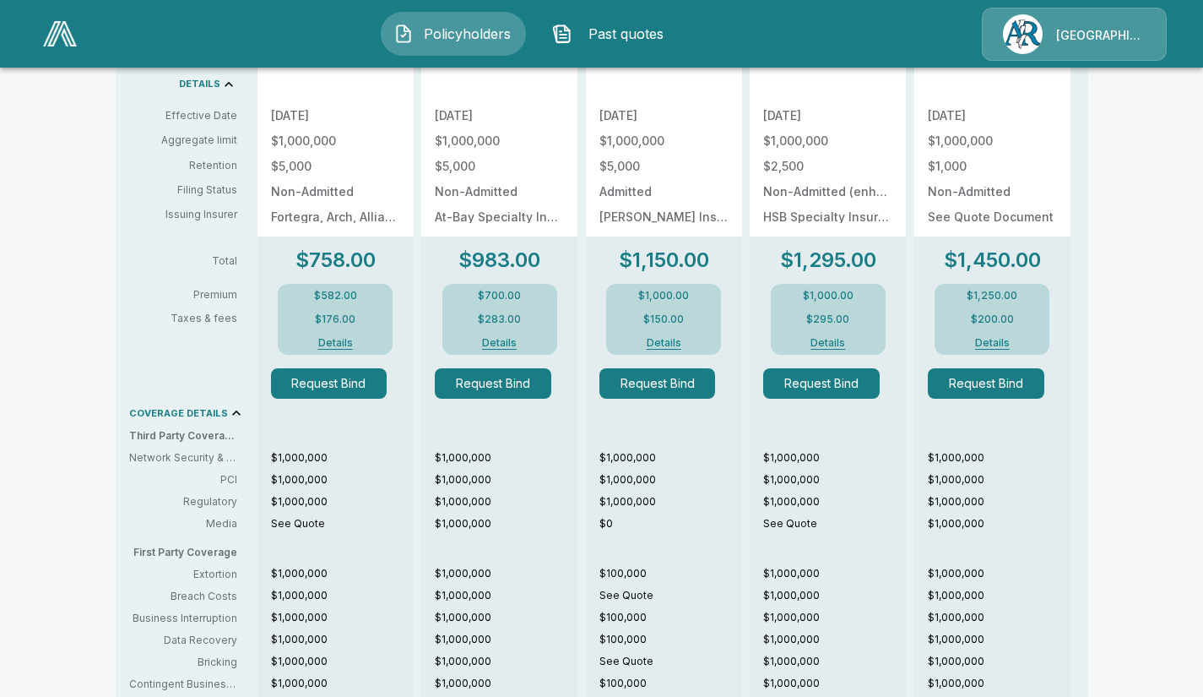
scroll to position [698, 0]
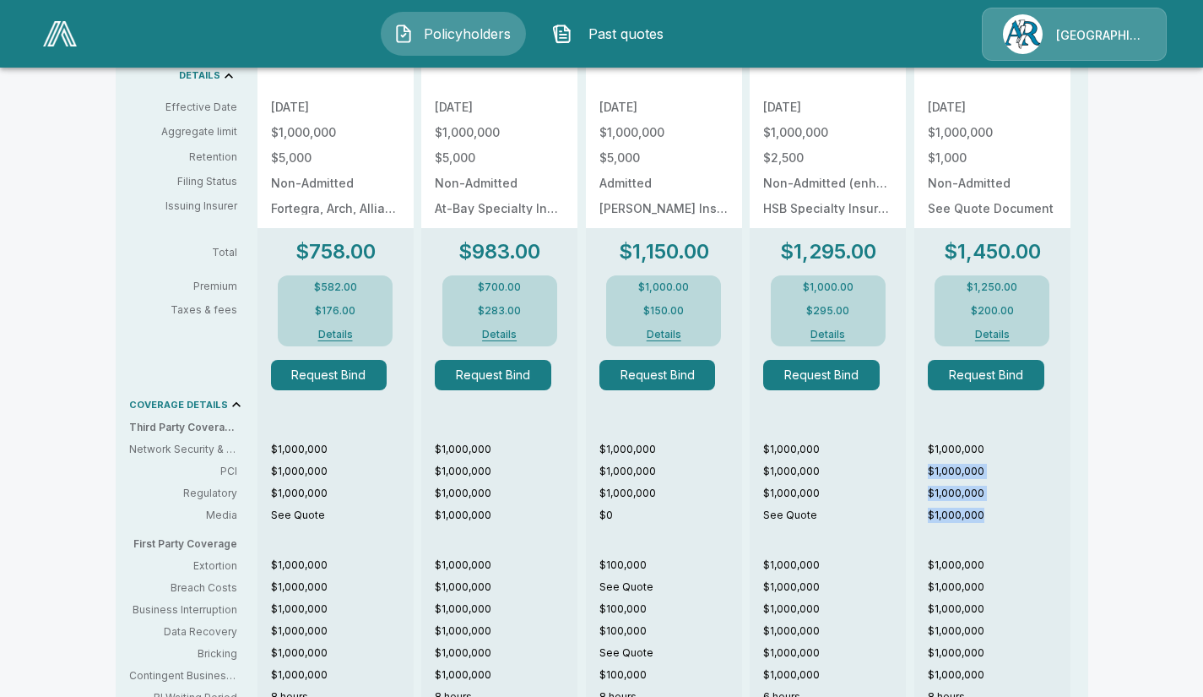
drag, startPoint x: 1198, startPoint y: 446, endPoint x: 1198, endPoint y: 510, distance: 64.2
click at [1198, 510] on div "Policyholders / Peoria Symphony Orchestra / Quote Quote Results Broker Name Mel…" at bounding box center [601, 215] width 1203 height 1666
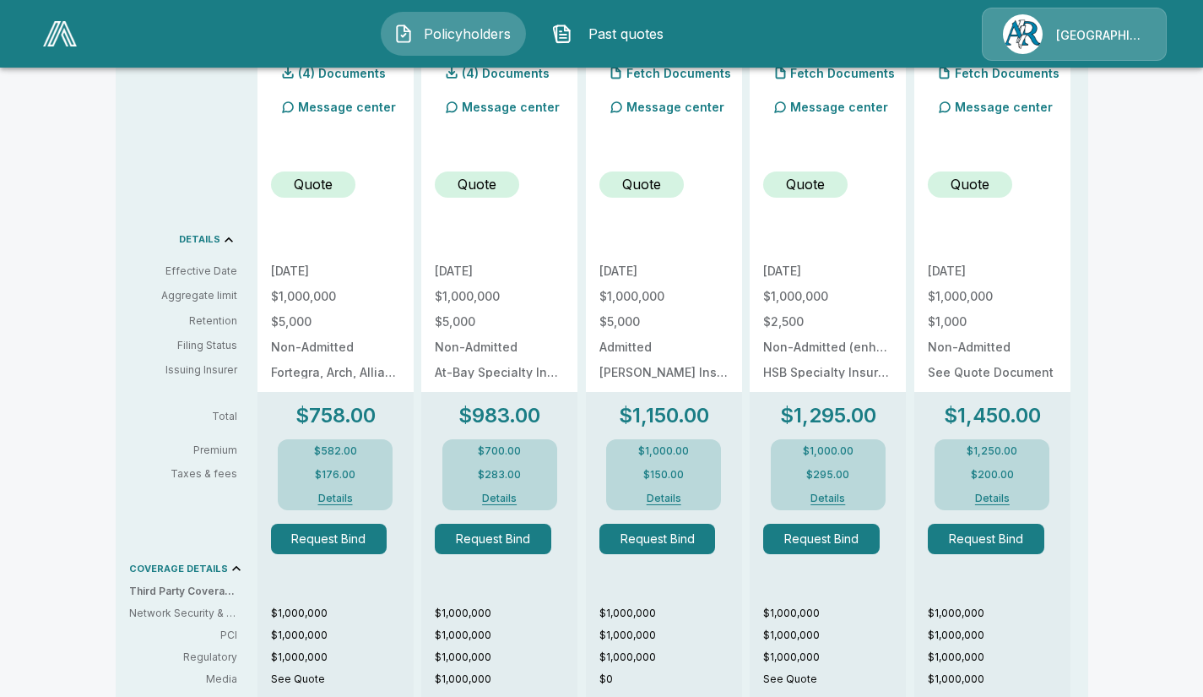
scroll to position [557, 0]
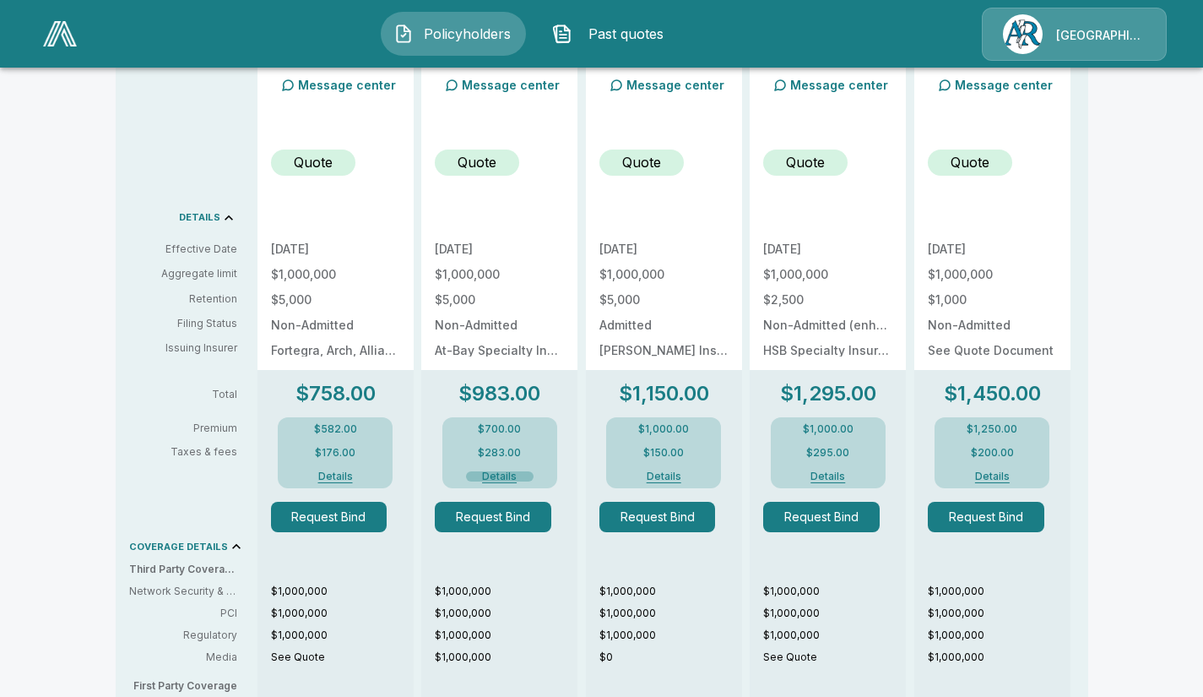
click at [503, 471] on button "Details" at bounding box center [500, 476] width 68 height 10
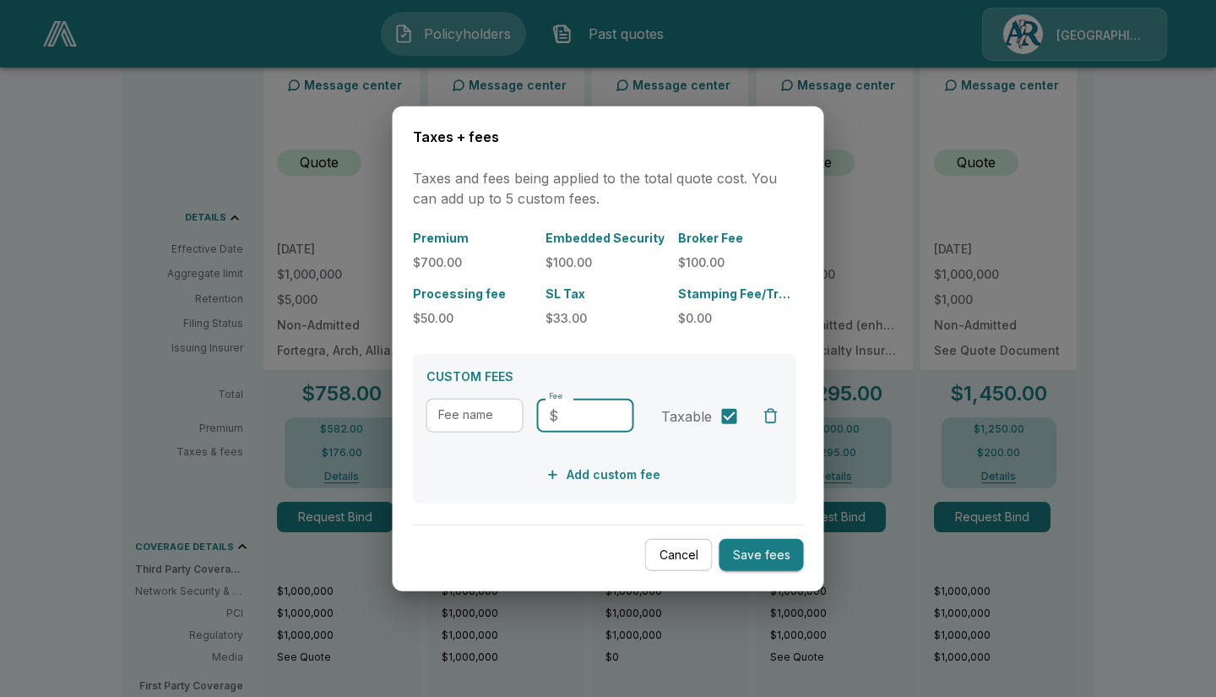
click at [581, 420] on input "Fee" at bounding box center [599, 416] width 69 height 34
click at [695, 229] on p "Broker Fee" at bounding box center [737, 238] width 119 height 18
click at [671, 551] on button "Cancel" at bounding box center [679, 554] width 68 height 33
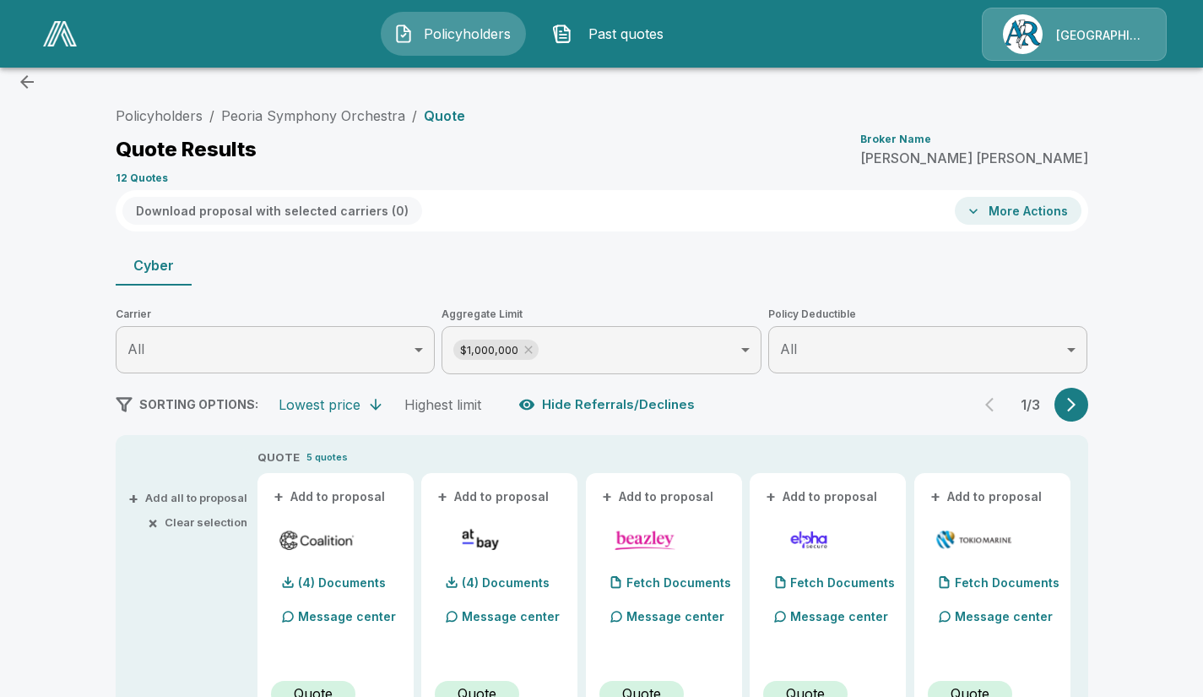
scroll to position [0, 0]
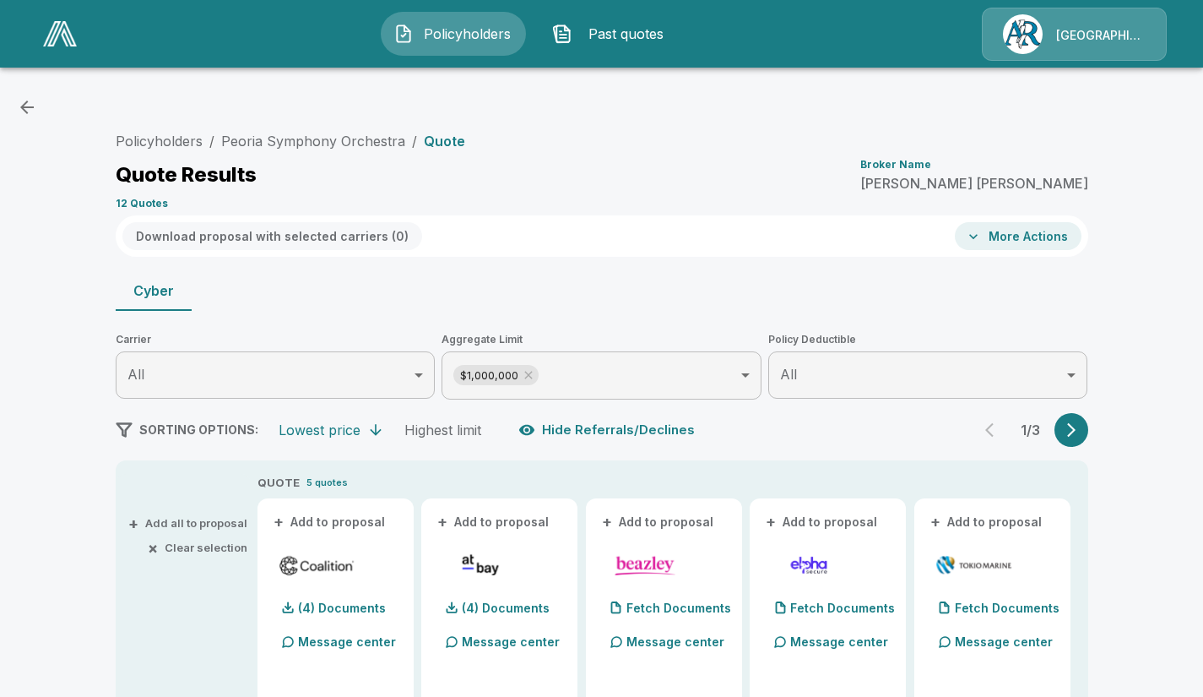
click at [1015, 185] on p "Melissa Hilgendorf" at bounding box center [975, 184] width 228 height 14
click at [1114, 27] on div "[GEOGRAPHIC_DATA]/[PERSON_NAME]" at bounding box center [1074, 34] width 185 height 53
click at [61, 25] on img at bounding box center [60, 33] width 34 height 25
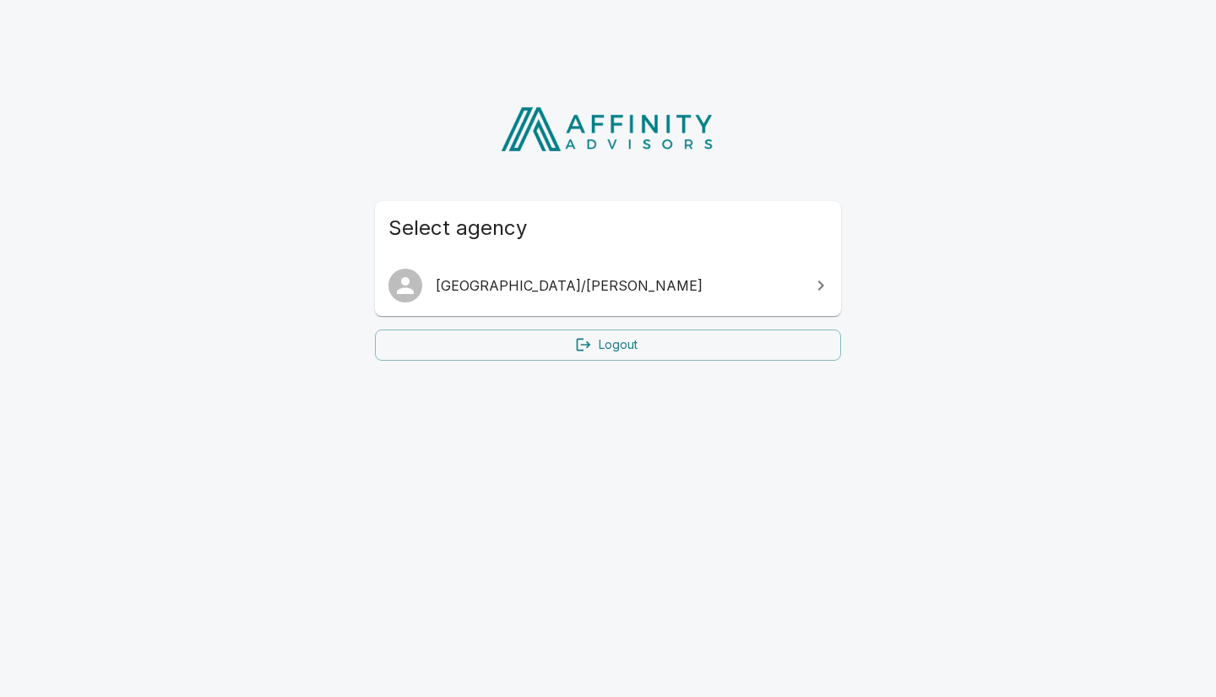
click at [509, 282] on span "[GEOGRAPHIC_DATA]/[PERSON_NAME]" at bounding box center [618, 285] width 365 height 20
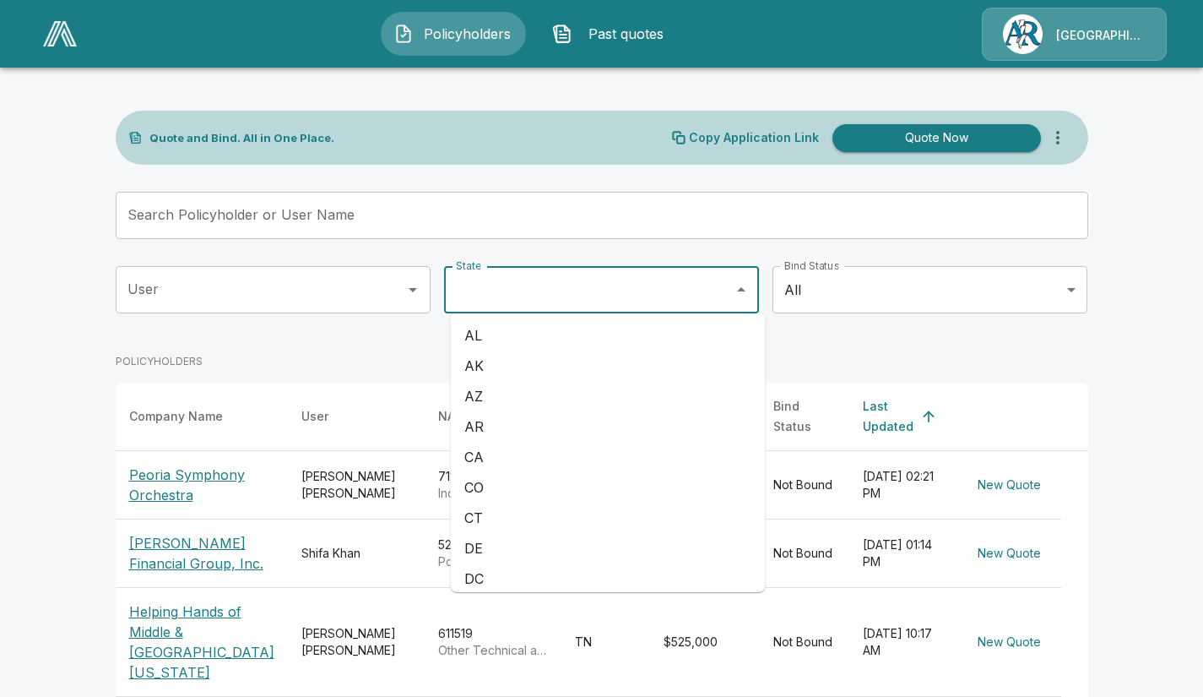
click at [509, 282] on input "State" at bounding box center [589, 290] width 274 height 32
click at [1011, 24] on div "[GEOGRAPHIC_DATA]/[PERSON_NAME]" at bounding box center [1074, 34] width 185 height 53
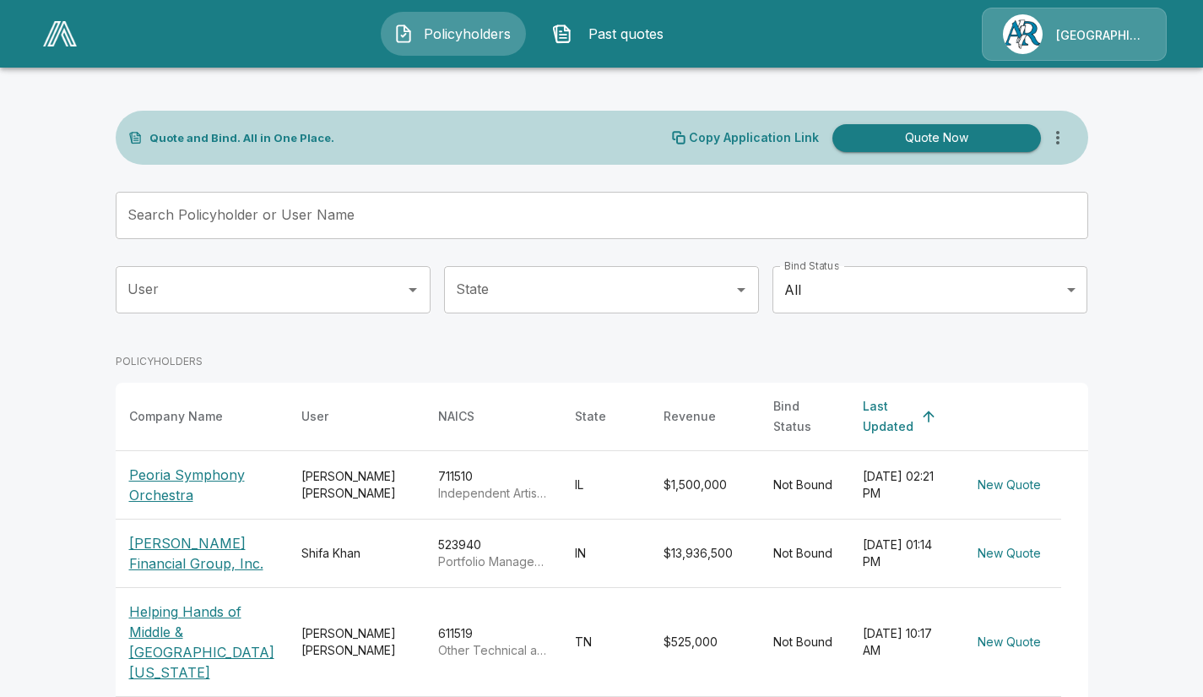
click at [1063, 136] on icon "more" at bounding box center [1058, 138] width 20 height 20
click at [1170, 99] on main "Quote and Bind. All in One Place. Copy Application Link Quote Now Search Policy…" at bounding box center [601, 668] width 1203 height 1337
click at [176, 467] on p "Peoria Symphony Orchestra" at bounding box center [201, 484] width 145 height 41
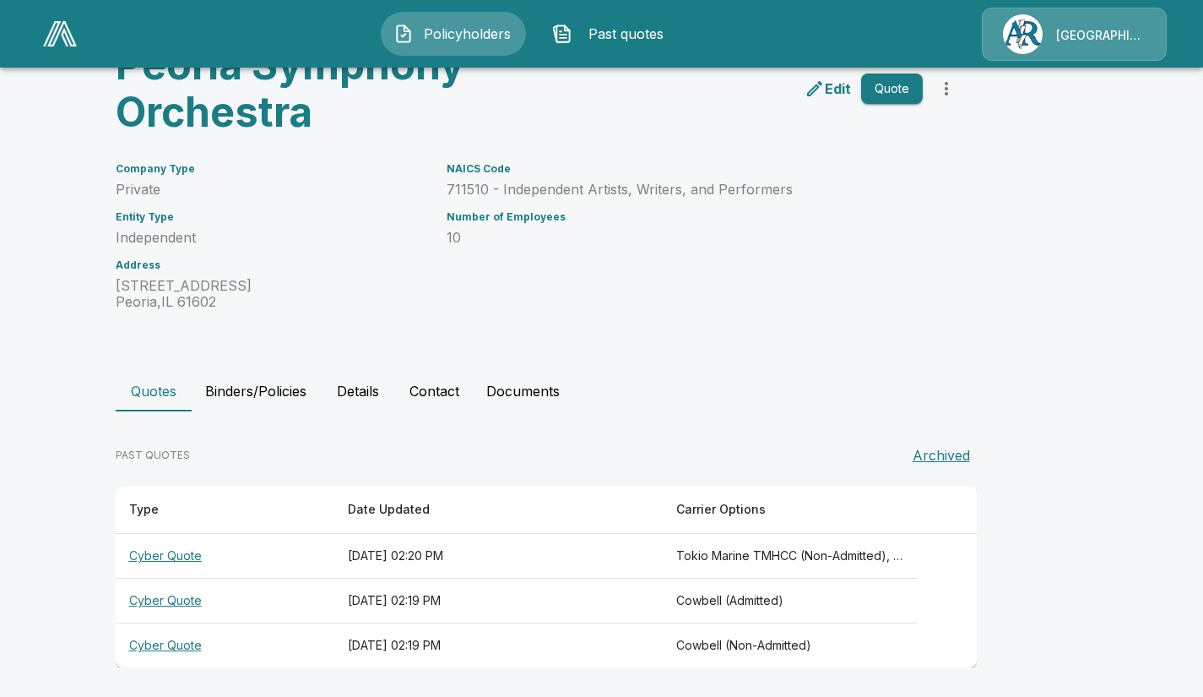
scroll to position [104, 0]
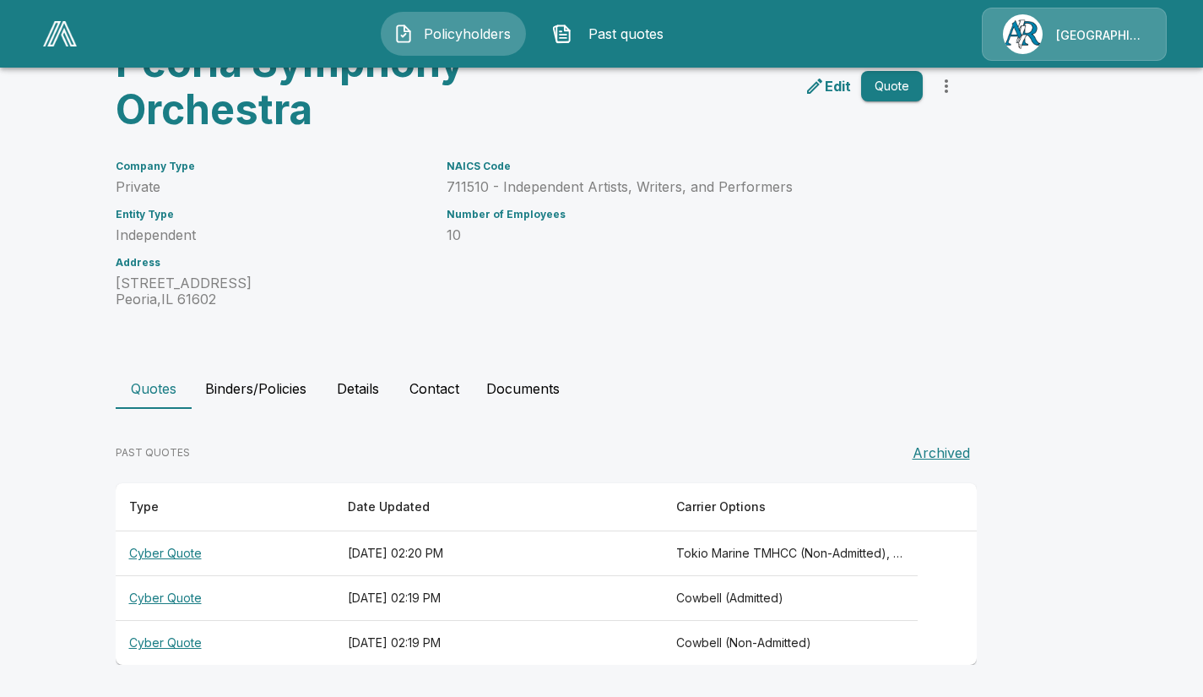
click at [437, 384] on button "Contact" at bounding box center [434, 388] width 77 height 41
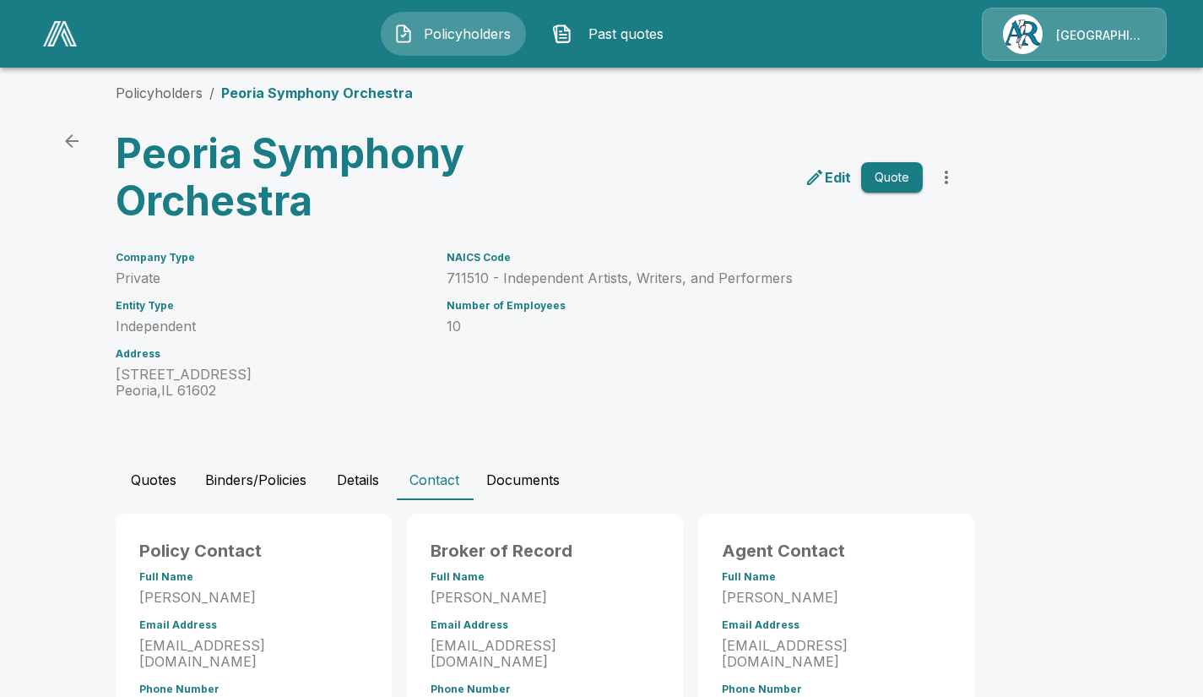
scroll to position [0, 0]
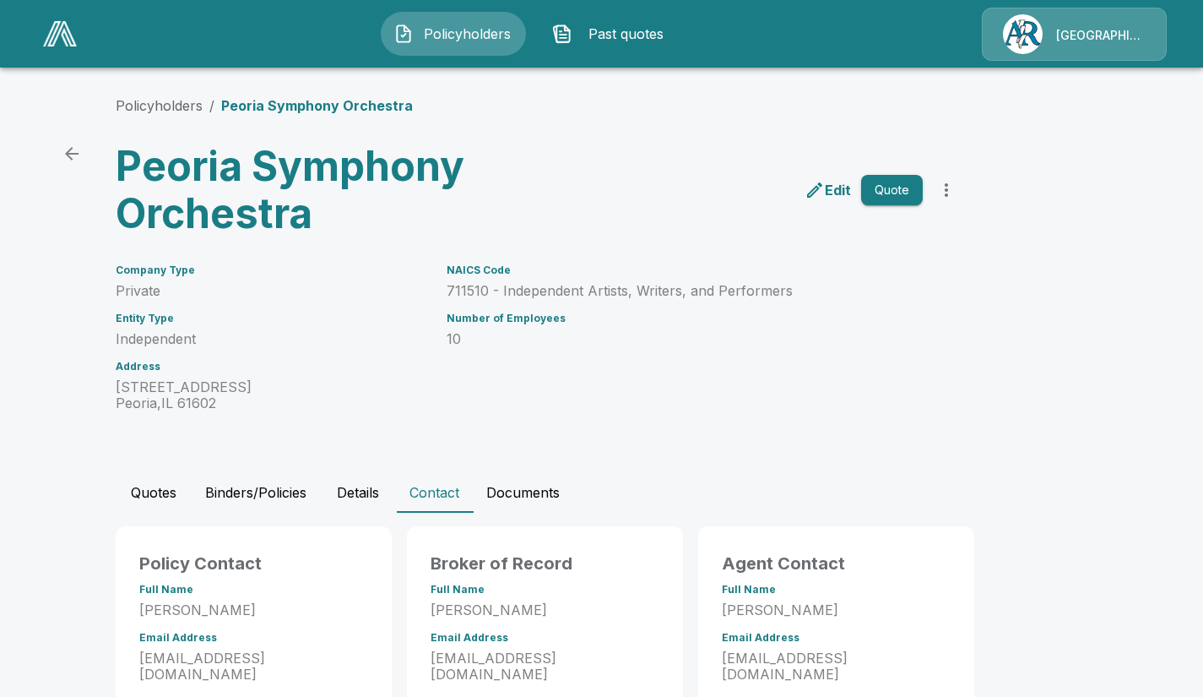
click at [949, 186] on icon "more" at bounding box center [947, 190] width 20 height 20
click at [833, 185] on p "Edit" at bounding box center [838, 190] width 26 height 20
